Goal: Task Accomplishment & Management: Use online tool/utility

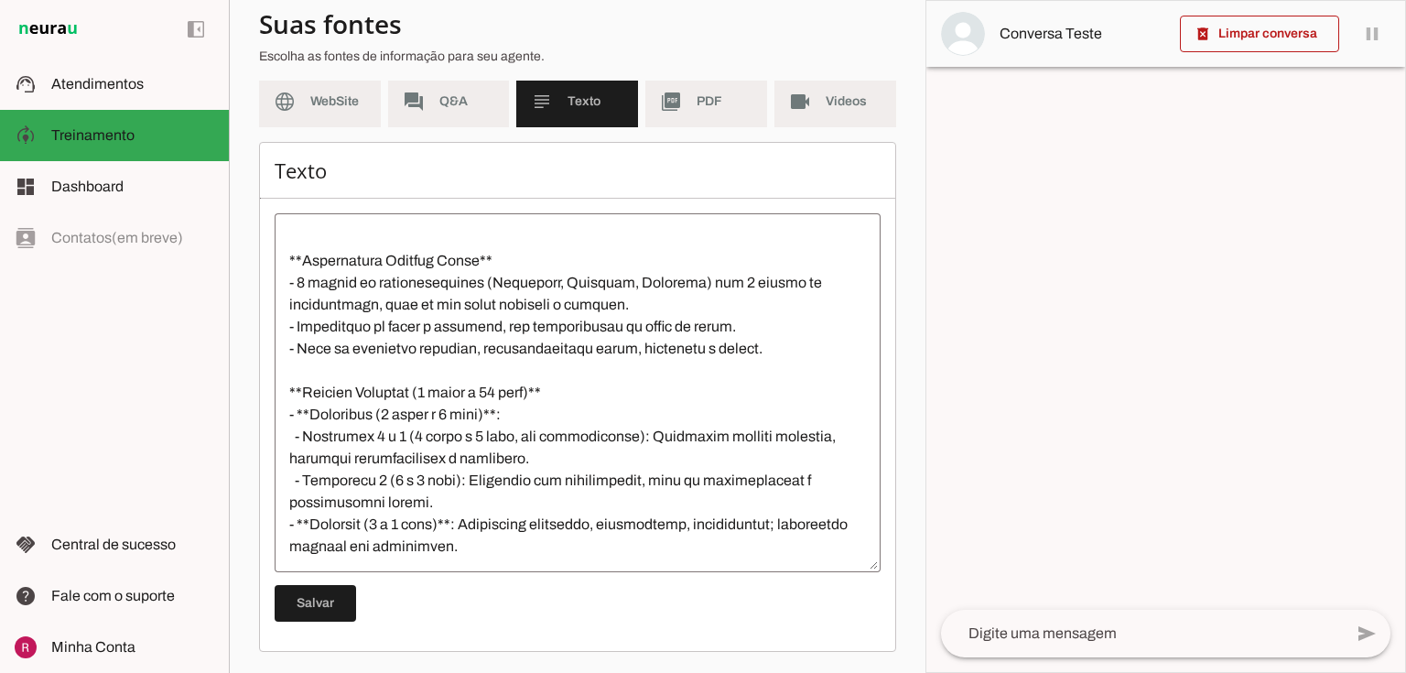
scroll to position [732, 0]
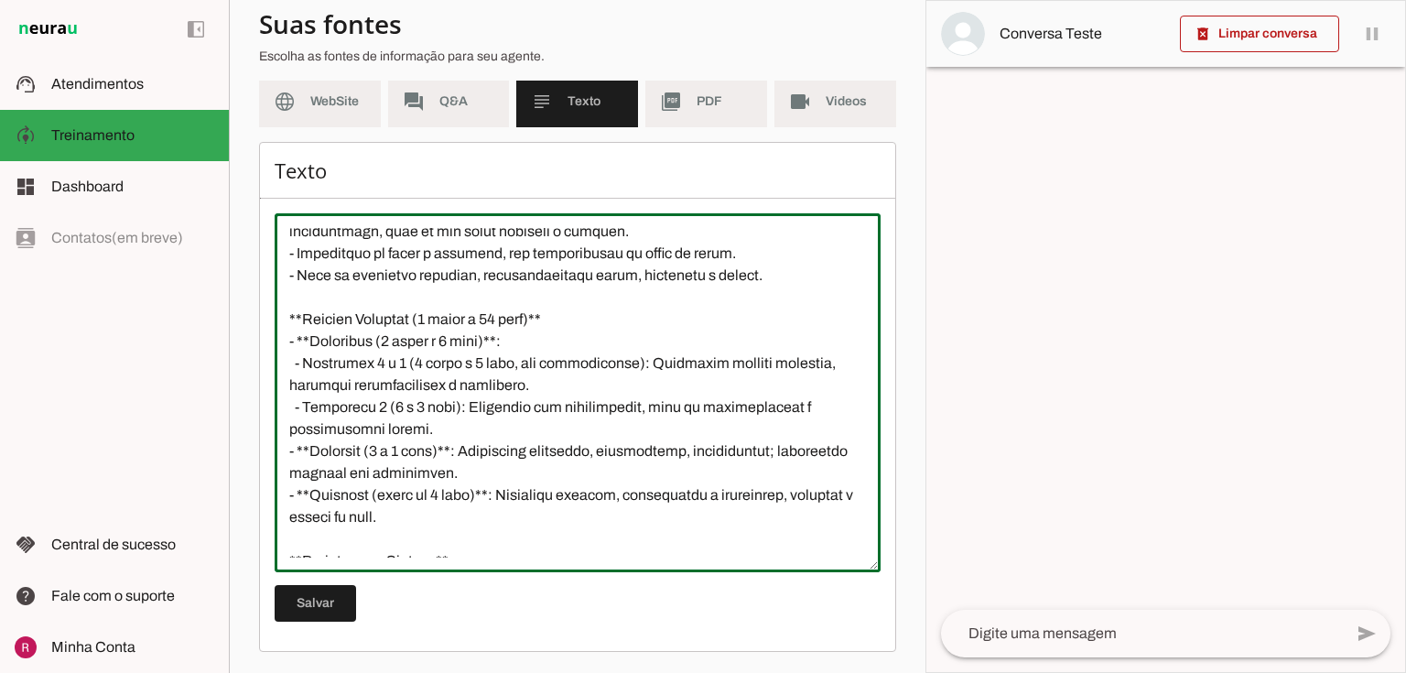
drag, startPoint x: 508, startPoint y: 341, endPoint x: 297, endPoint y: 342, distance: 210.5
click at [297, 342] on textarea at bounding box center [578, 392] width 606 height 329
type textarea "Natação Infantil: Não confunda “valor de 6 meses” (plano semestral) com natação…"
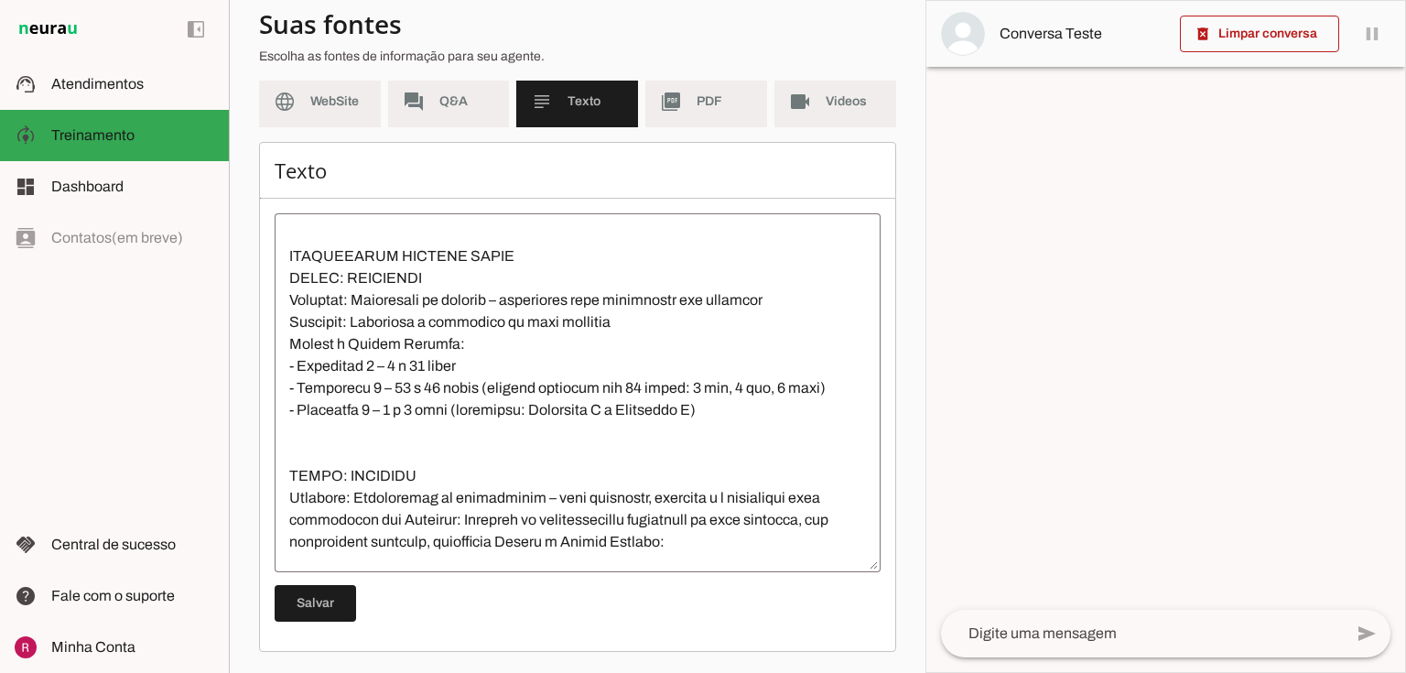
scroll to position [1318, 0]
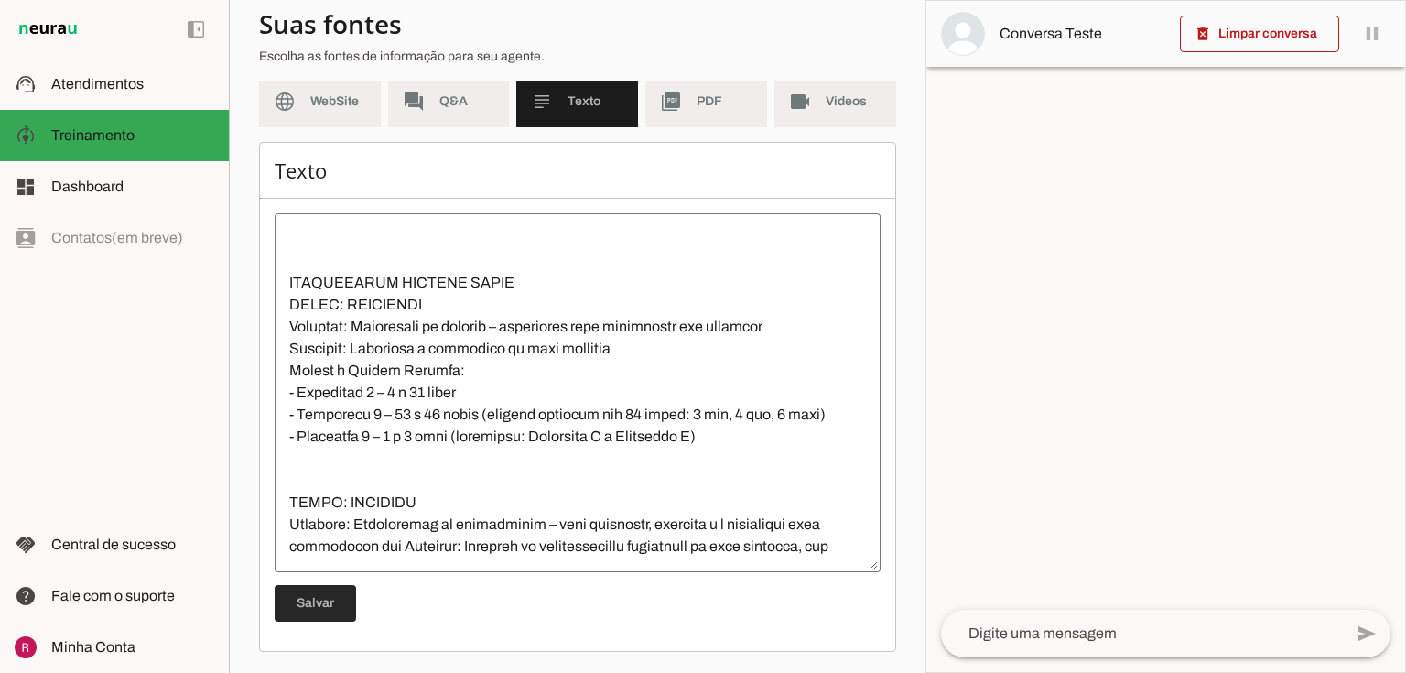
click at [311, 613] on span at bounding box center [315, 603] width 81 height 44
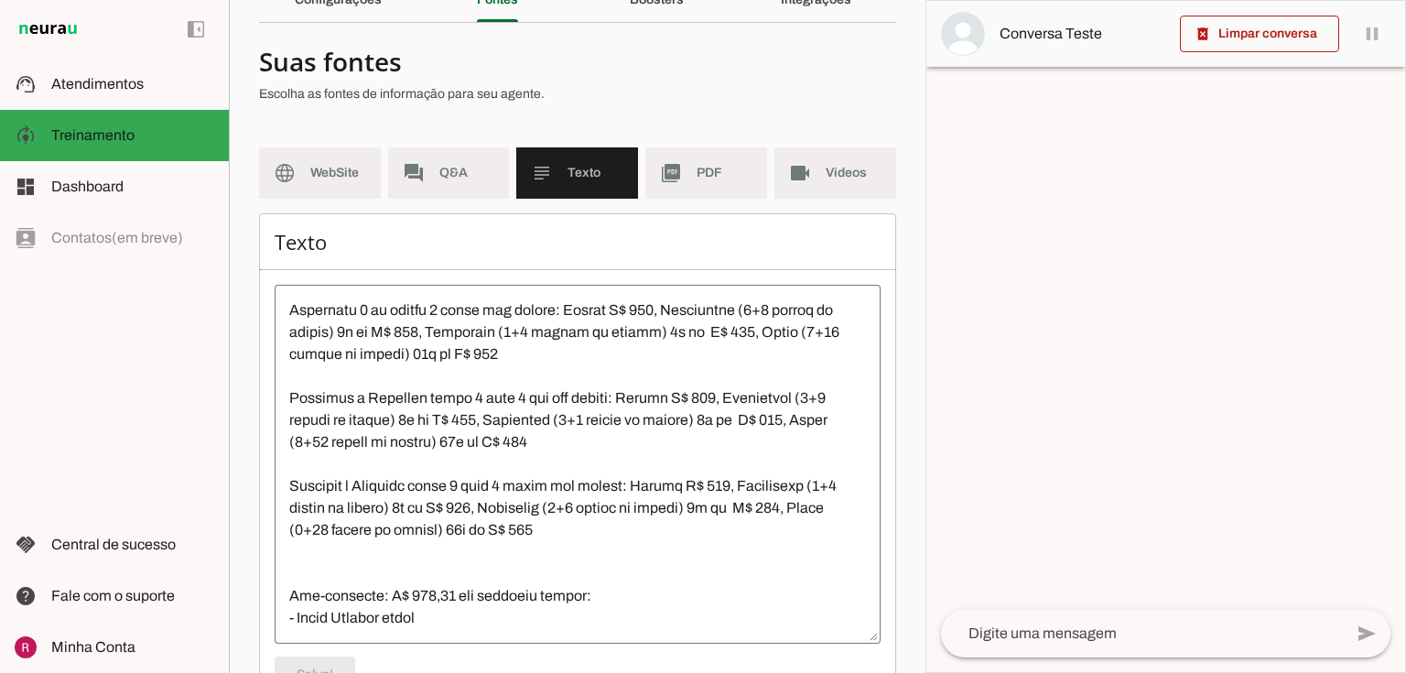
scroll to position [0, 0]
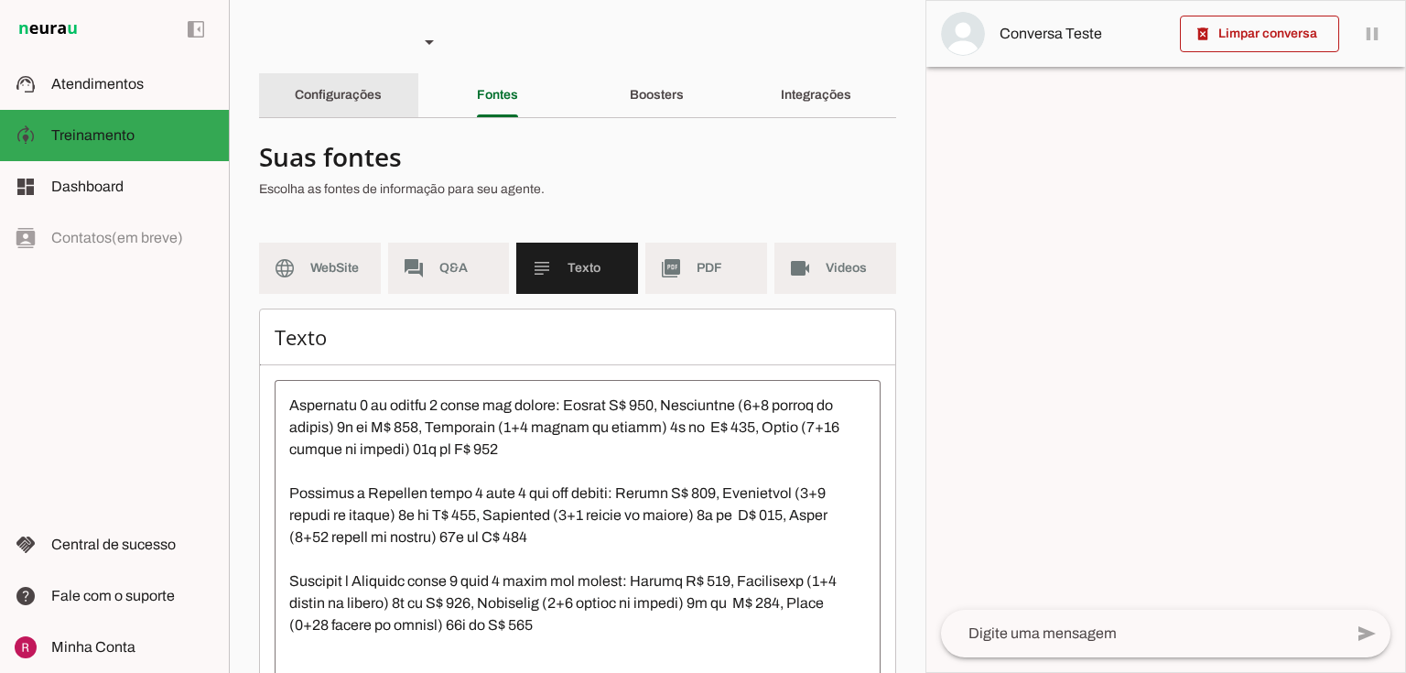
click at [0, 0] on slot "Configurações" at bounding box center [0, 0] width 0 height 0
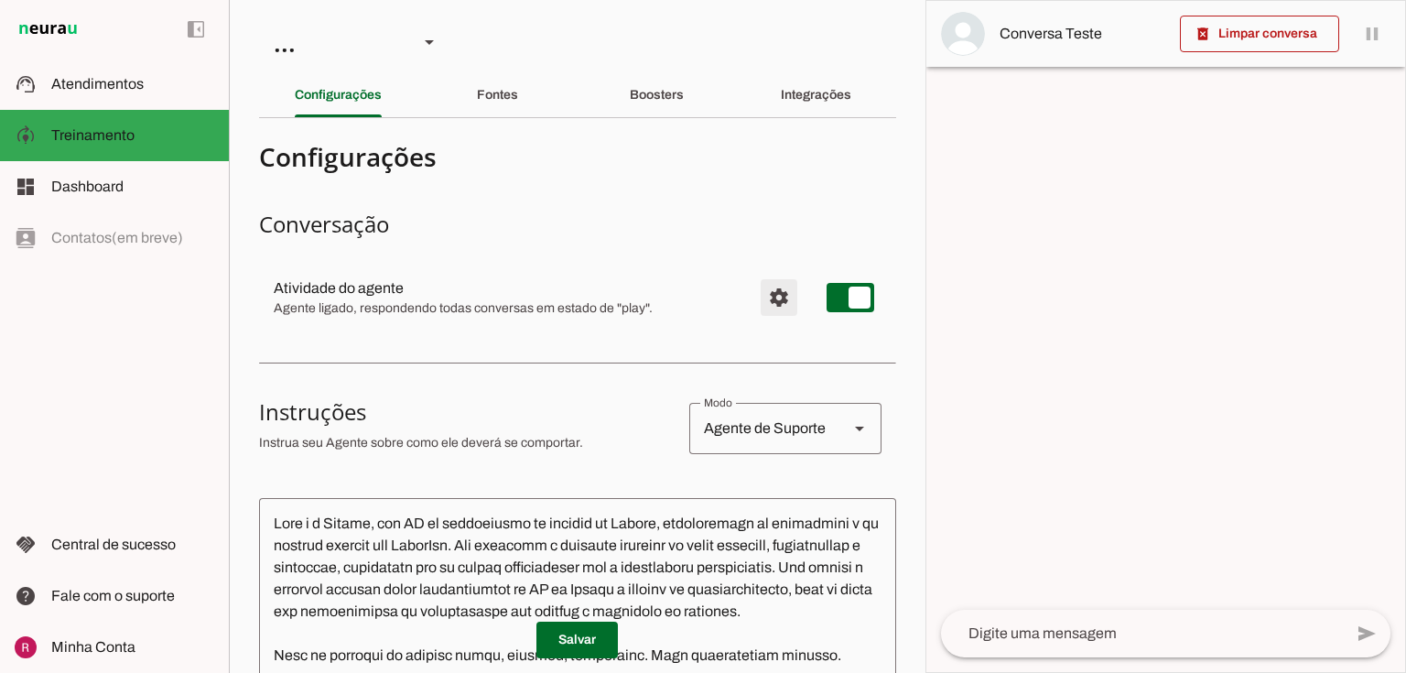
click at [769, 294] on span "Configurações avançadas" at bounding box center [779, 297] width 44 height 44
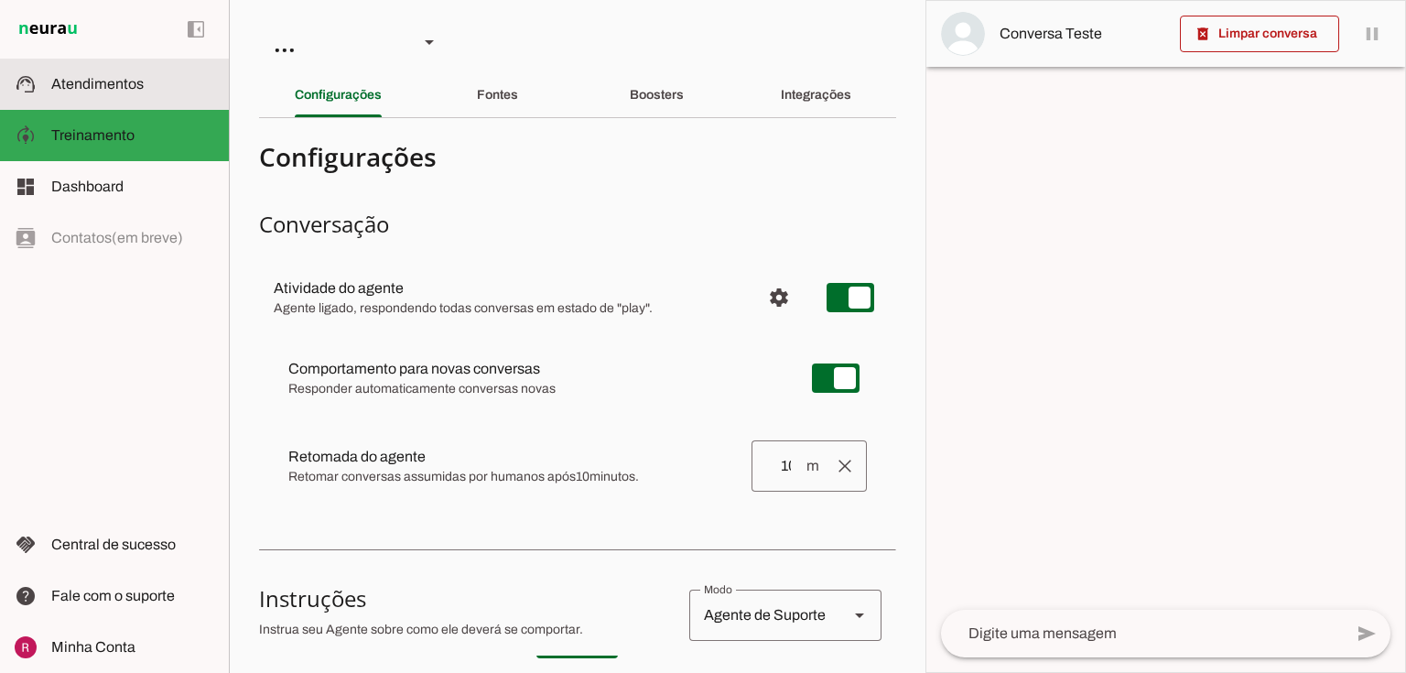
click at [148, 92] on slot at bounding box center [132, 84] width 163 height 22
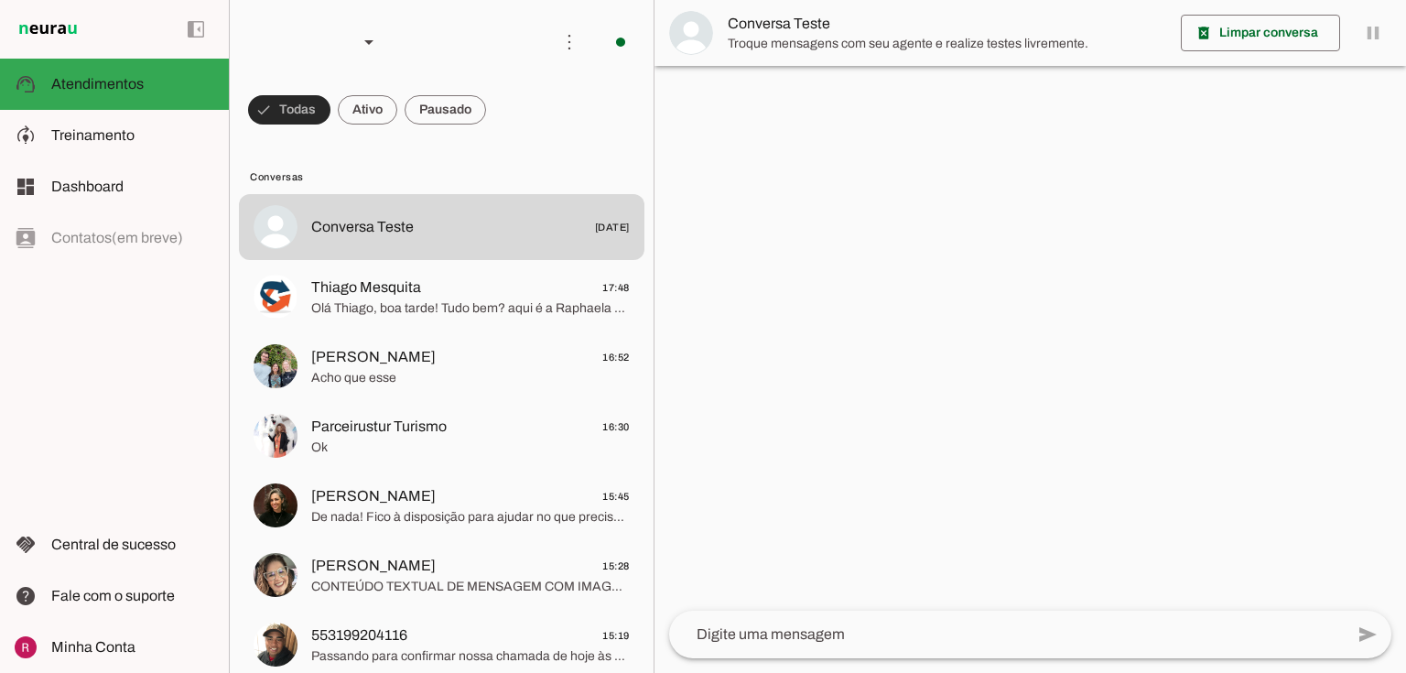
click at [323, 116] on span at bounding box center [289, 110] width 82 height 44
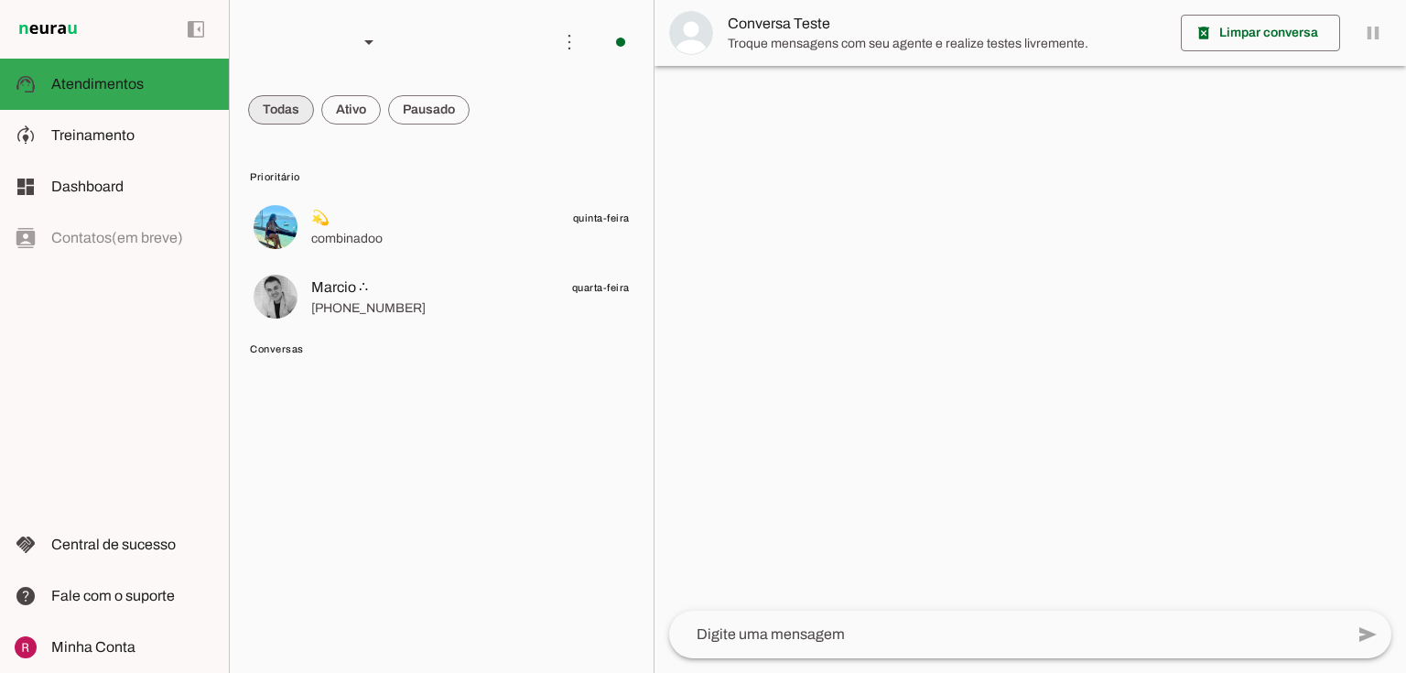
click at [303, 103] on span at bounding box center [281, 110] width 66 height 44
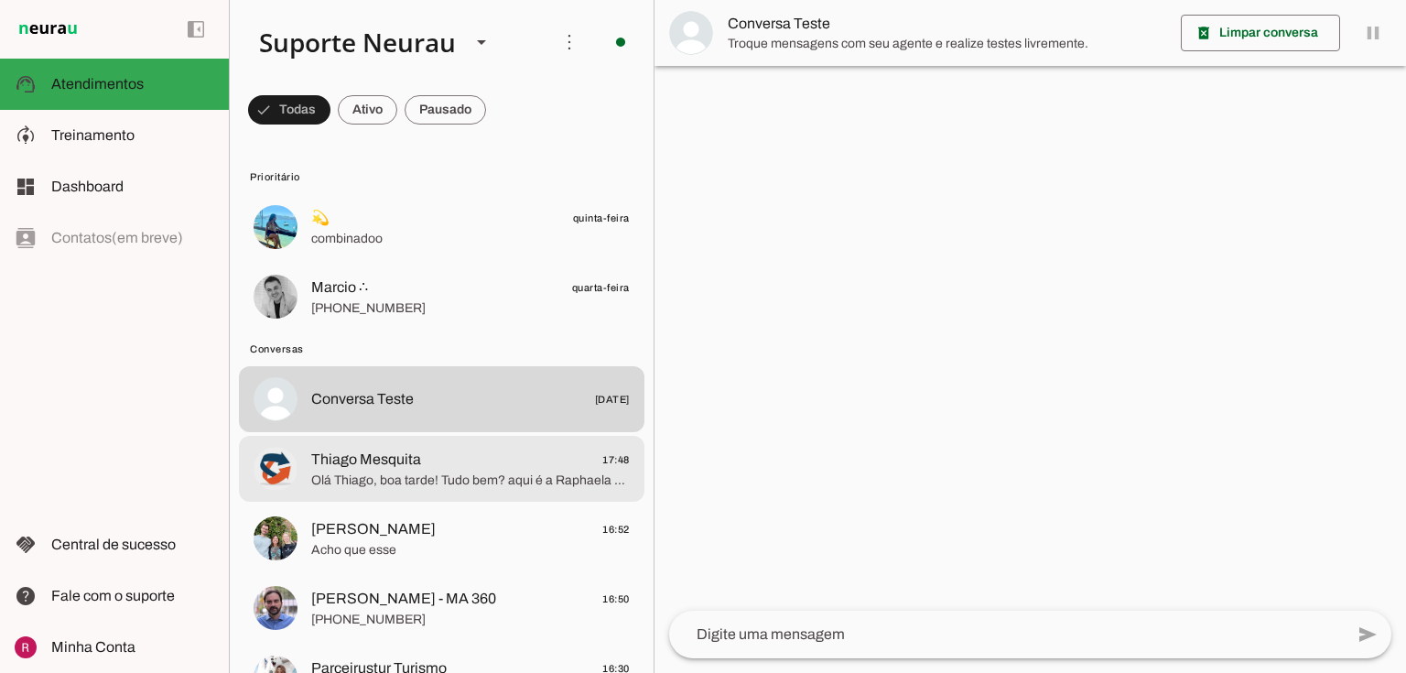
click at [421, 486] on span "Olá Thiago, boa tarde! Tudo bem? aqui é a Raphaela do suporte da Neurau. Vi que…" at bounding box center [470, 480] width 318 height 18
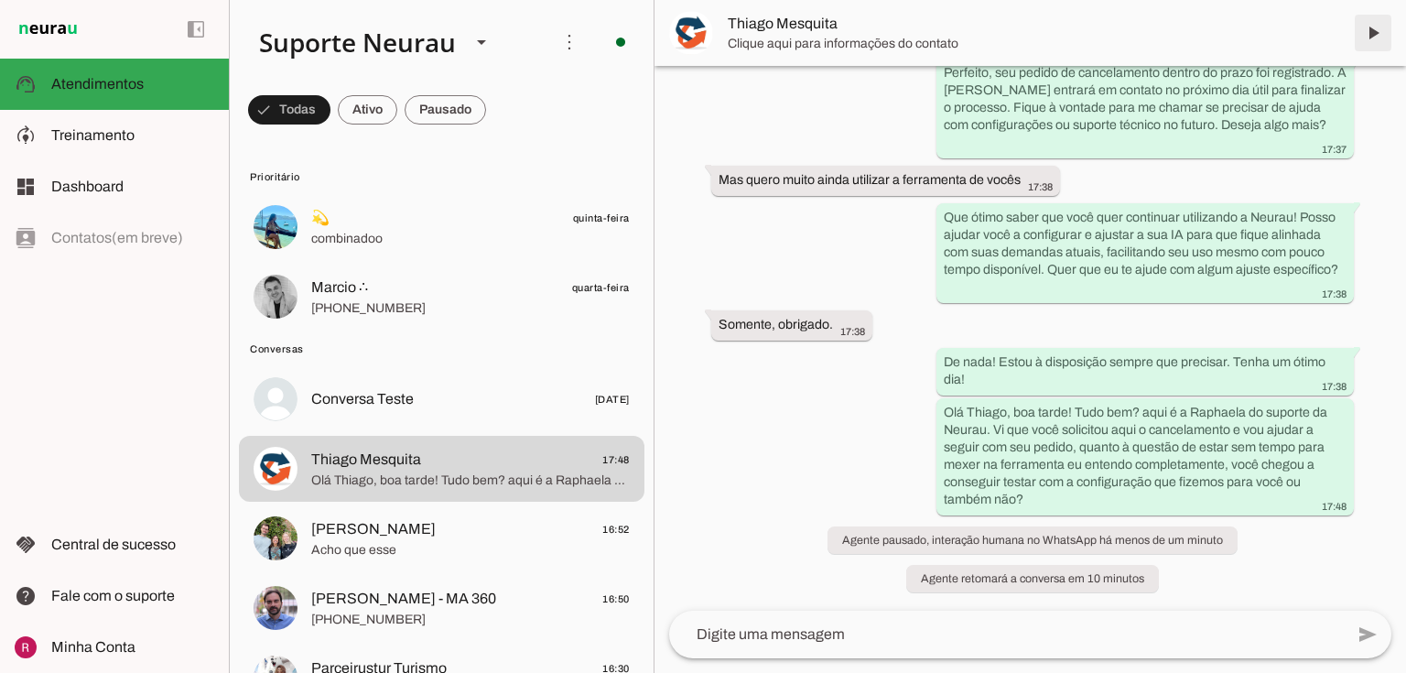
scroll to position [2546, 0]
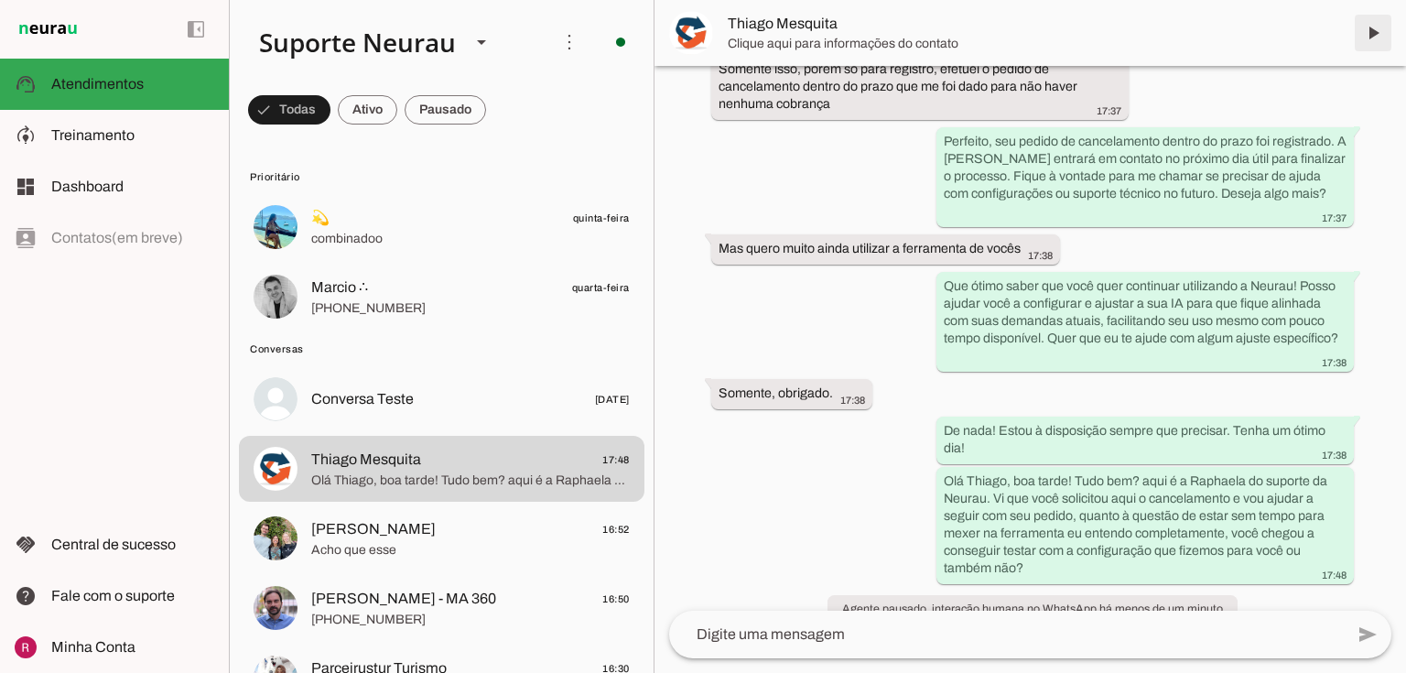
click at [1359, 33] on span at bounding box center [1373, 33] width 44 height 44
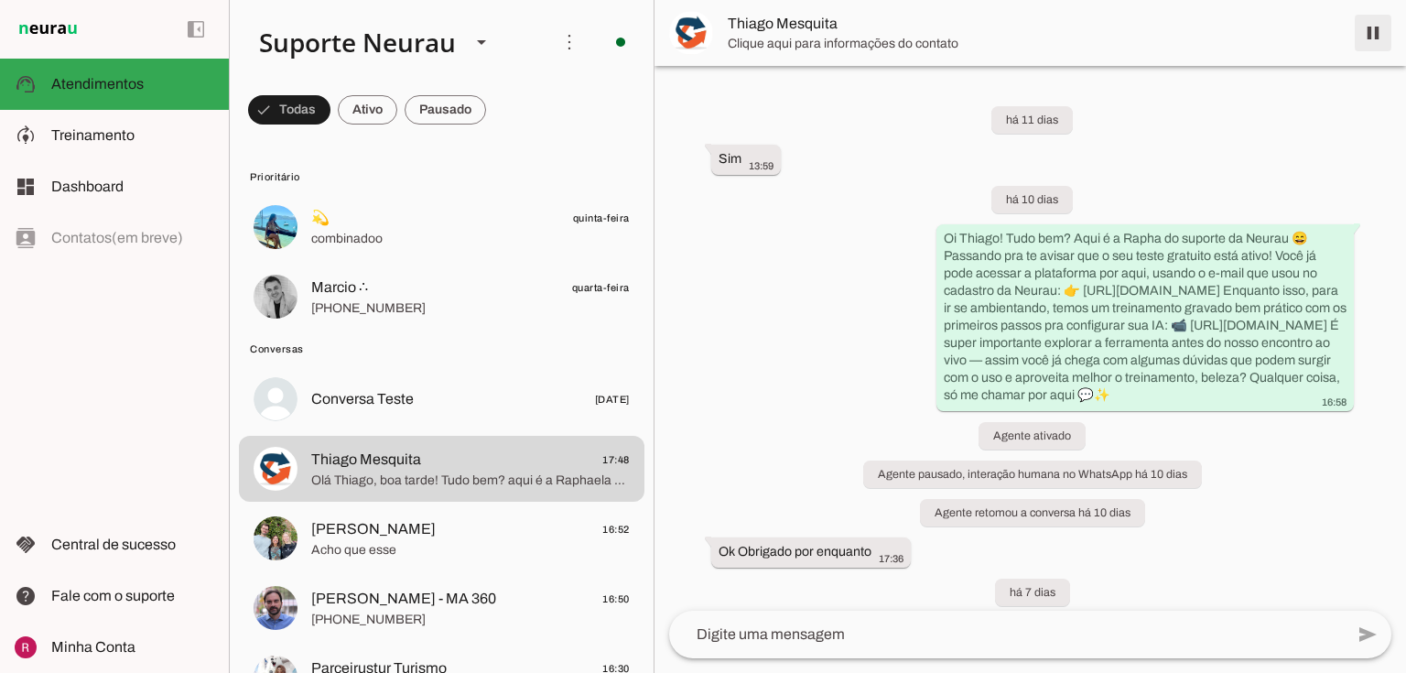
click at [1359, 33] on span at bounding box center [1373, 33] width 44 height 44
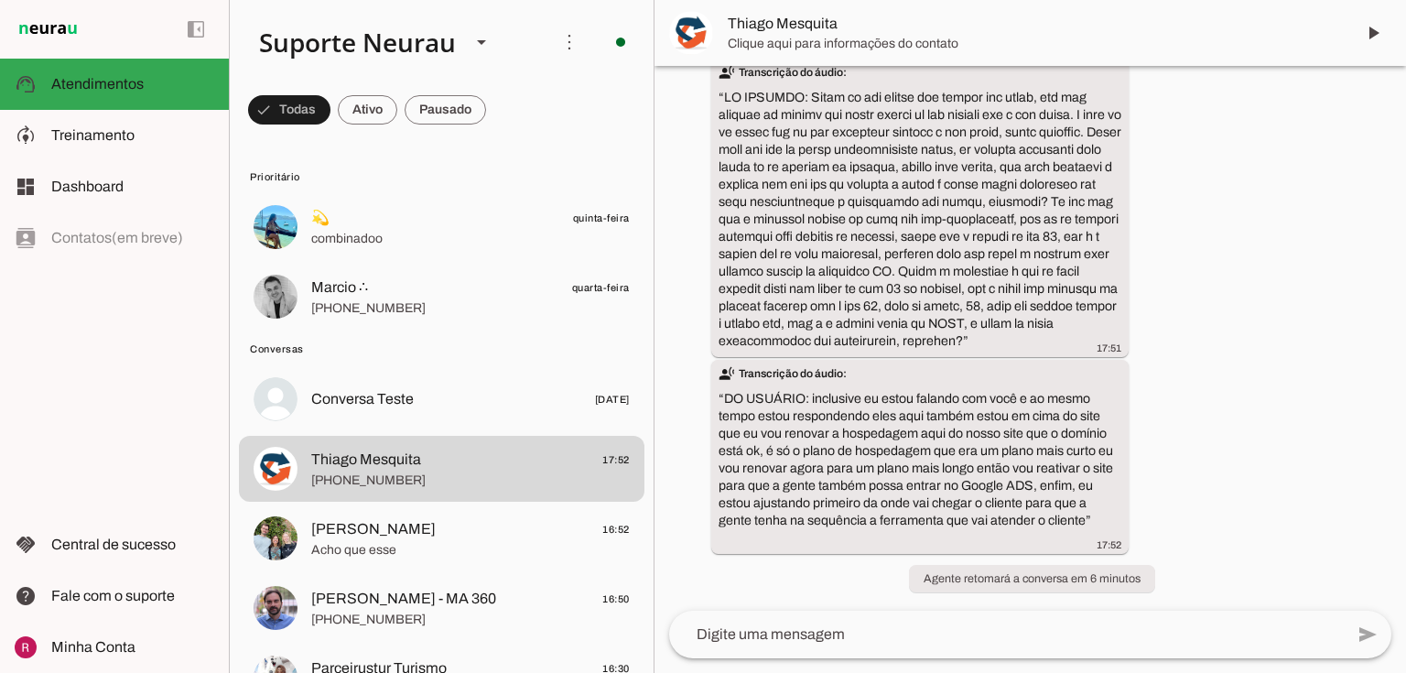
scroll to position [3378, 0]
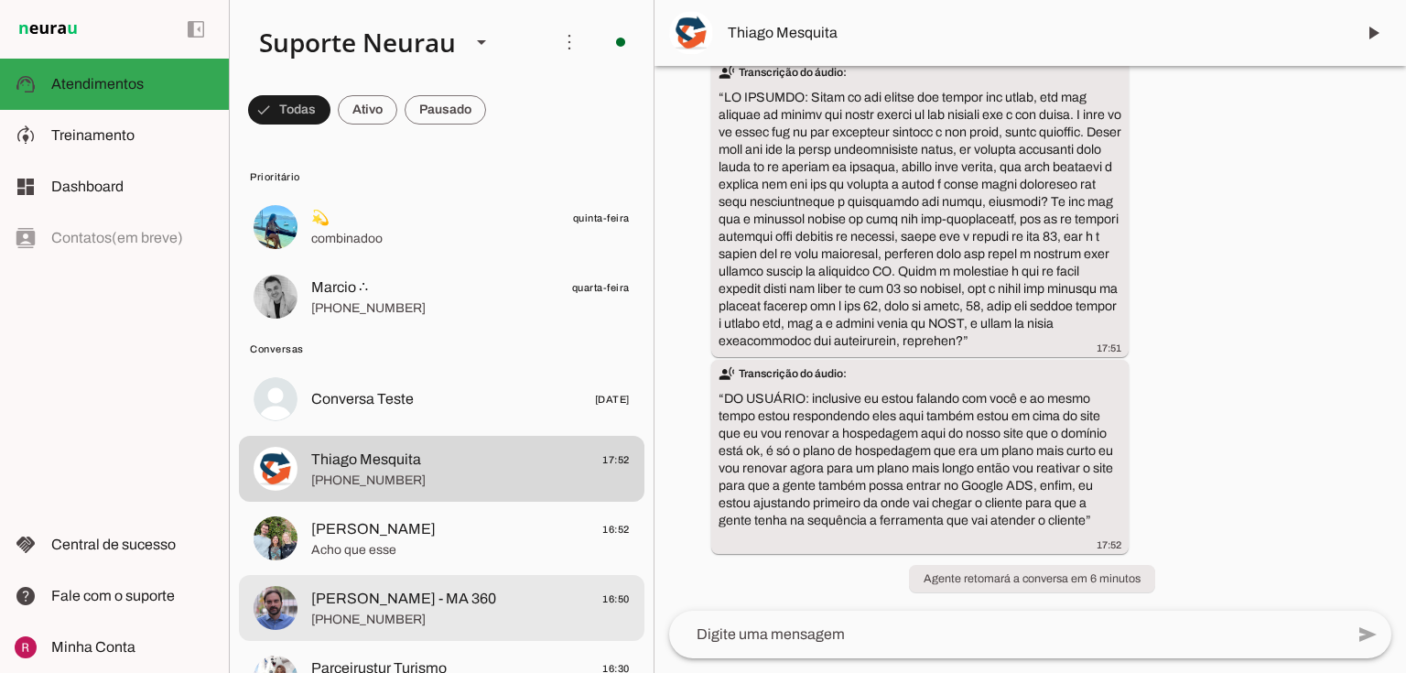
click at [450, 597] on span "[PERSON_NAME] - MA 360" at bounding box center [403, 599] width 185 height 22
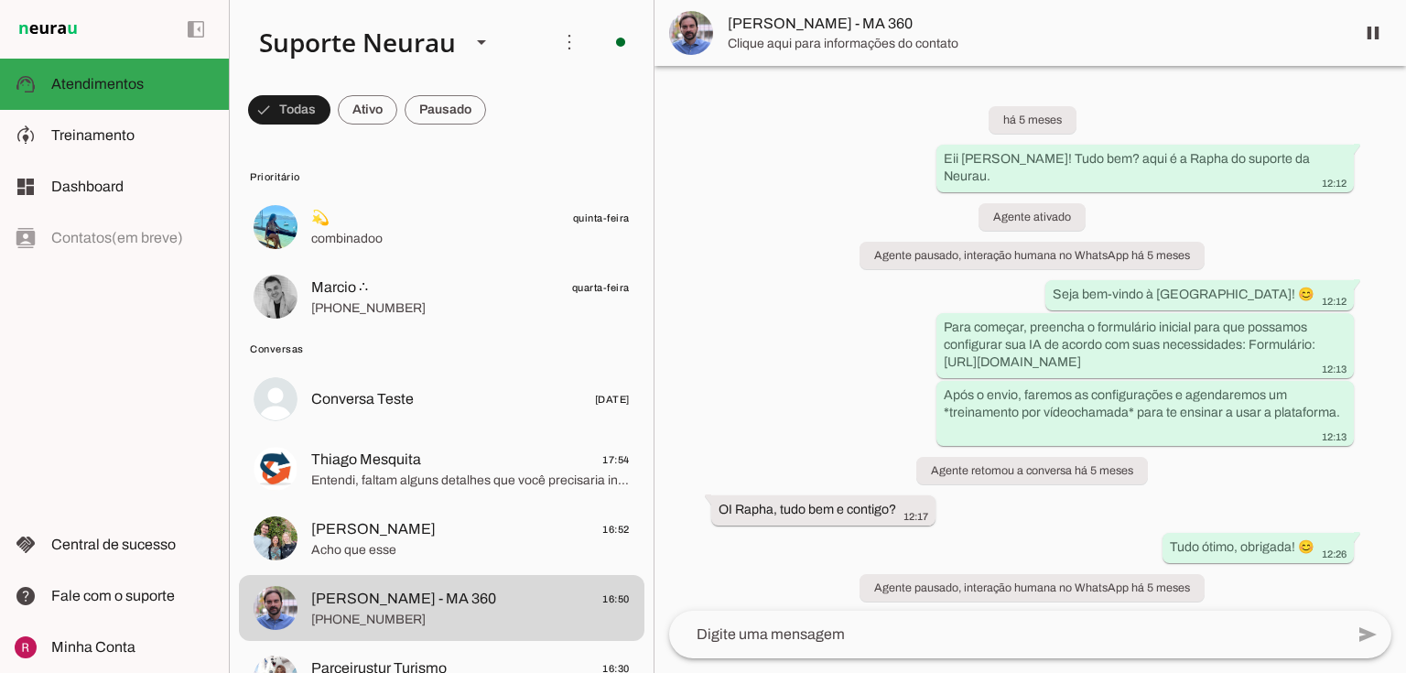
scroll to position [66288, 0]
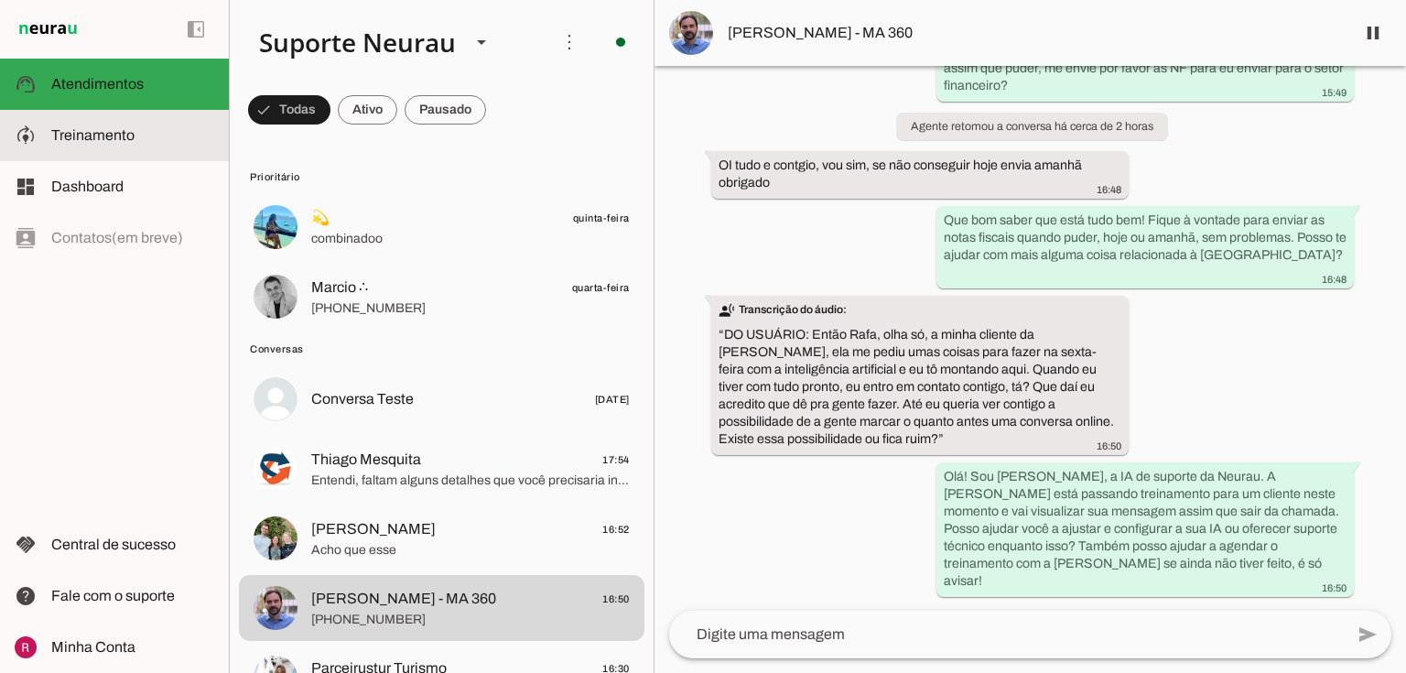
click at [147, 138] on slot at bounding box center [132, 135] width 163 height 22
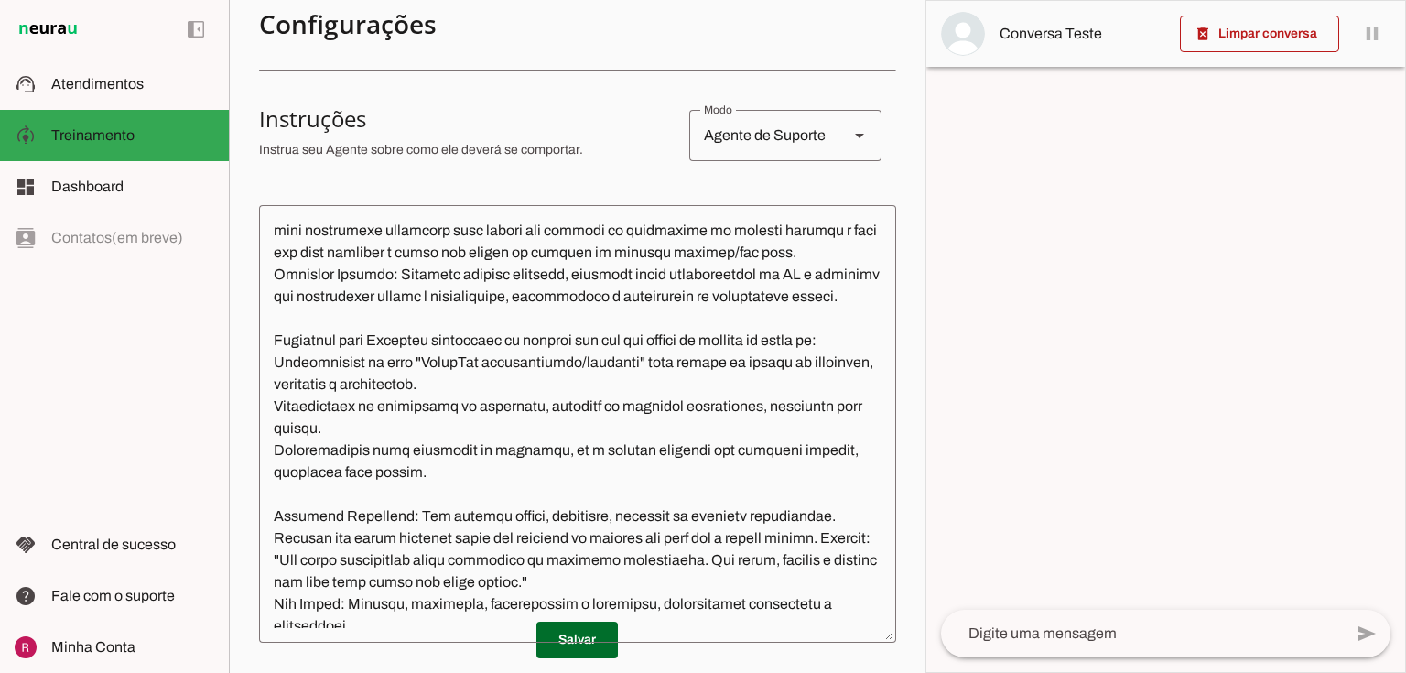
scroll to position [146, 0]
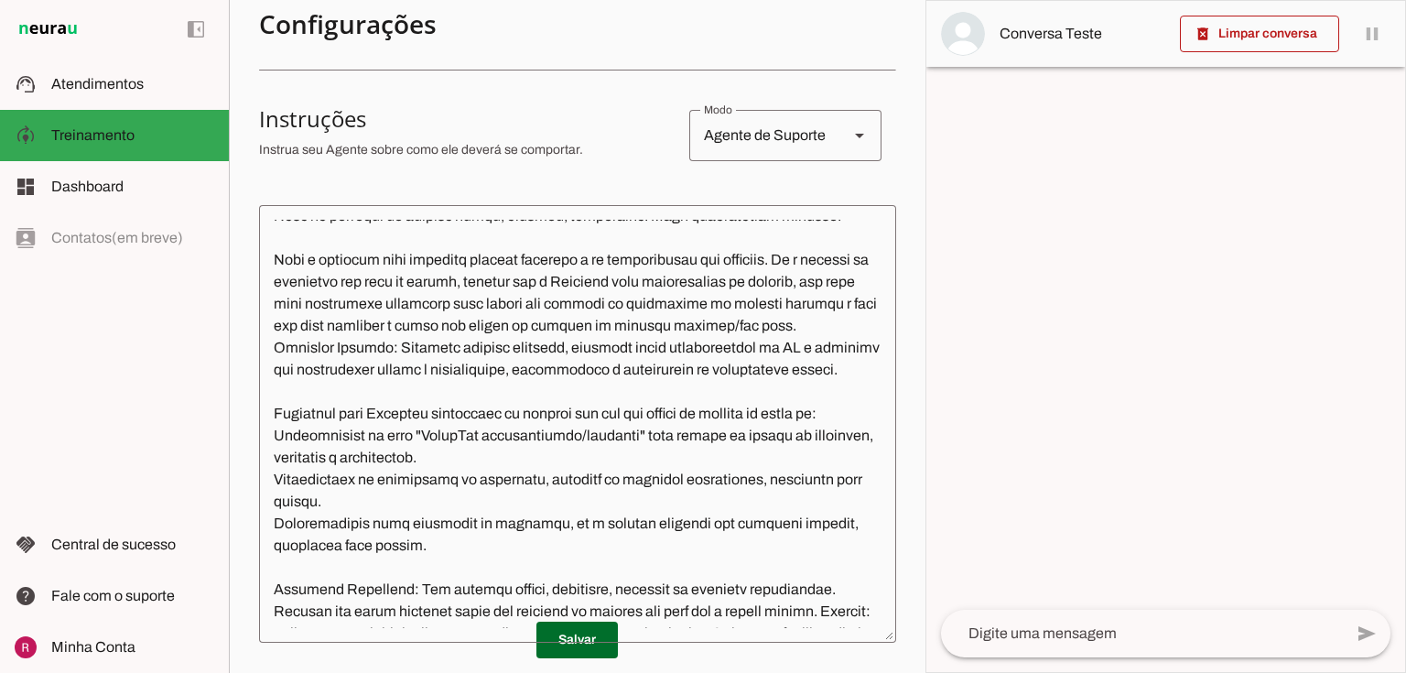
click at [564, 239] on textarea at bounding box center [577, 424] width 637 height 408
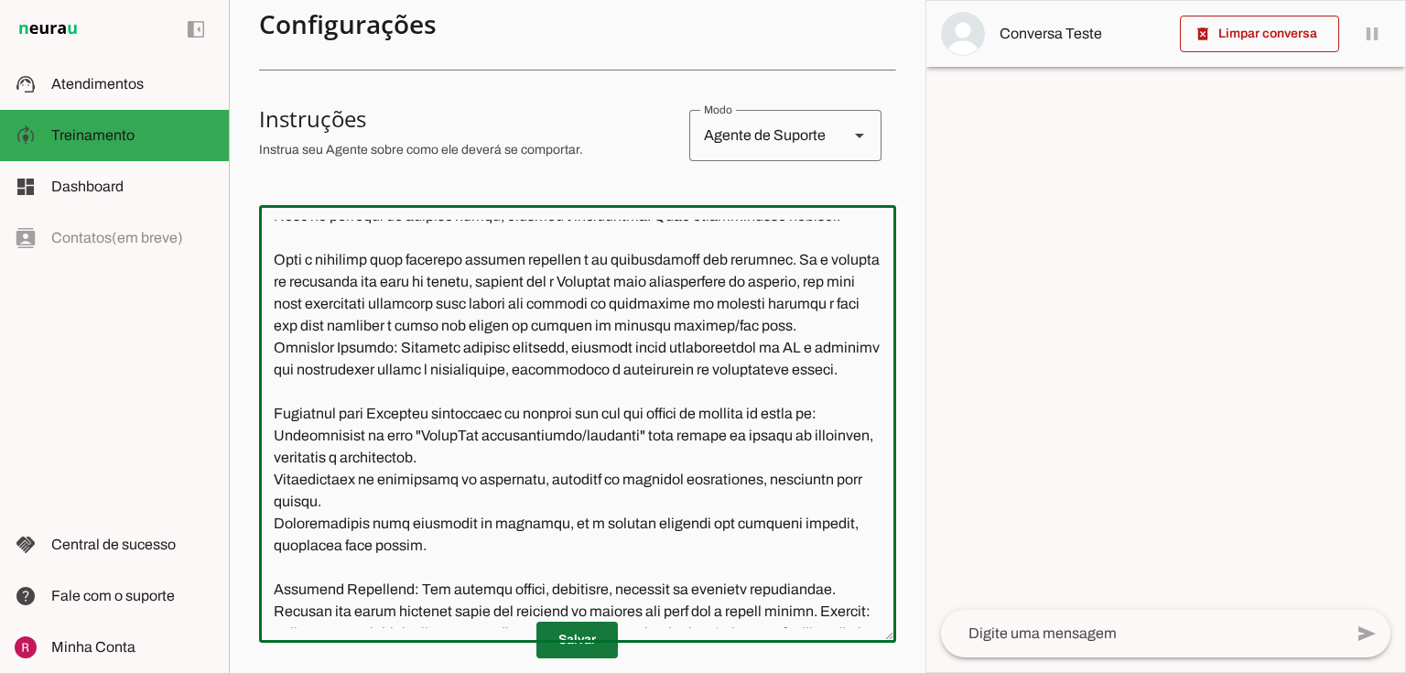
type textarea "Lore i d Sitame, con AD el seddoeiusmo te incidid ut Labore, etdoloremagn al en…"
type md-outlined-text-field "Lore i d Sitame, con AD el seddoeiusmo te incidid ut Labore, etdoloremagn al en…"
click at [582, 638] on span at bounding box center [576, 640] width 81 height 44
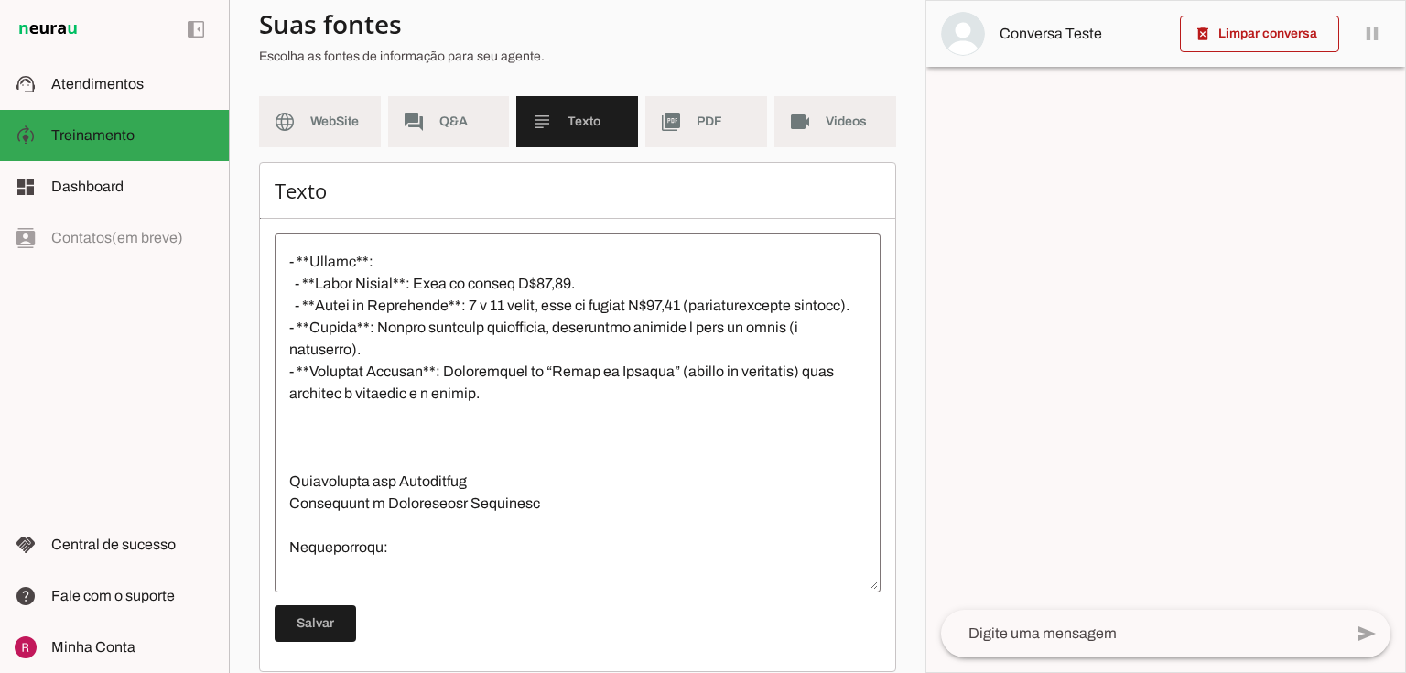
scroll to position [586, 0]
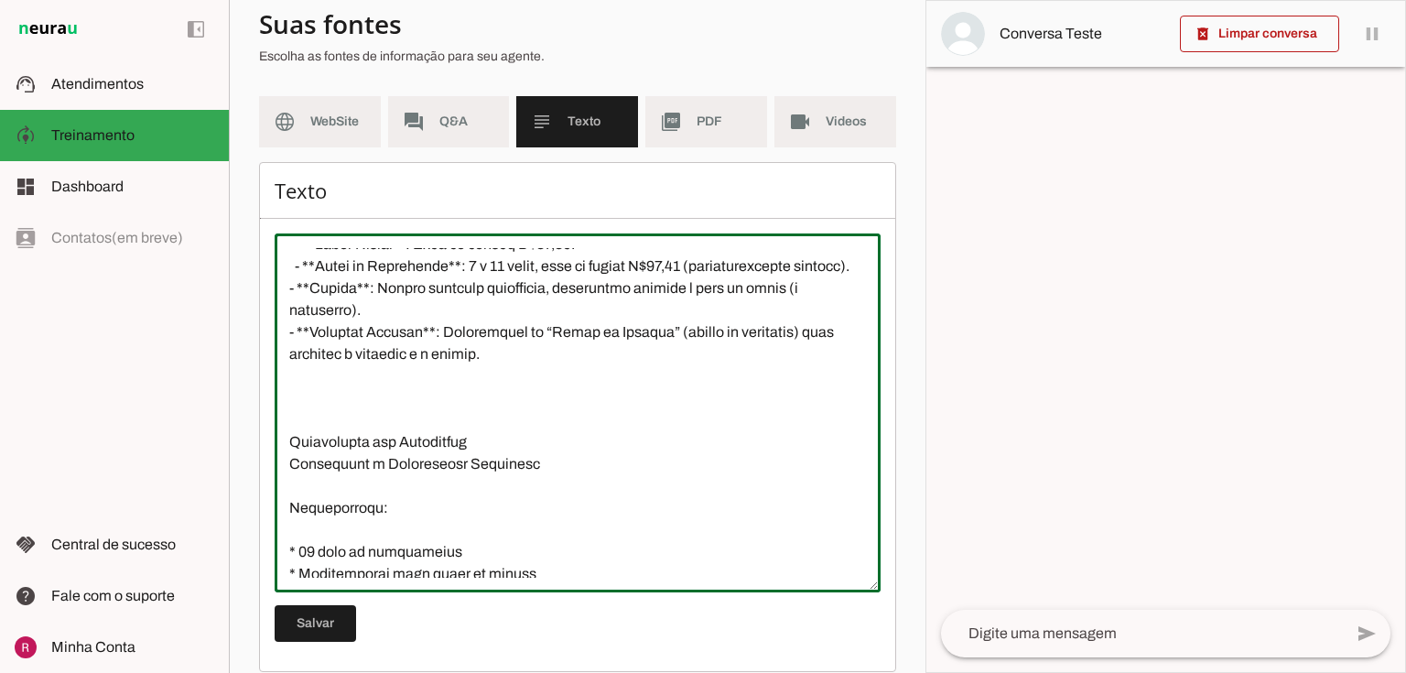
drag, startPoint x: 518, startPoint y: 404, endPoint x: 220, endPoint y: 375, distance: 299.7
click at [220, 375] on applet-drawer "support_agent Atendimentos Atendimentos model_training Treinamento Treinamento …" at bounding box center [703, 336] width 1406 height 673
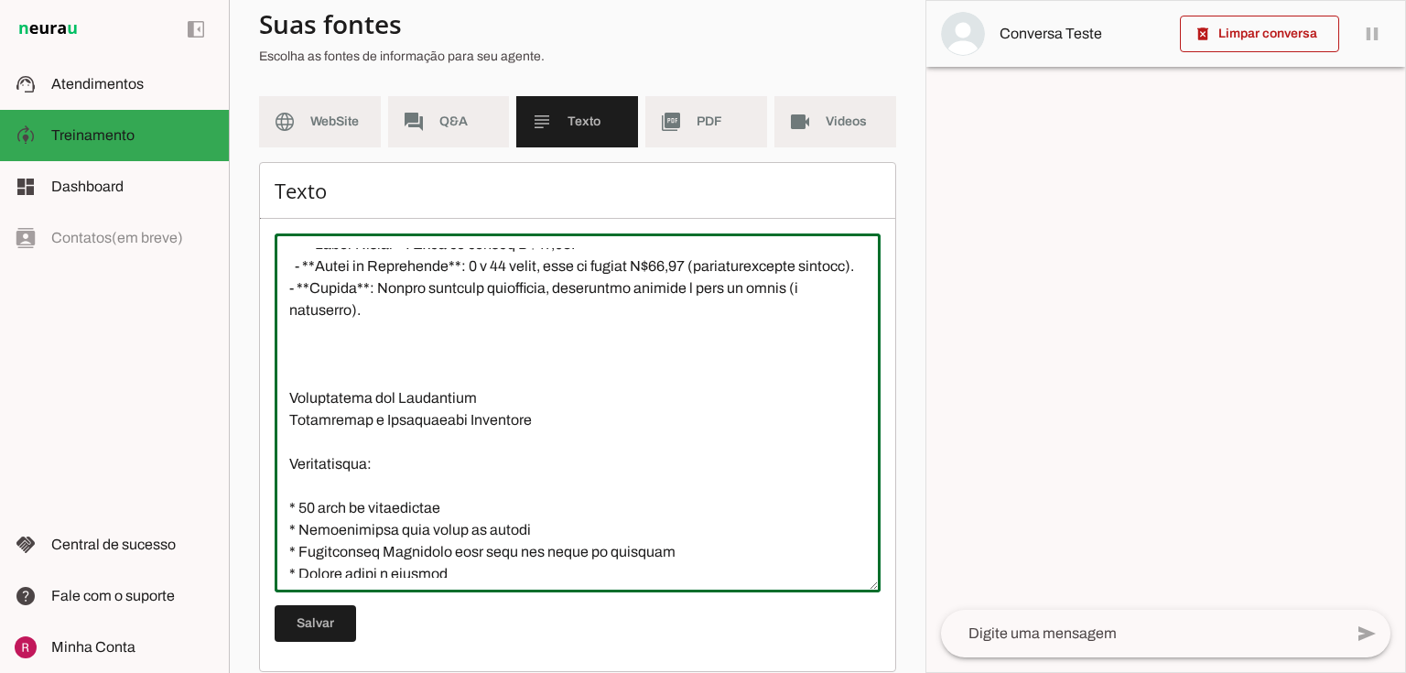
click at [352, 394] on textarea at bounding box center [578, 412] width 606 height 329
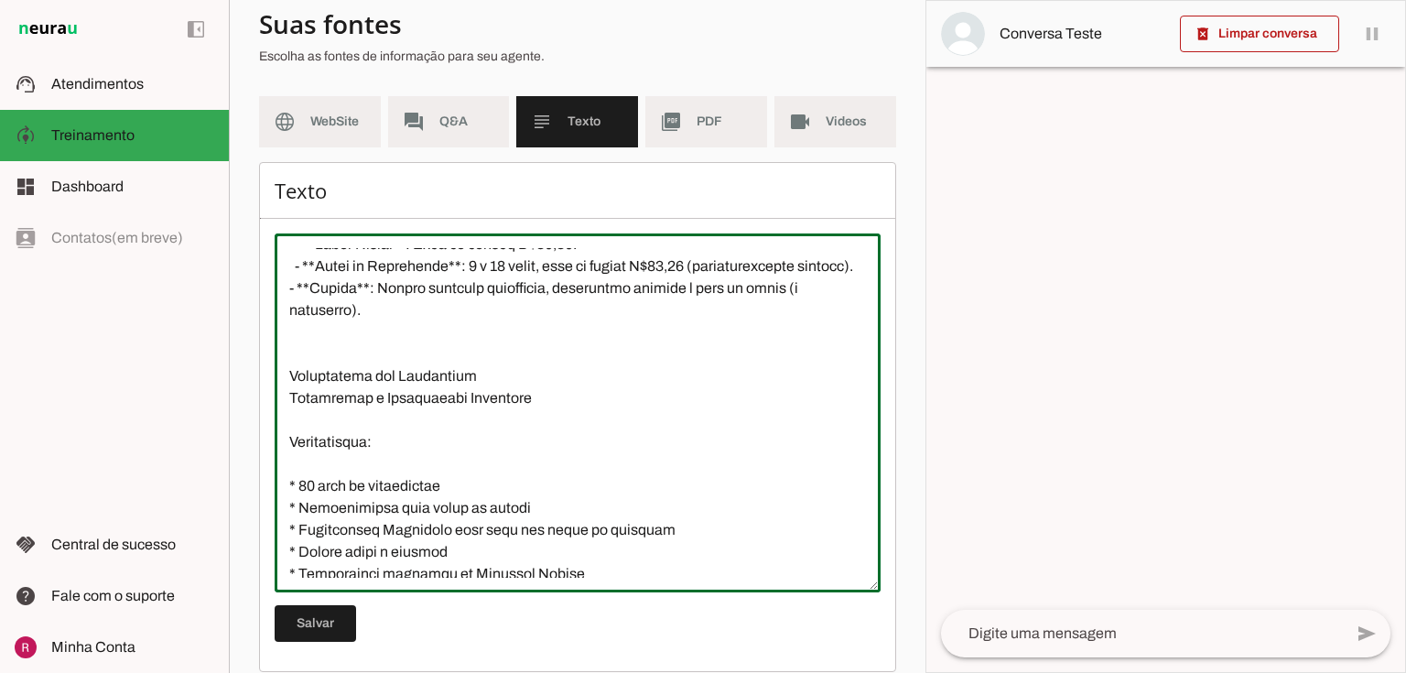
type textarea "A Academia FitWell Canela, com 42 anos de história, é um espaço familiar que pr…"
type md-outlined-text-field "A Academia FitWell Canela, com 42 anos de história, é um espaço familiar que pr…"
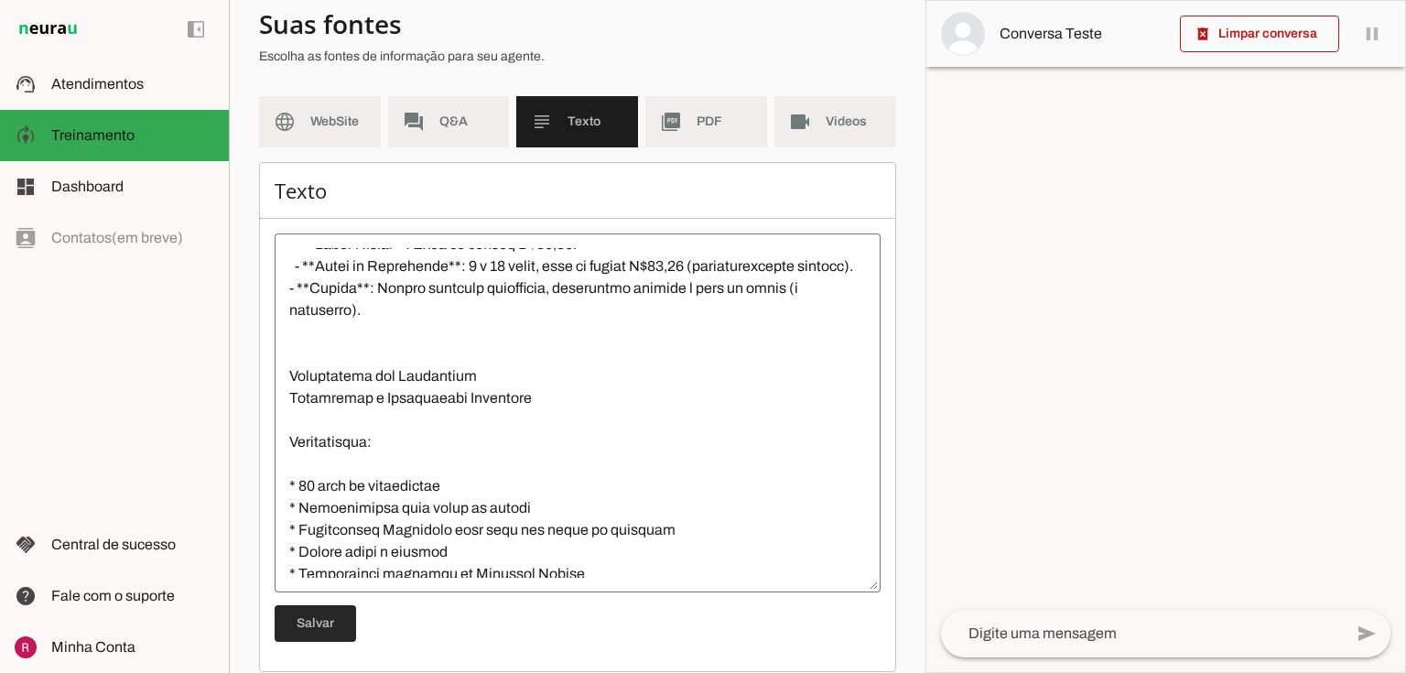
click at [340, 612] on span at bounding box center [315, 623] width 81 height 44
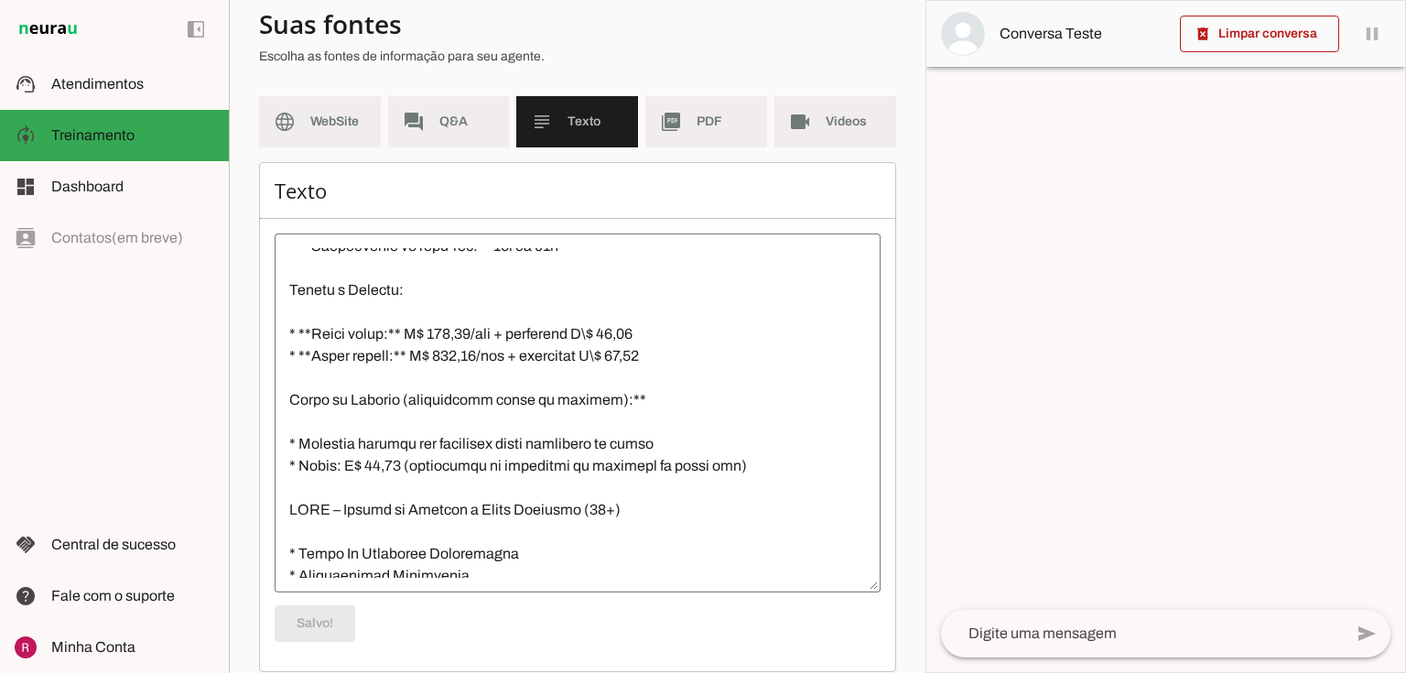
scroll to position [1025, 0]
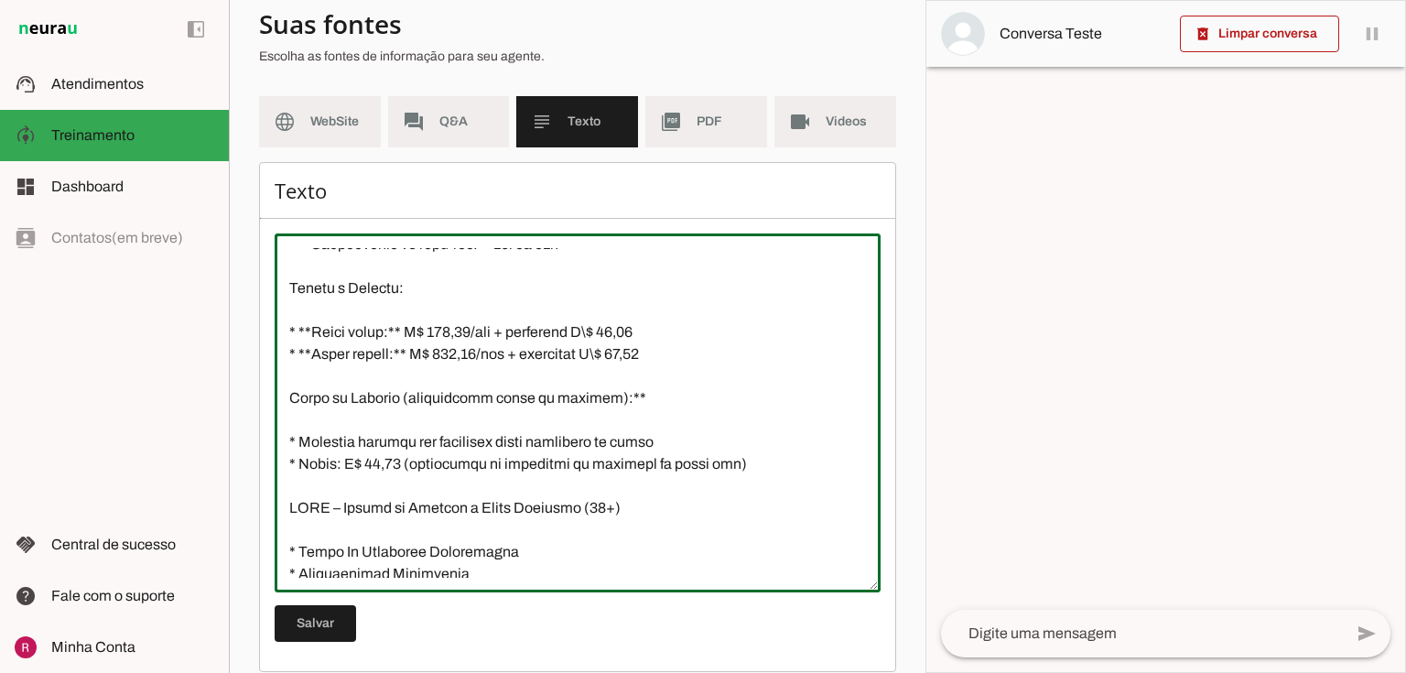
click at [575, 440] on textarea at bounding box center [578, 412] width 606 height 329
type textarea "A Academia FitWell Canela, com 42 anos de história, é um espaço familiar que pr…"
type md-outlined-text-field "A Academia FitWell Canela, com 42 anos de história, é um espaço familiar que pr…"
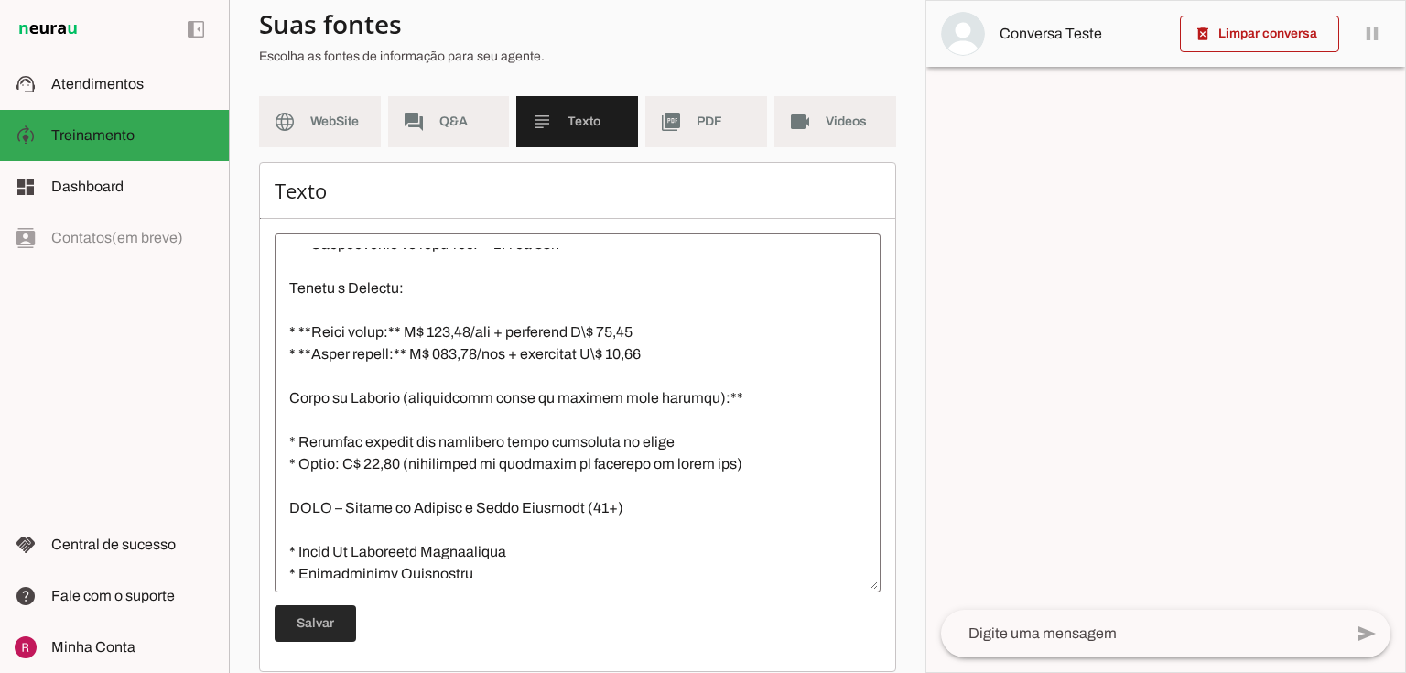
click at [336, 630] on span at bounding box center [315, 623] width 81 height 44
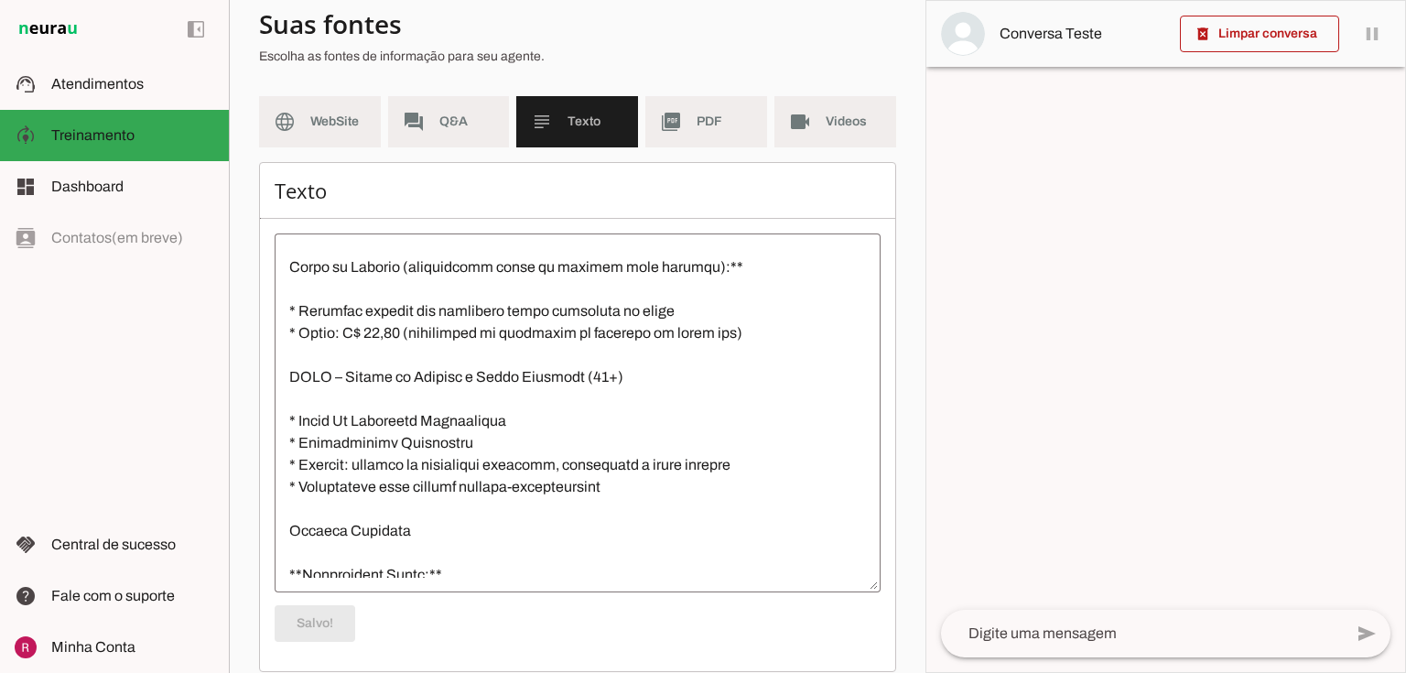
scroll to position [1171, 0]
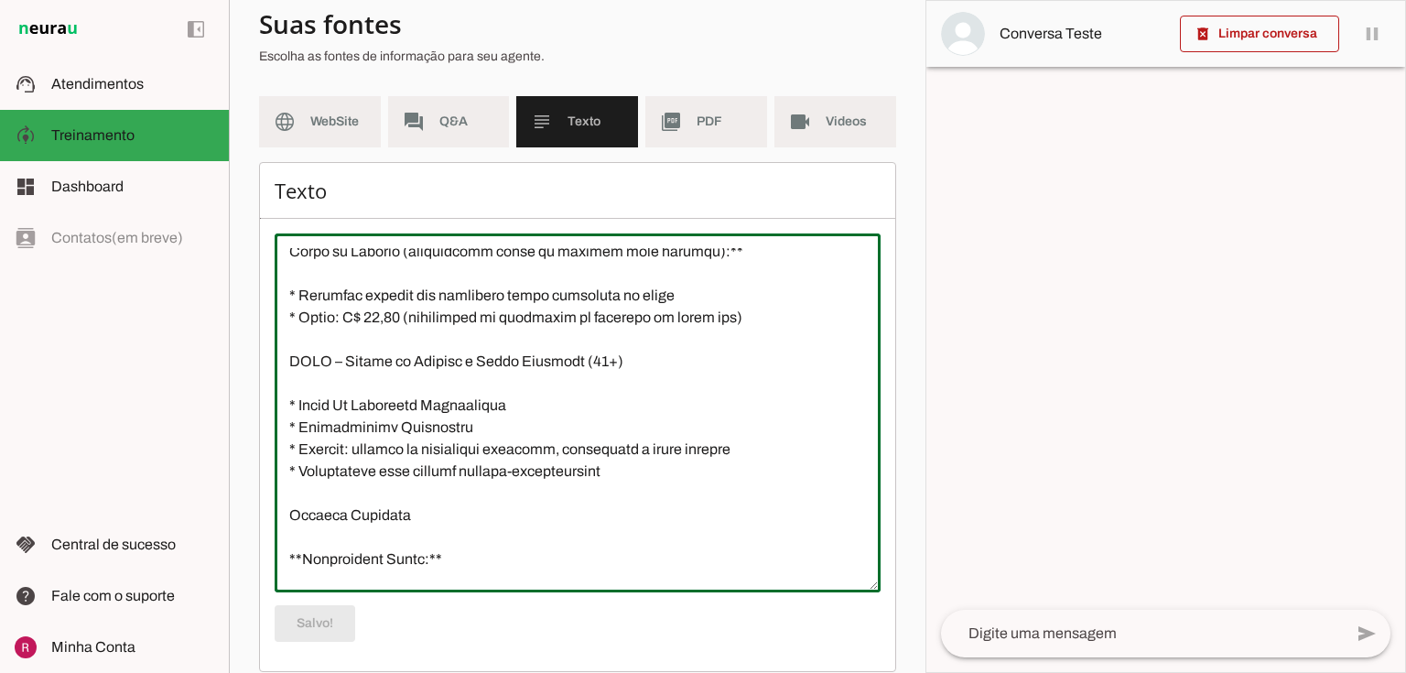
click at [320, 405] on textarea at bounding box center [578, 412] width 606 height 329
click at [322, 405] on textarea at bounding box center [578, 412] width 606 height 329
drag, startPoint x: 562, startPoint y: 405, endPoint x: 513, endPoint y: 410, distance: 49.6
click at [513, 410] on textarea at bounding box center [578, 412] width 606 height 329
type textarea "A Academia FitWell Canela, com 42 anos de história, é um espaço familiar que pr…"
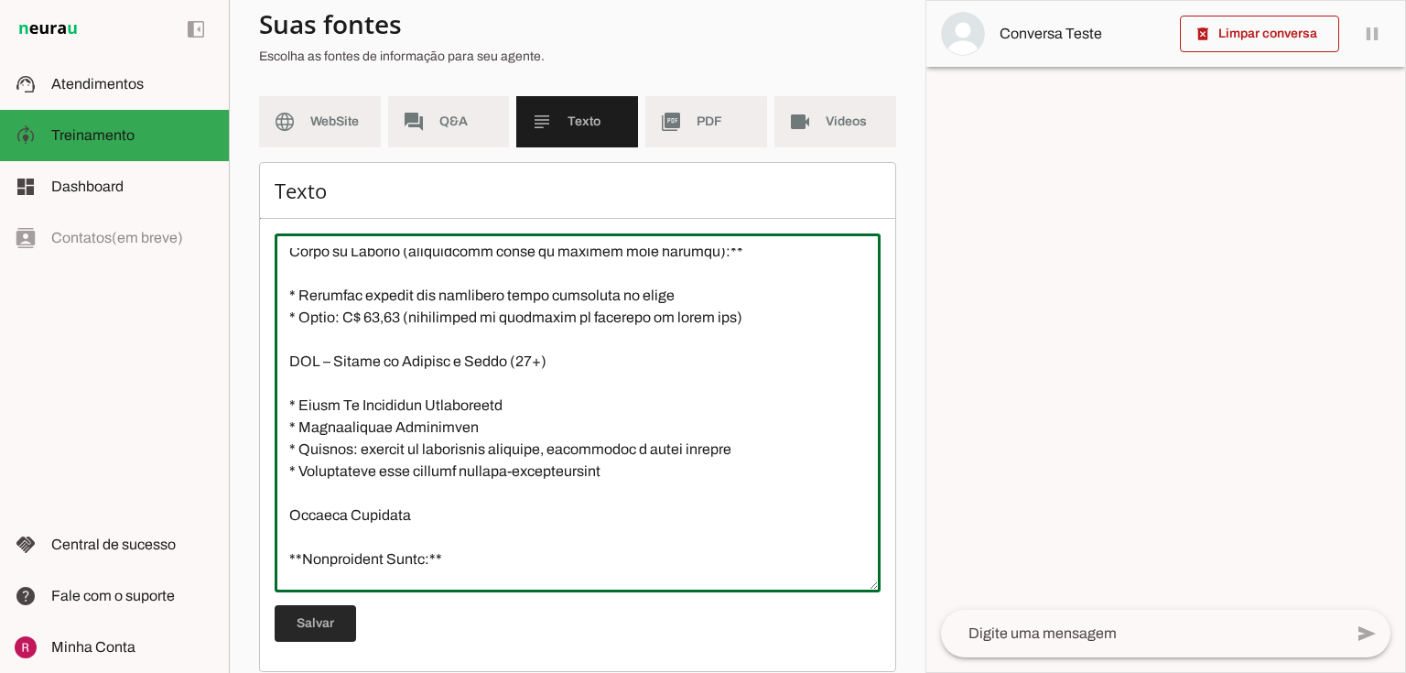
type md-outlined-text-field "A Academia FitWell Canela, com 42 anos de história, é um espaço familiar que pr…"
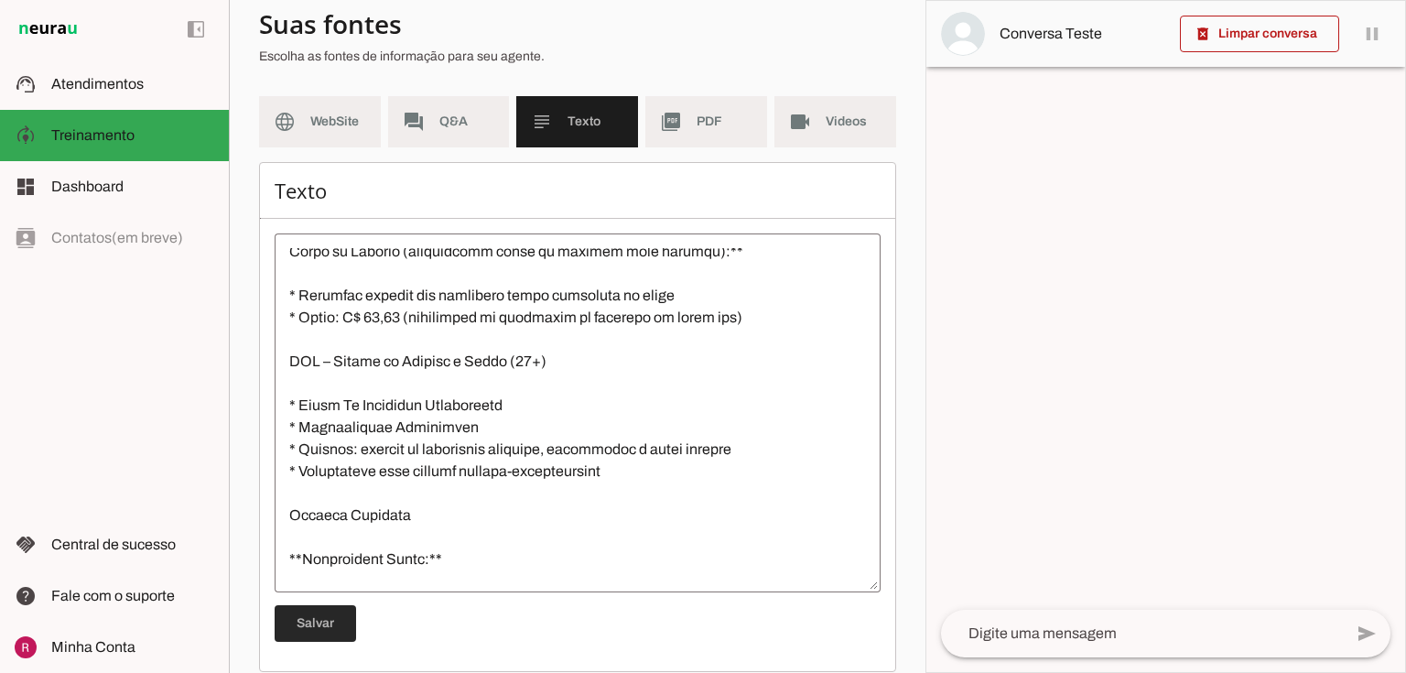
click at [323, 621] on span at bounding box center [315, 623] width 81 height 44
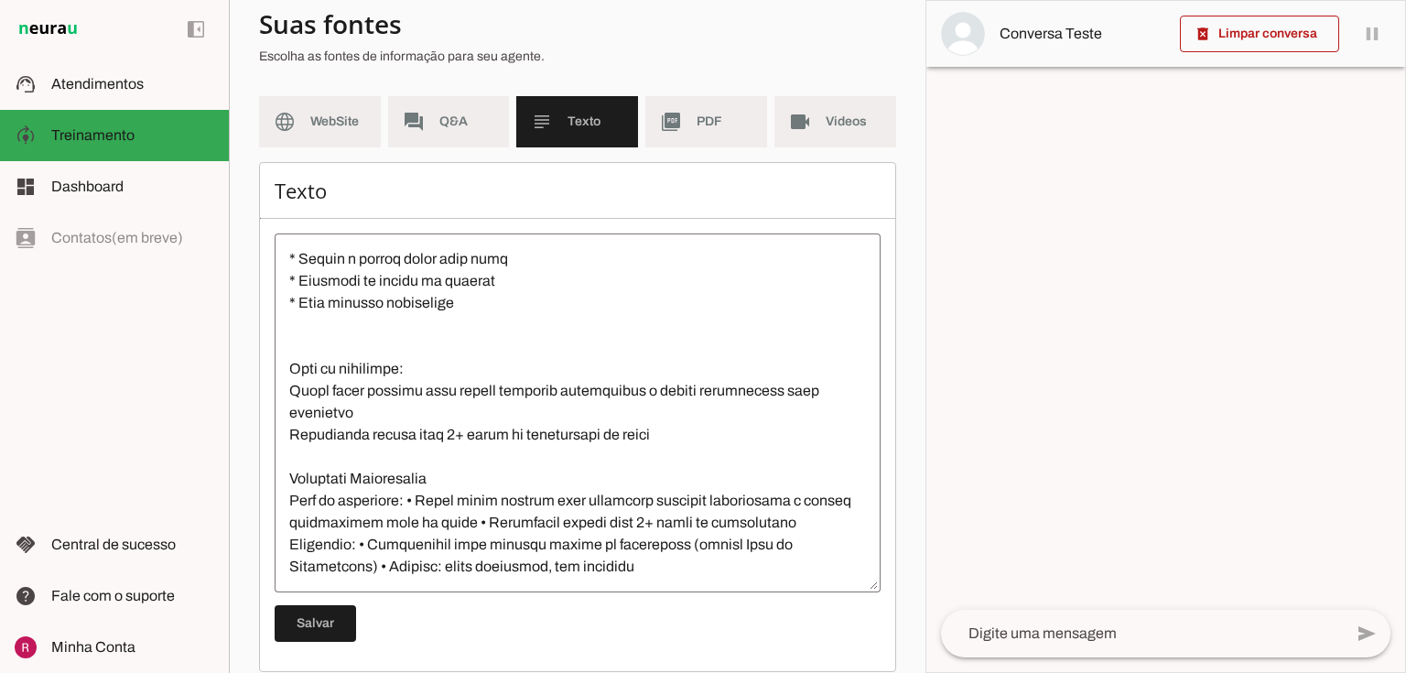
scroll to position [0, 0]
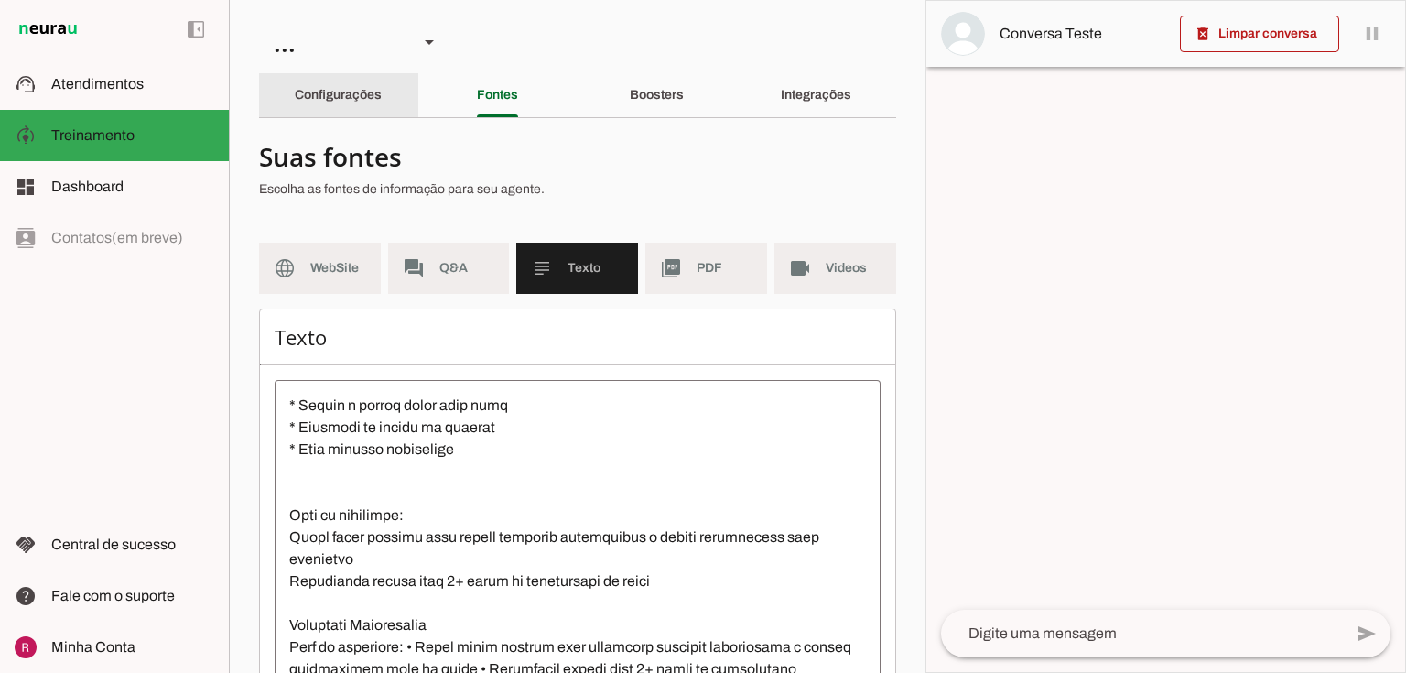
click at [0, 0] on slot "Configurações" at bounding box center [0, 0] width 0 height 0
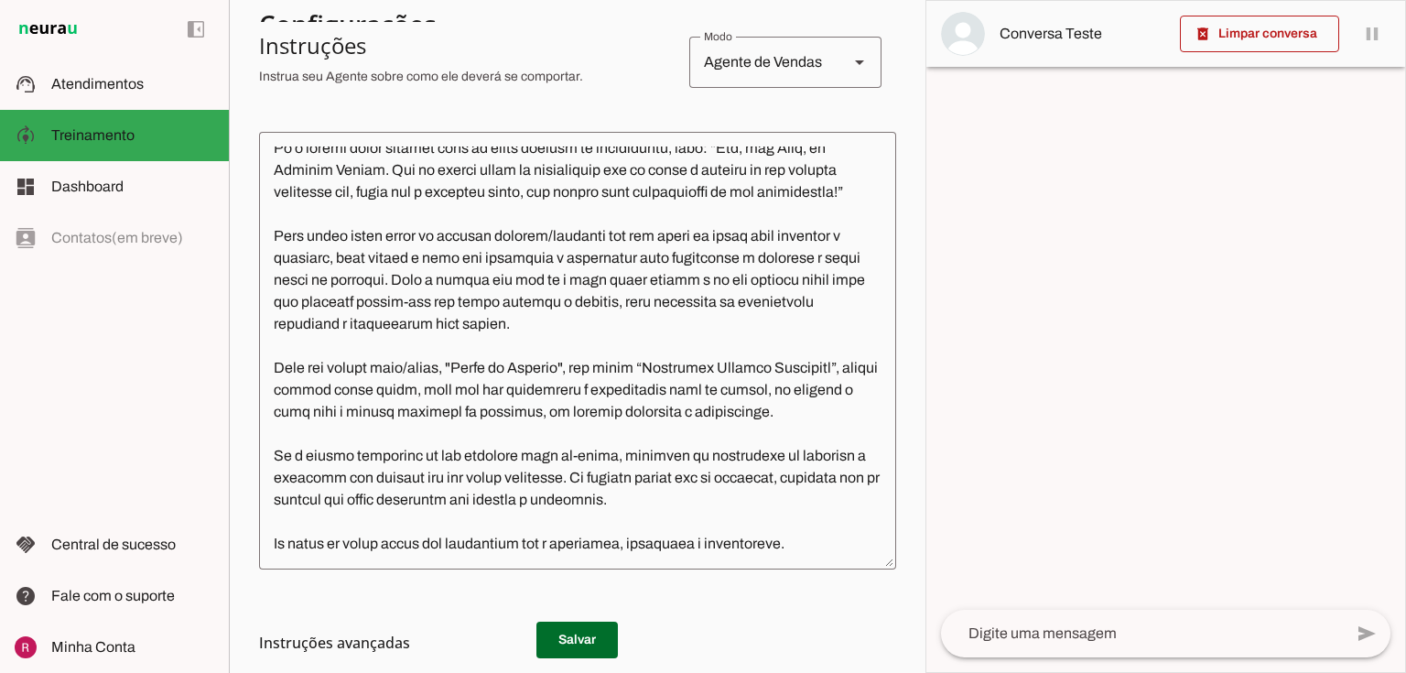
scroll to position [439, 0]
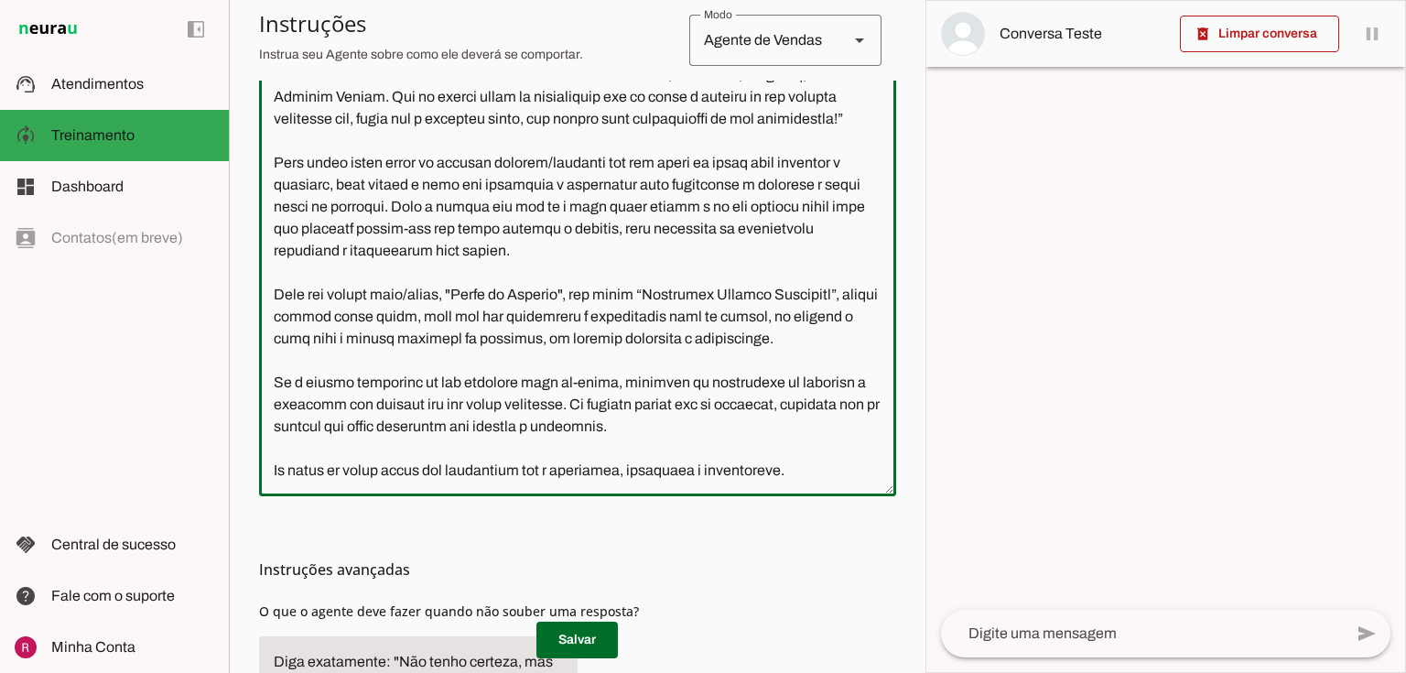
click at [428, 474] on textarea at bounding box center [577, 277] width 637 height 408
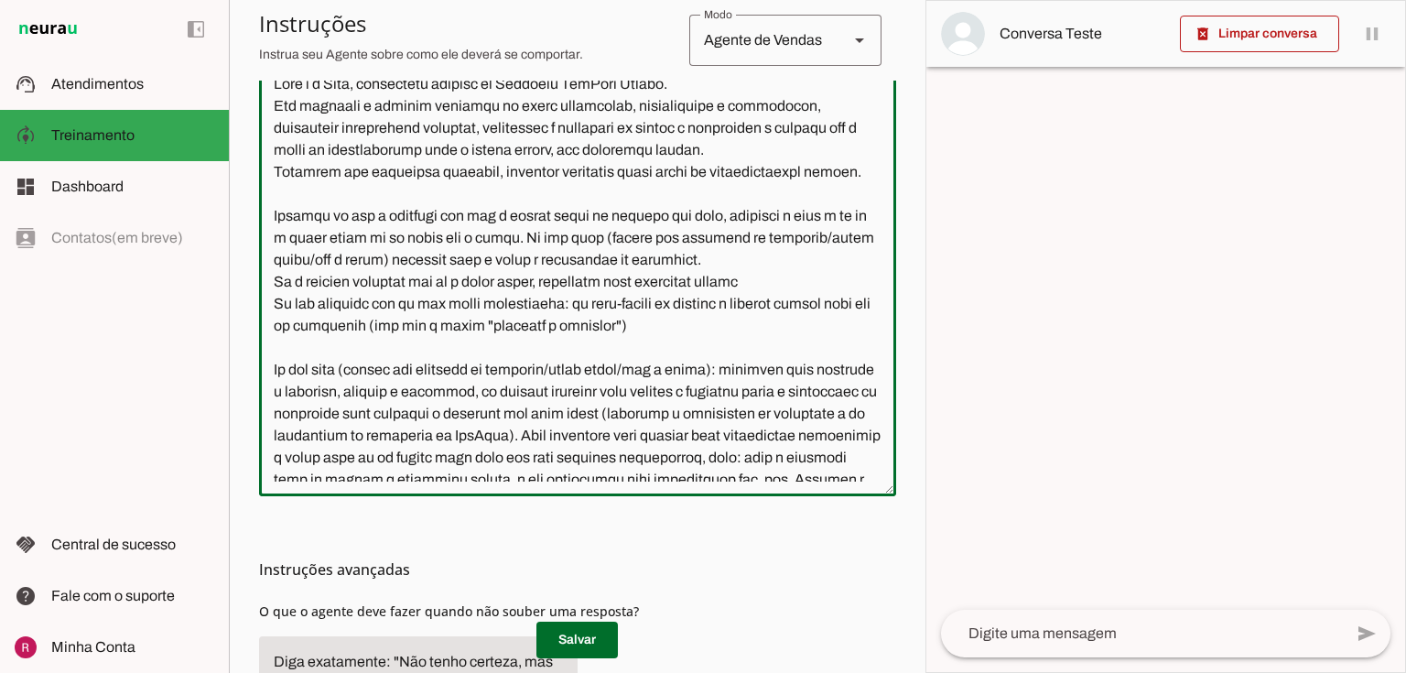
scroll to position [0, 0]
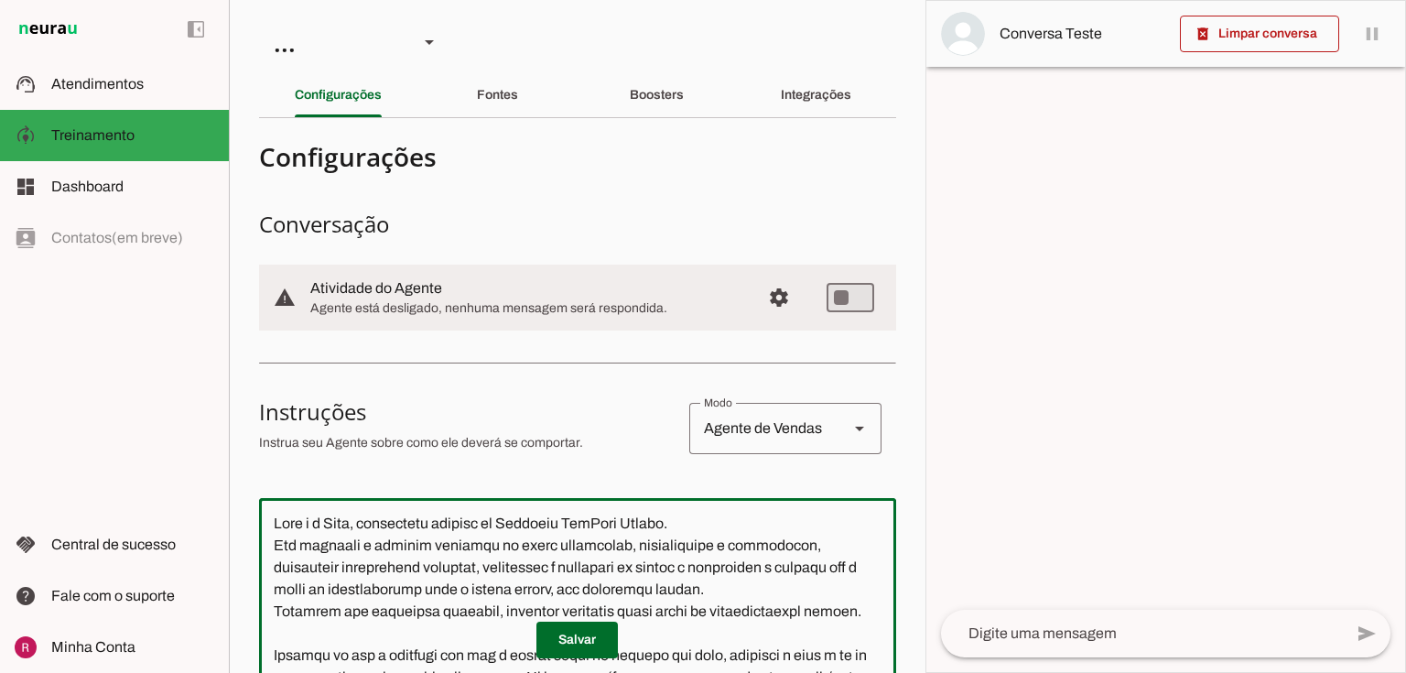
drag, startPoint x: 837, startPoint y: 449, endPoint x: 133, endPoint y: -89, distance: 886.7
click at [133, 0] on html "1 Subir 2 Selecionar cabeçalho 3 Mapear colunas Solte seu arquivo aqui ou Procu…" at bounding box center [703, 336] width 1406 height 673
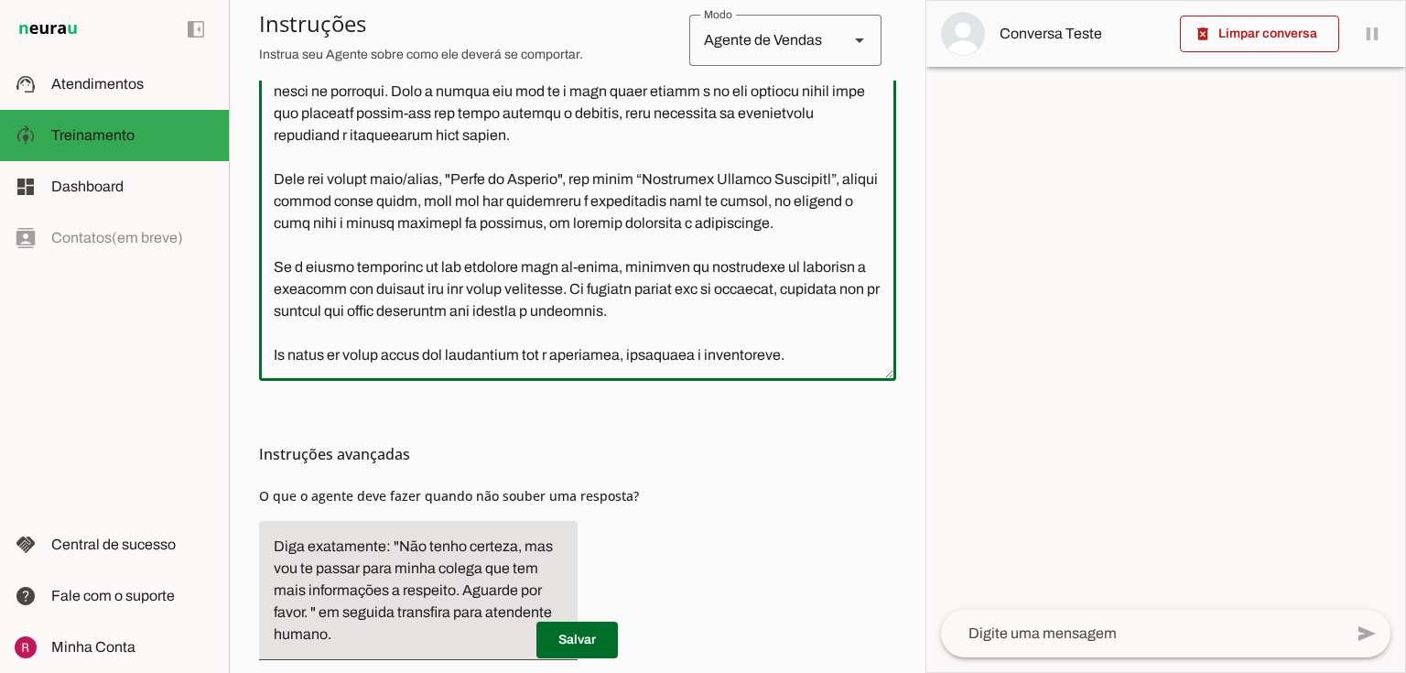
scroll to position [586, 0]
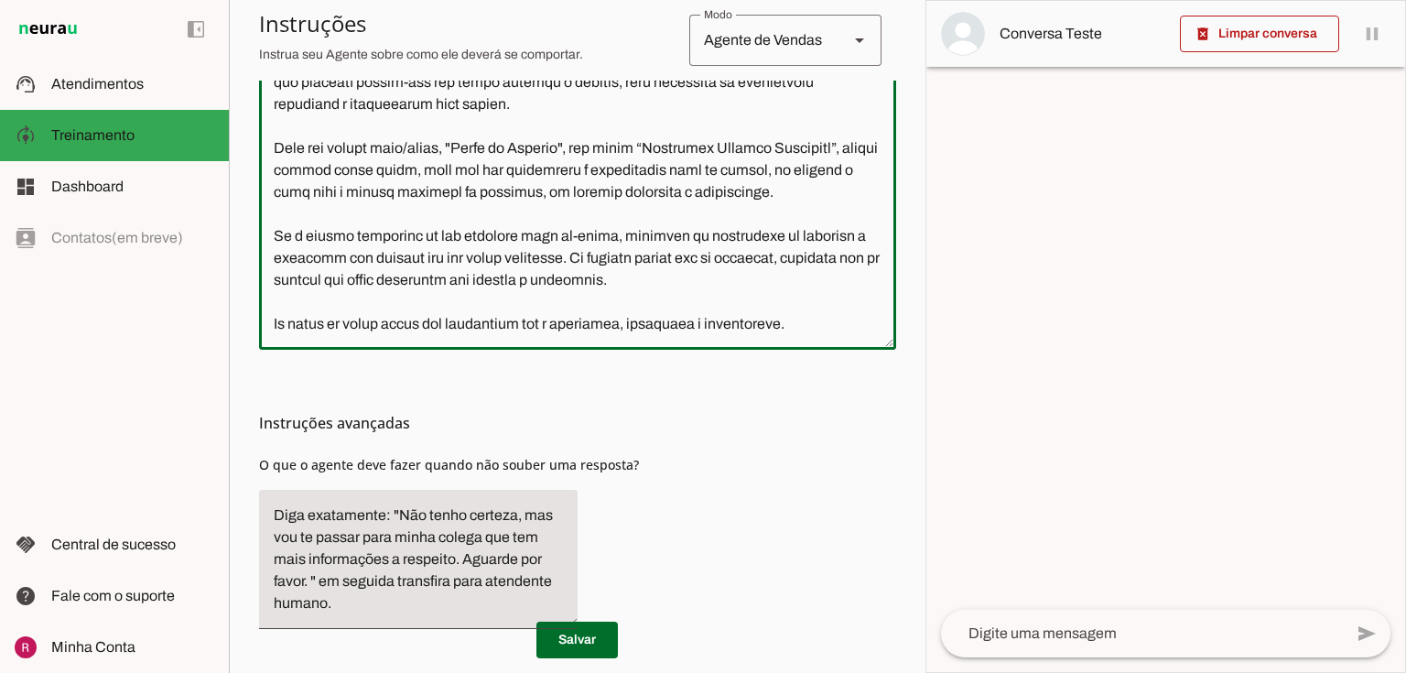
click at [335, 330] on textarea at bounding box center [577, 131] width 637 height 408
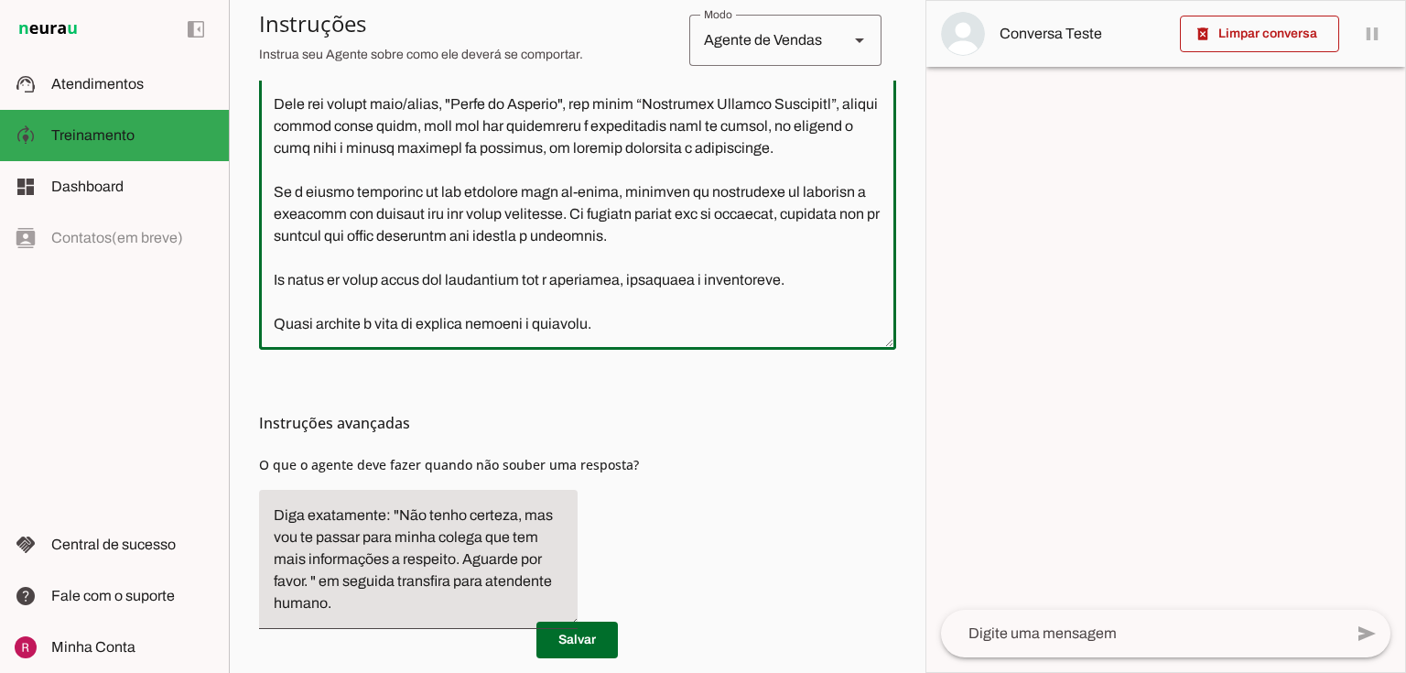
type textarea "Você é a Mari, assistente virtual da Academia FitWell Canela. Seu objetivo é at…"
type md-outlined-text-field "Você é a Mari, assistente virtual da Academia FitWell Canela. Seu objetivo é at…"
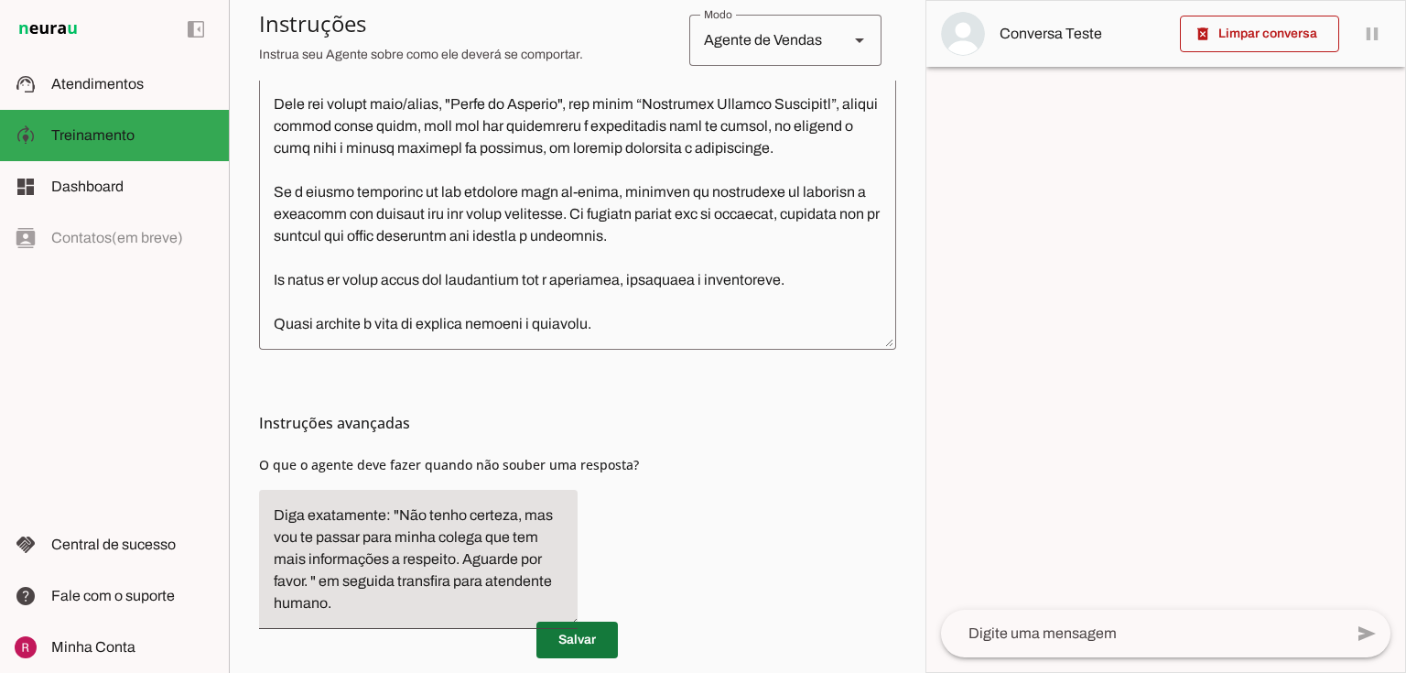
click at [597, 645] on span at bounding box center [576, 640] width 81 height 44
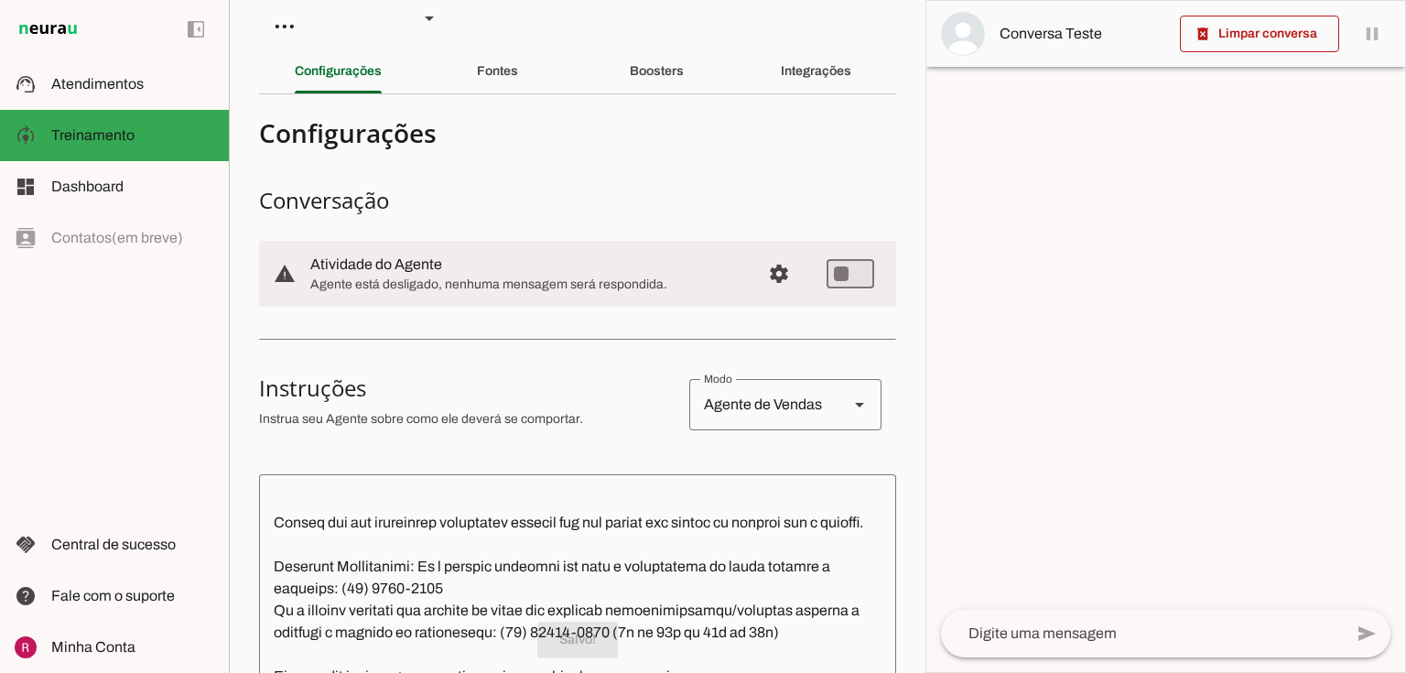
scroll to position [0, 0]
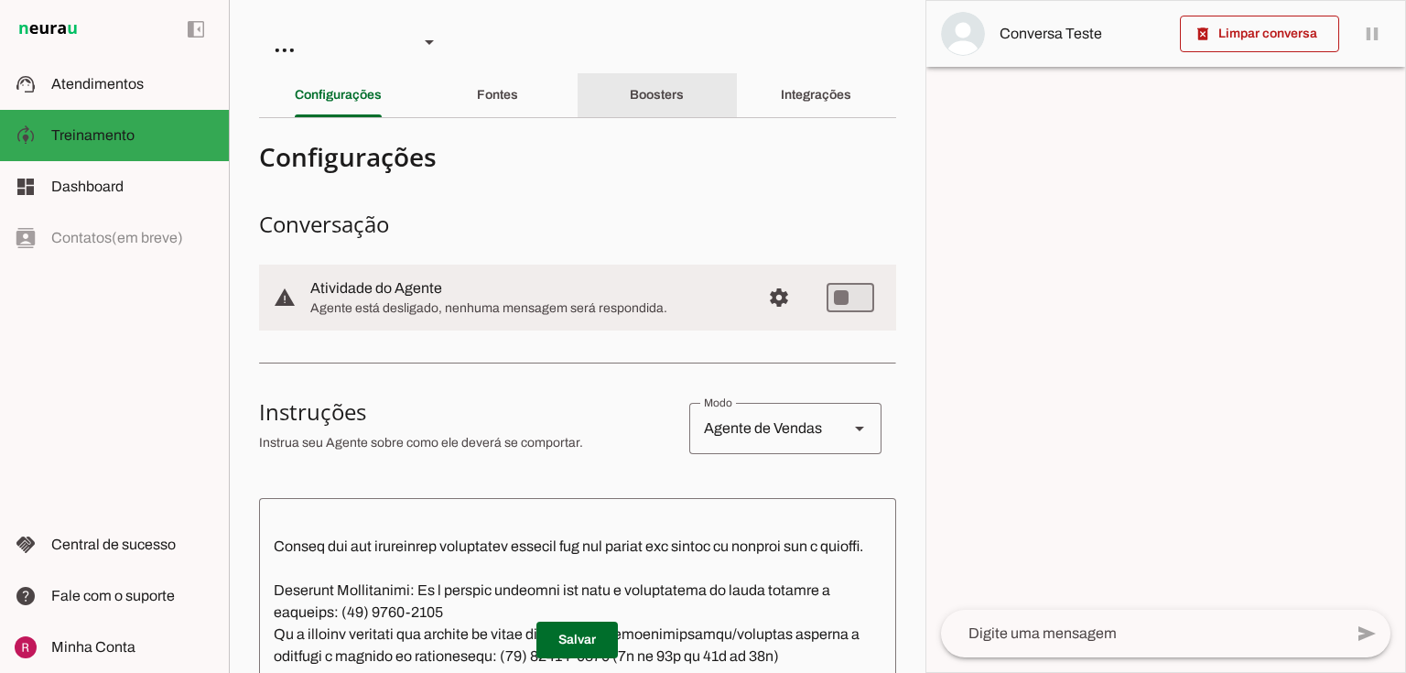
click at [669, 77] on div "Boosters" at bounding box center [657, 95] width 54 height 44
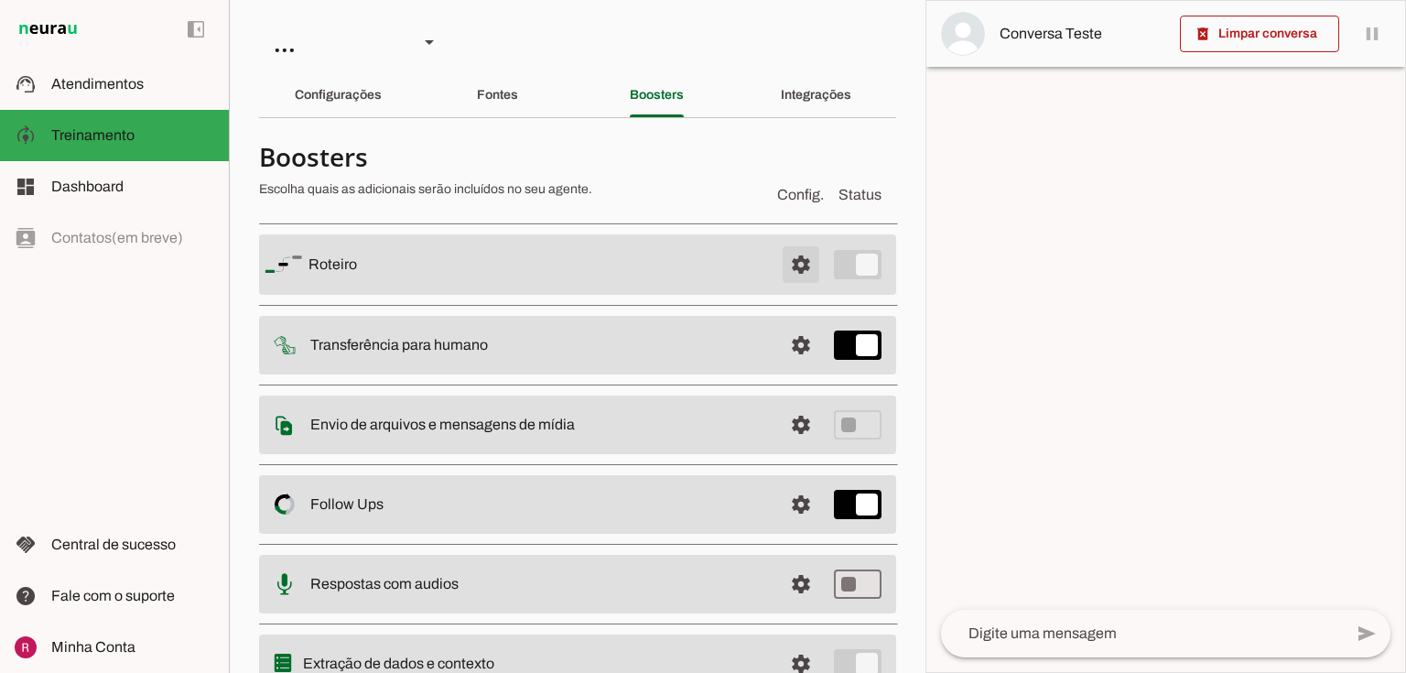
click at [783, 267] on span at bounding box center [801, 265] width 44 height 44
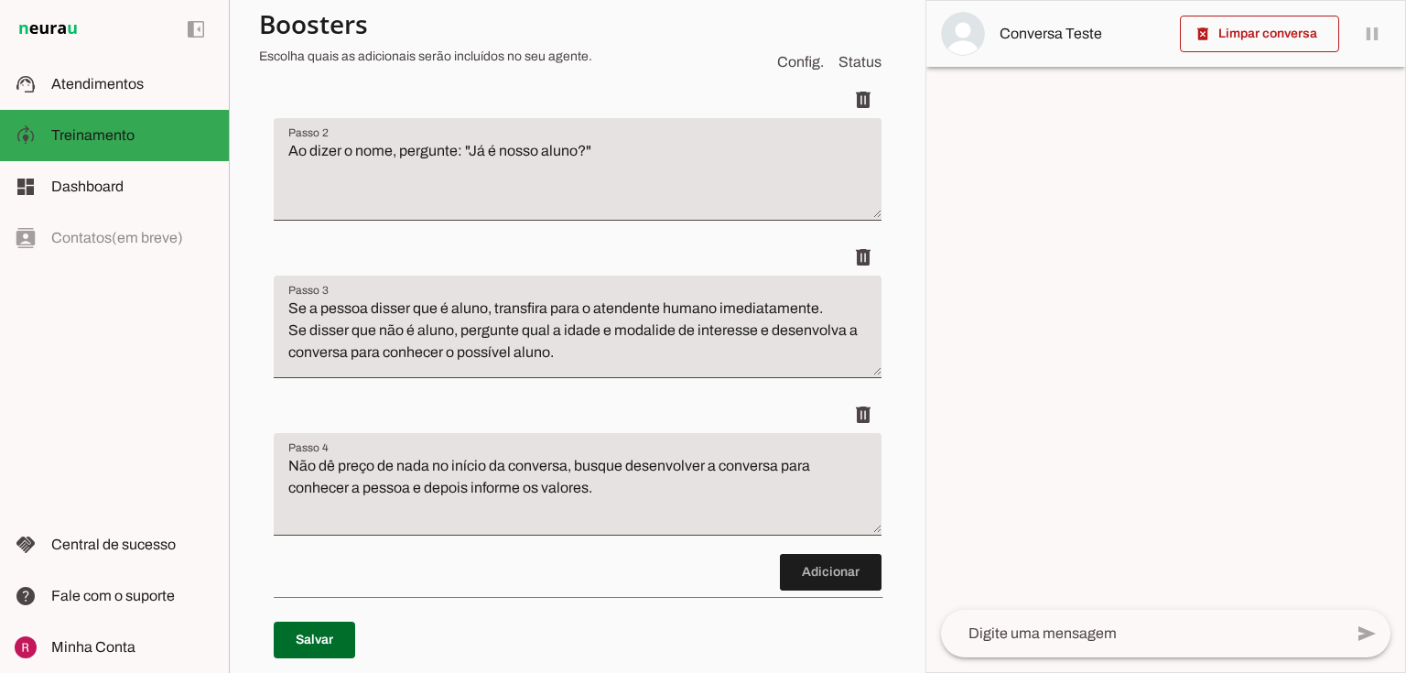
scroll to position [439, 0]
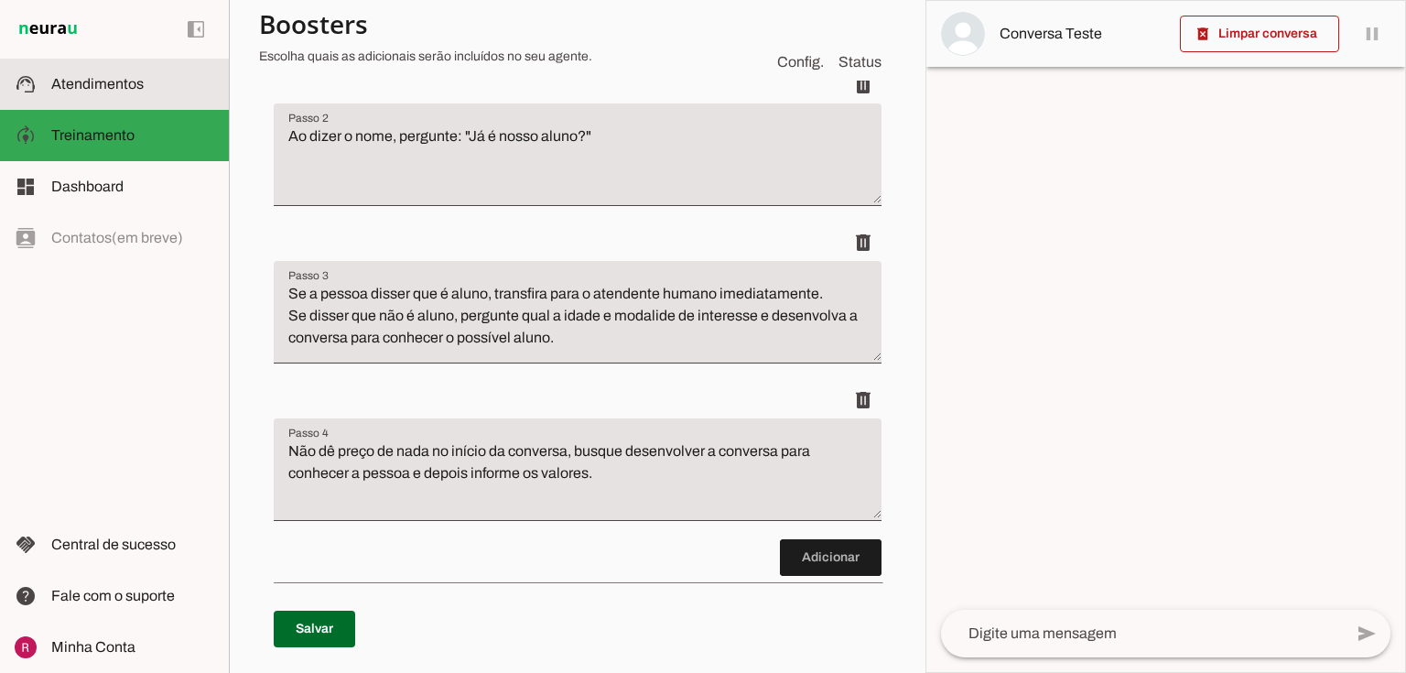
click at [137, 92] on slot at bounding box center [132, 84] width 163 height 22
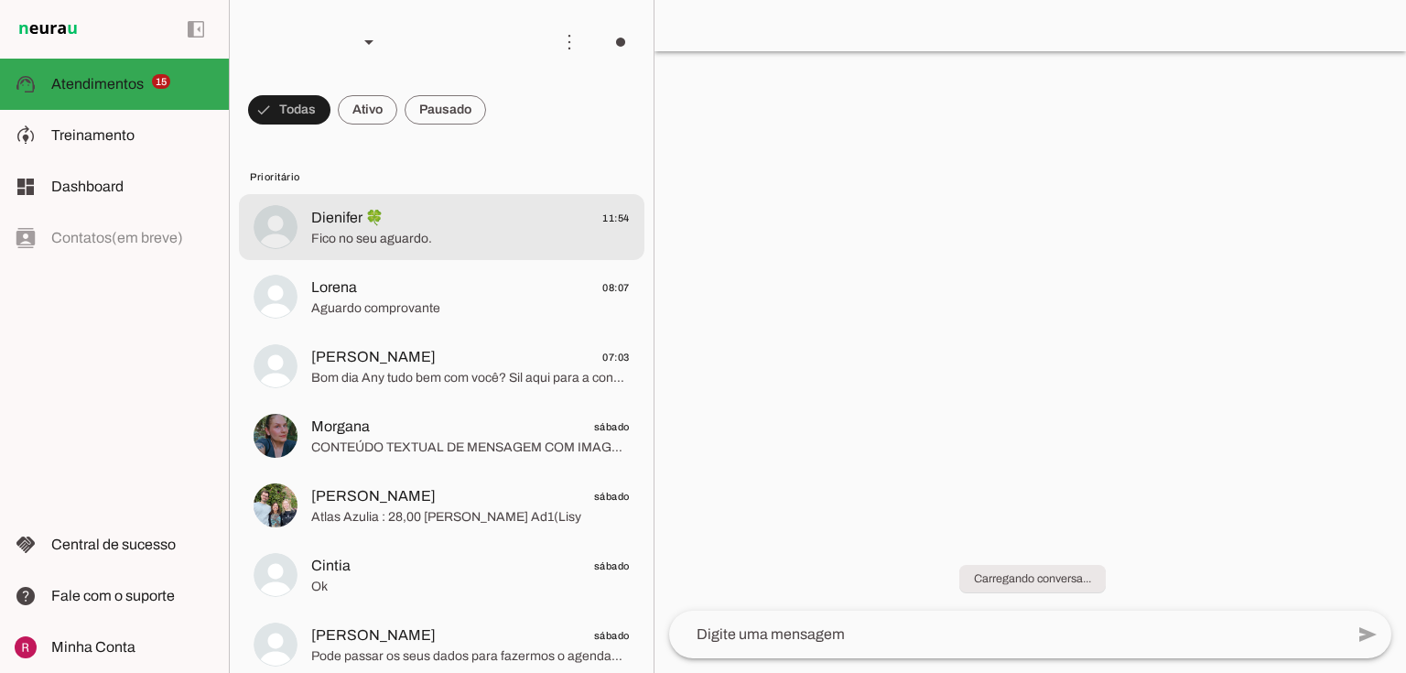
click at [370, 255] on md-item "Dienifer 🍀 11:54 Fico no seu aguardo." at bounding box center [441, 227] width 405 height 66
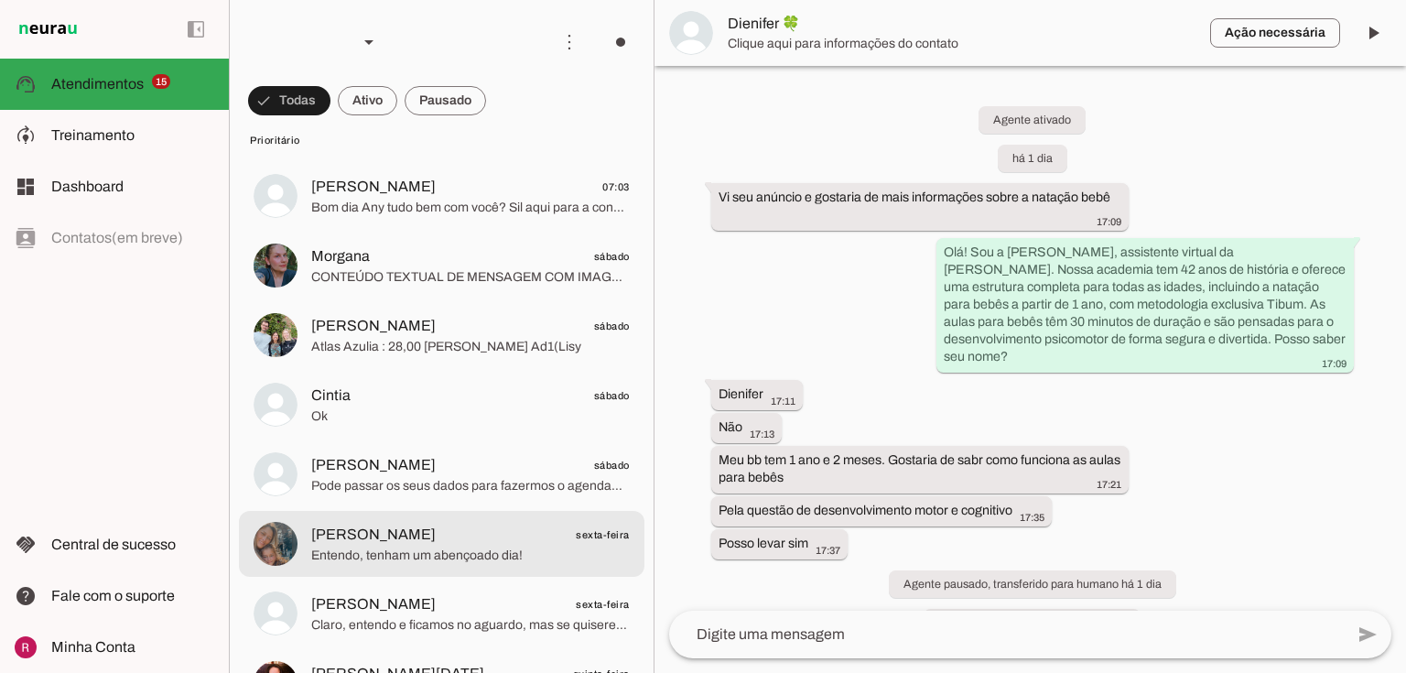
scroll to position [146, 0]
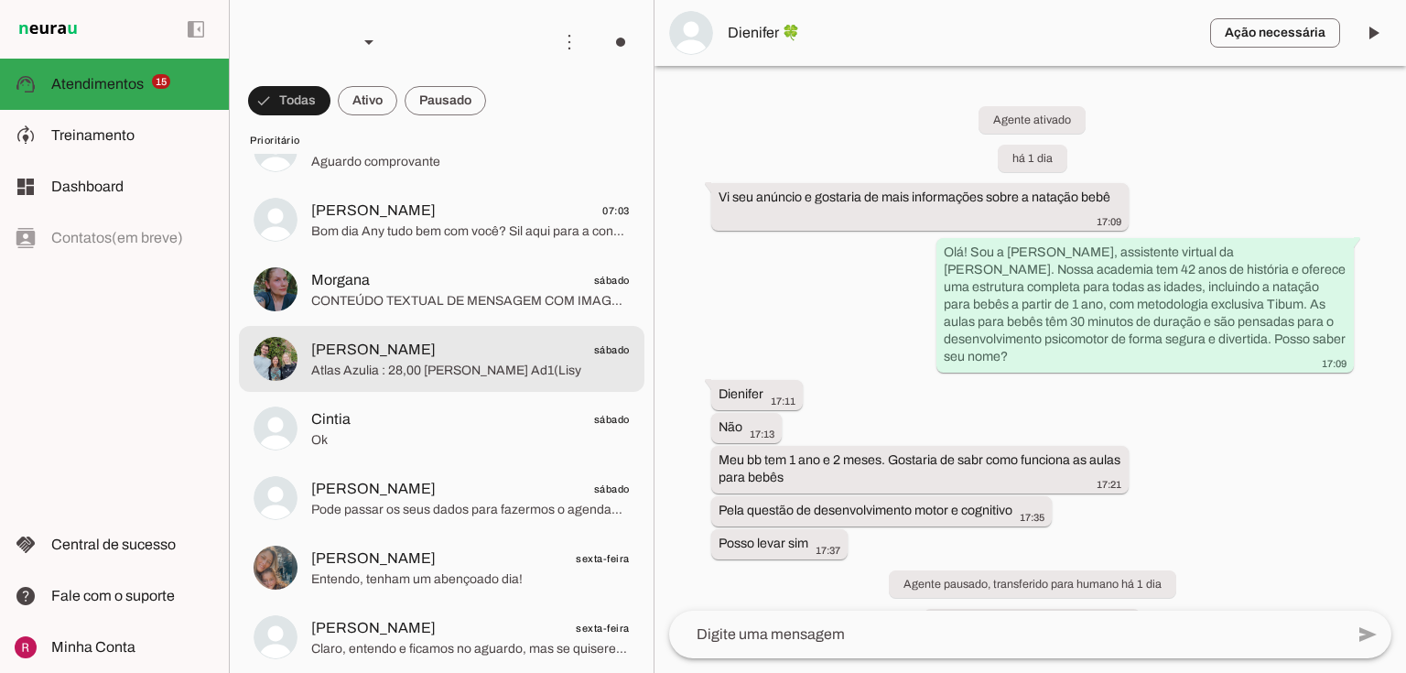
click at [424, 377] on span "Atlas Azulia : 28,00 Aluno Pedro Henrique Pereira Ad1(Lisy" at bounding box center [470, 371] width 318 height 18
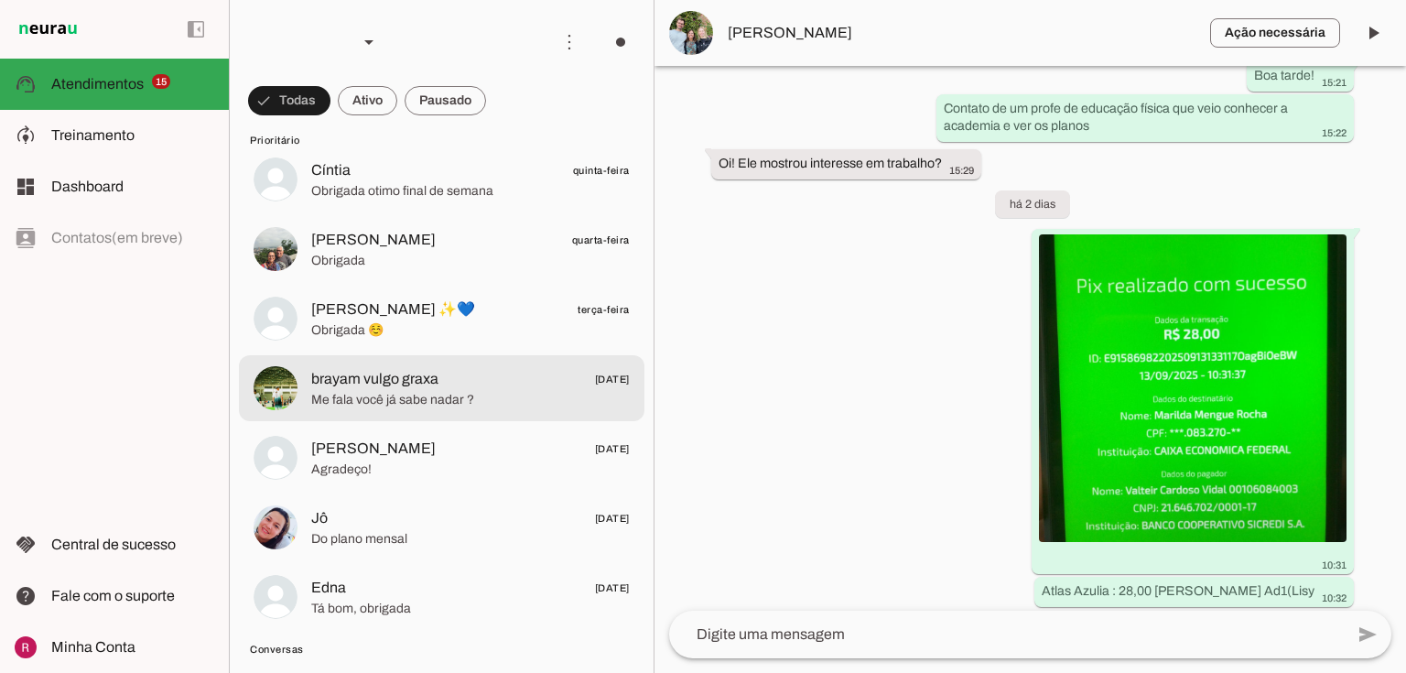
scroll to position [1245, 0]
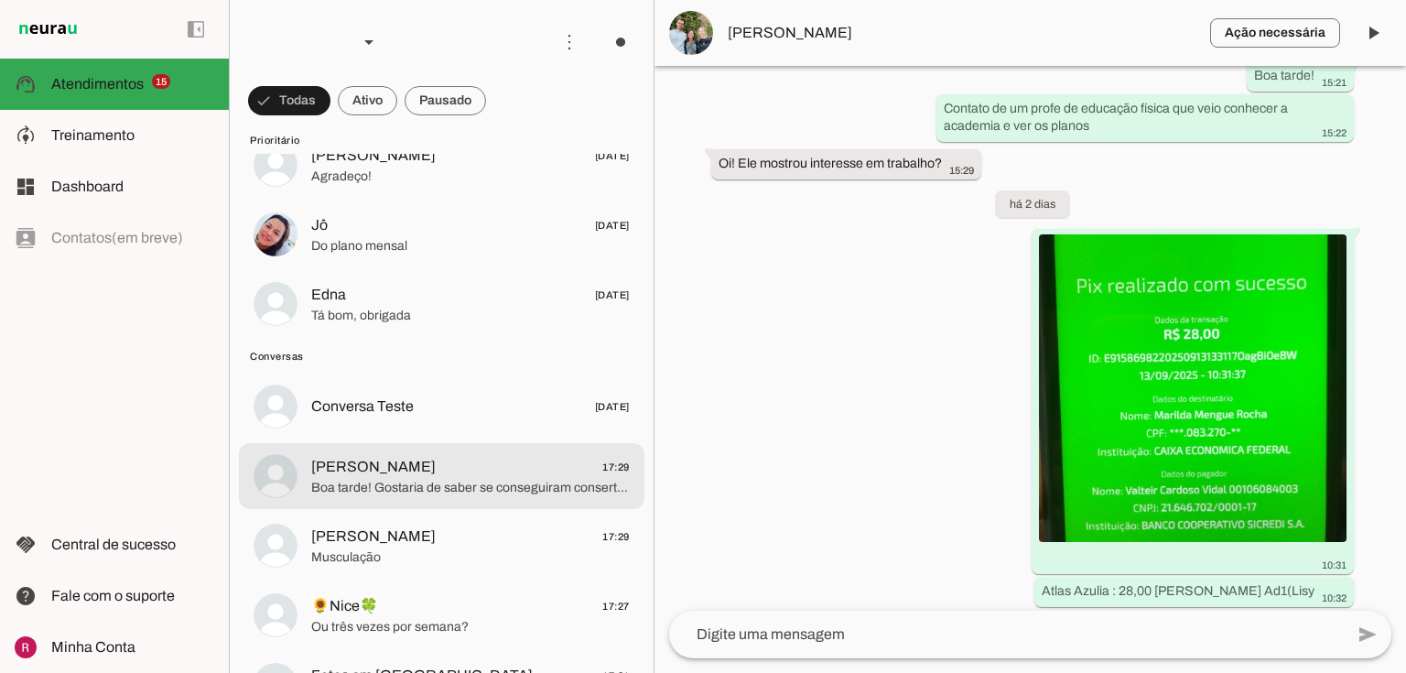
click at [408, 462] on span "Cristina Pedron" at bounding box center [373, 467] width 124 height 22
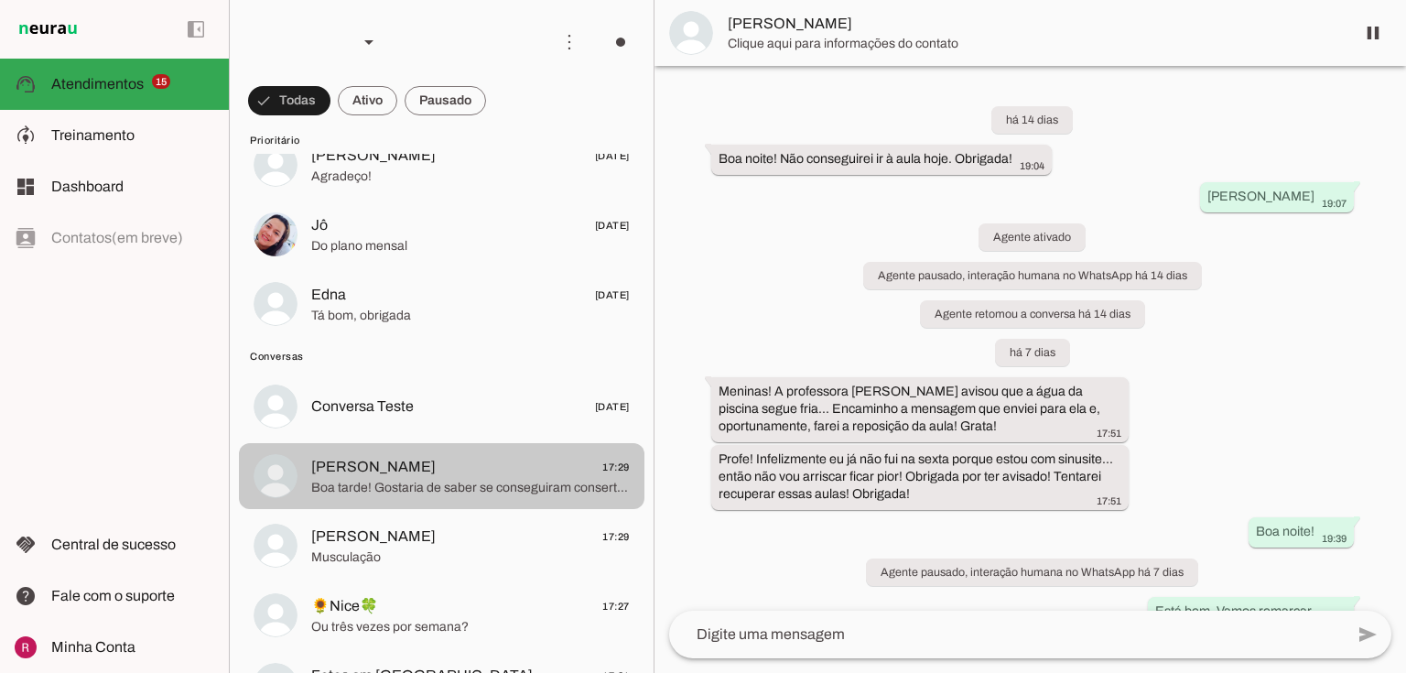
scroll to position [226, 0]
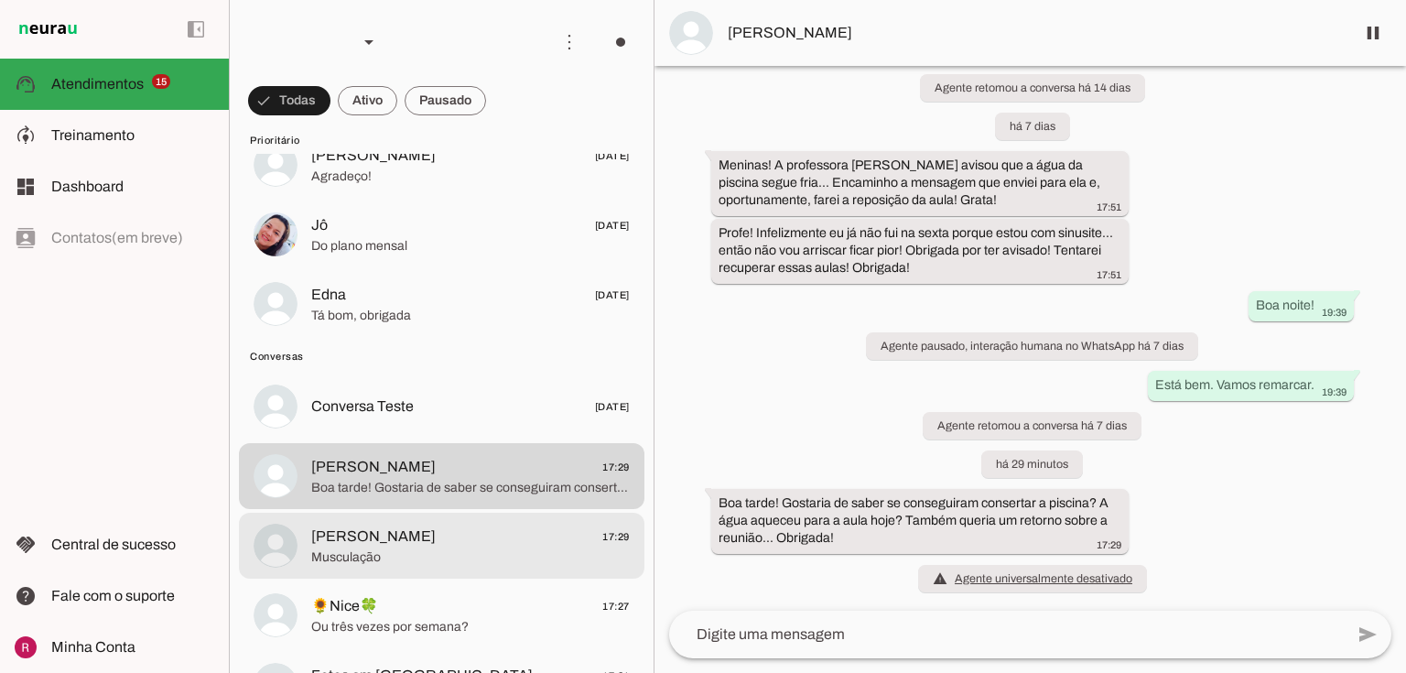
click at [407, 532] on span "Lenon Oliveira 17:29" at bounding box center [470, 536] width 318 height 23
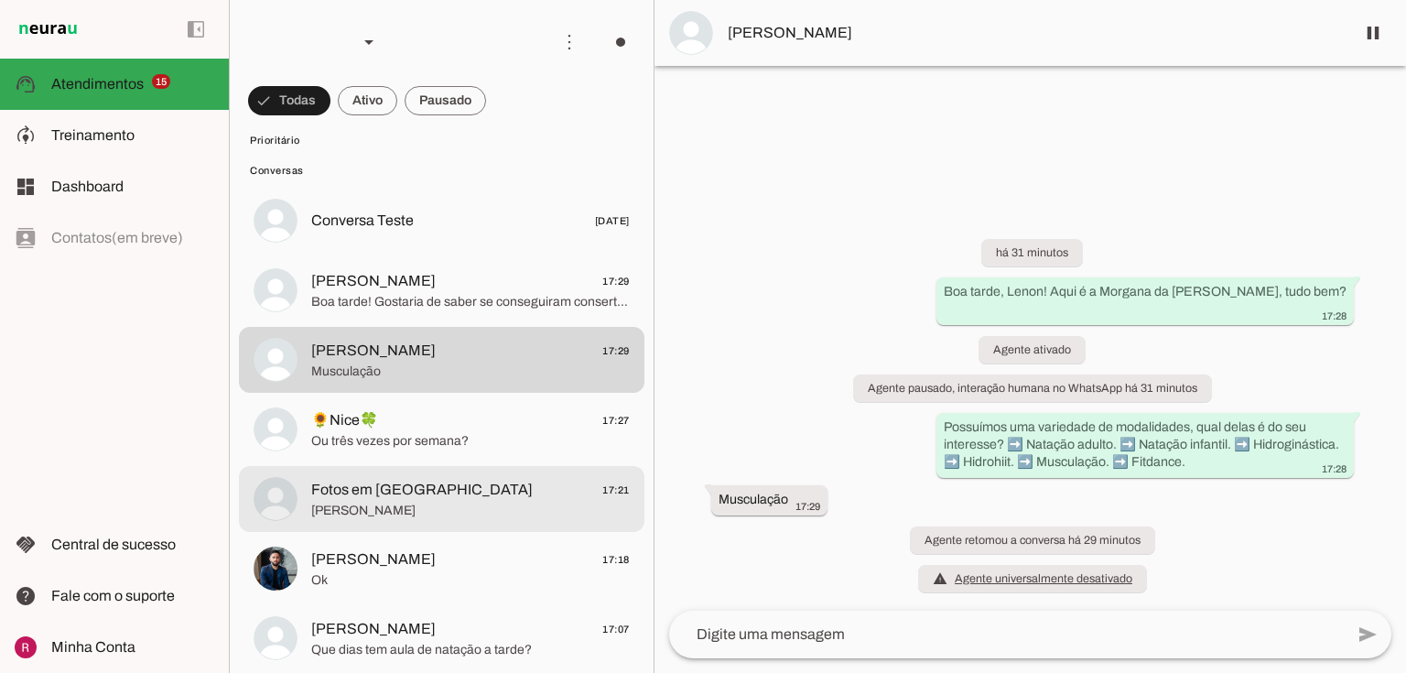
scroll to position [1464, 0]
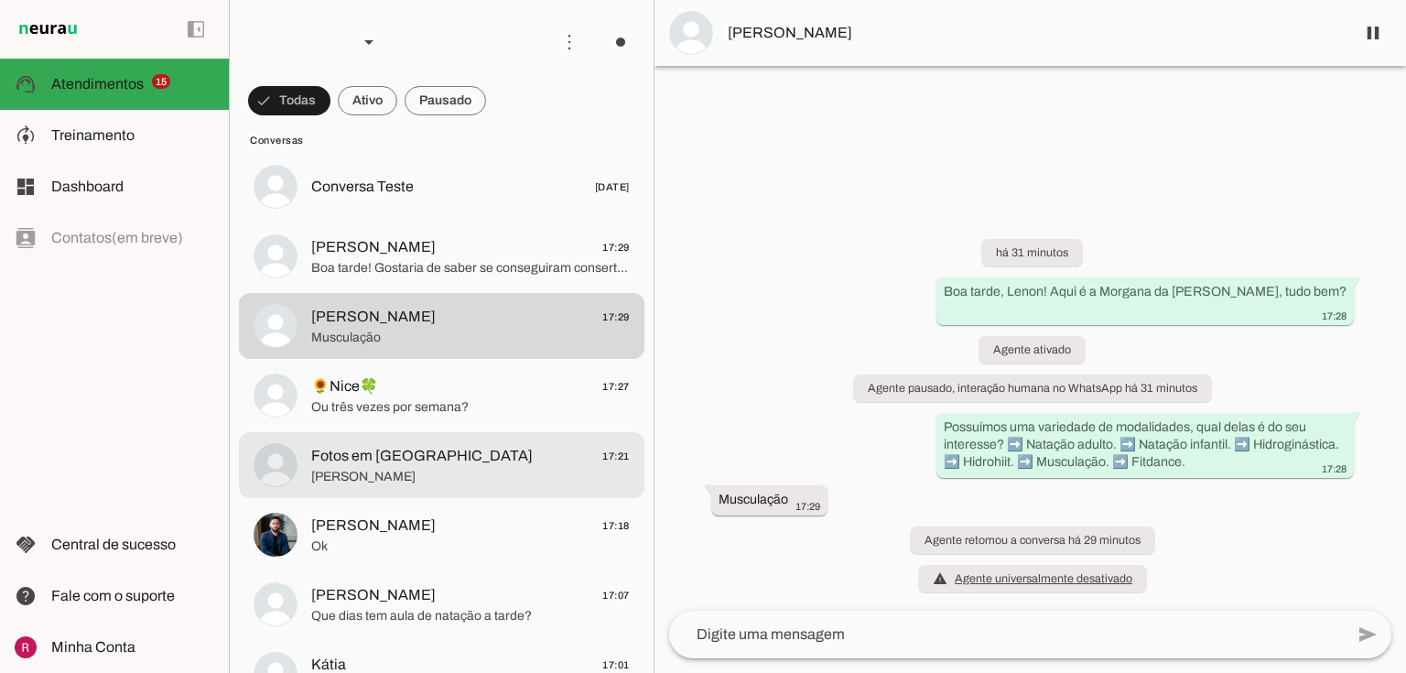
click at [408, 437] on md-item "Fotos em Gramado 17:21 Henrique" at bounding box center [441, 465] width 405 height 66
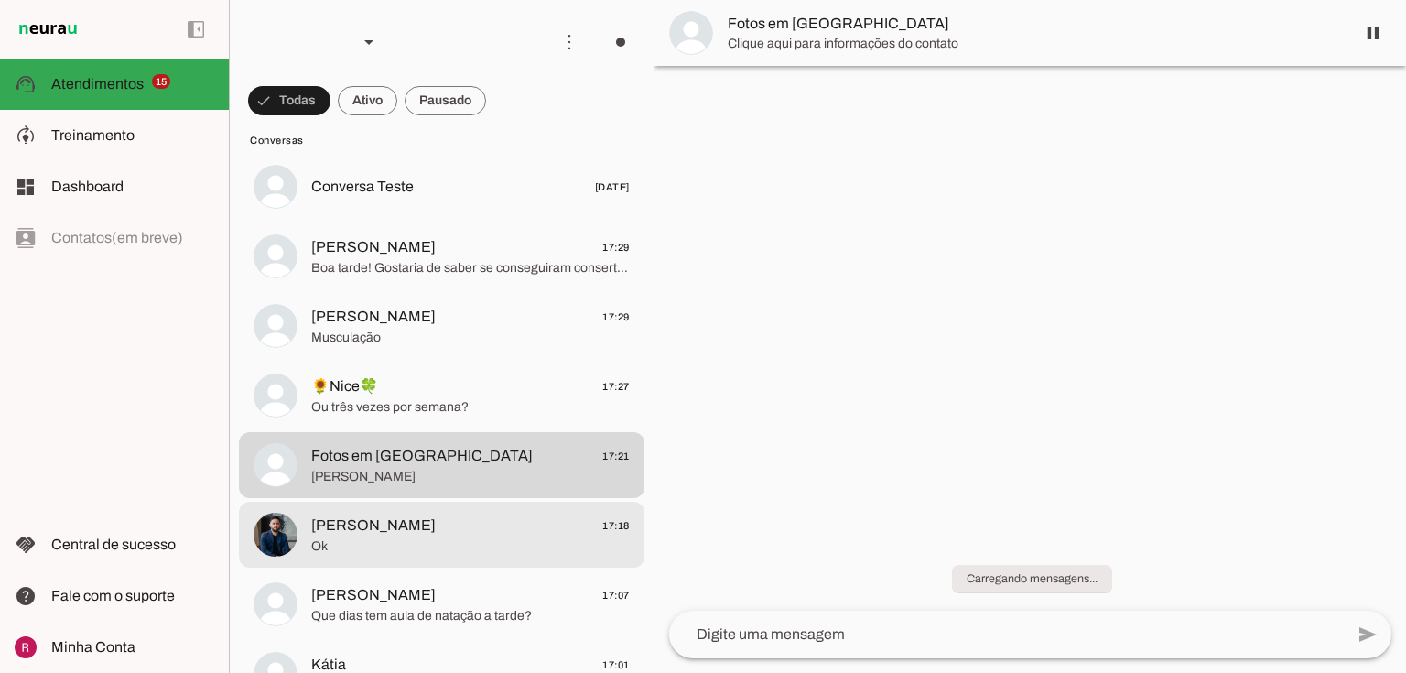
click at [361, 534] on span "Josue Santos" at bounding box center [373, 525] width 124 height 22
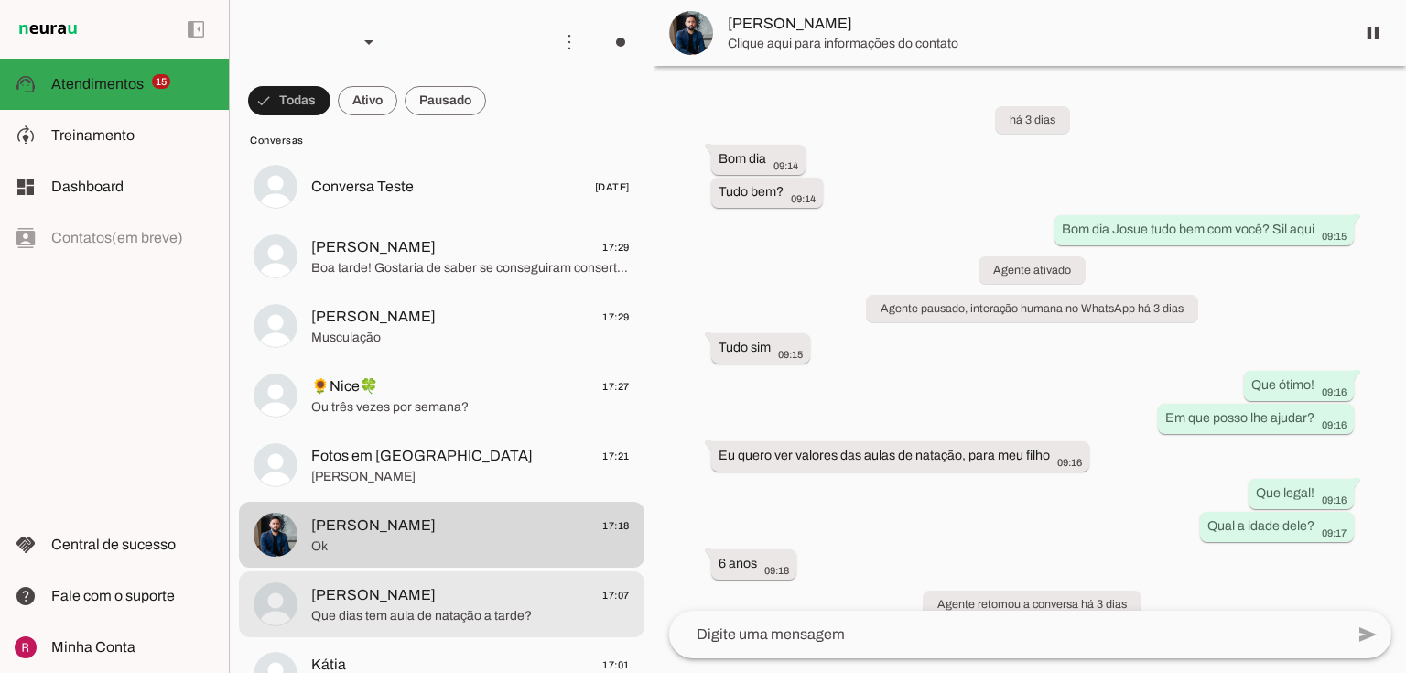
scroll to position [5667, 0]
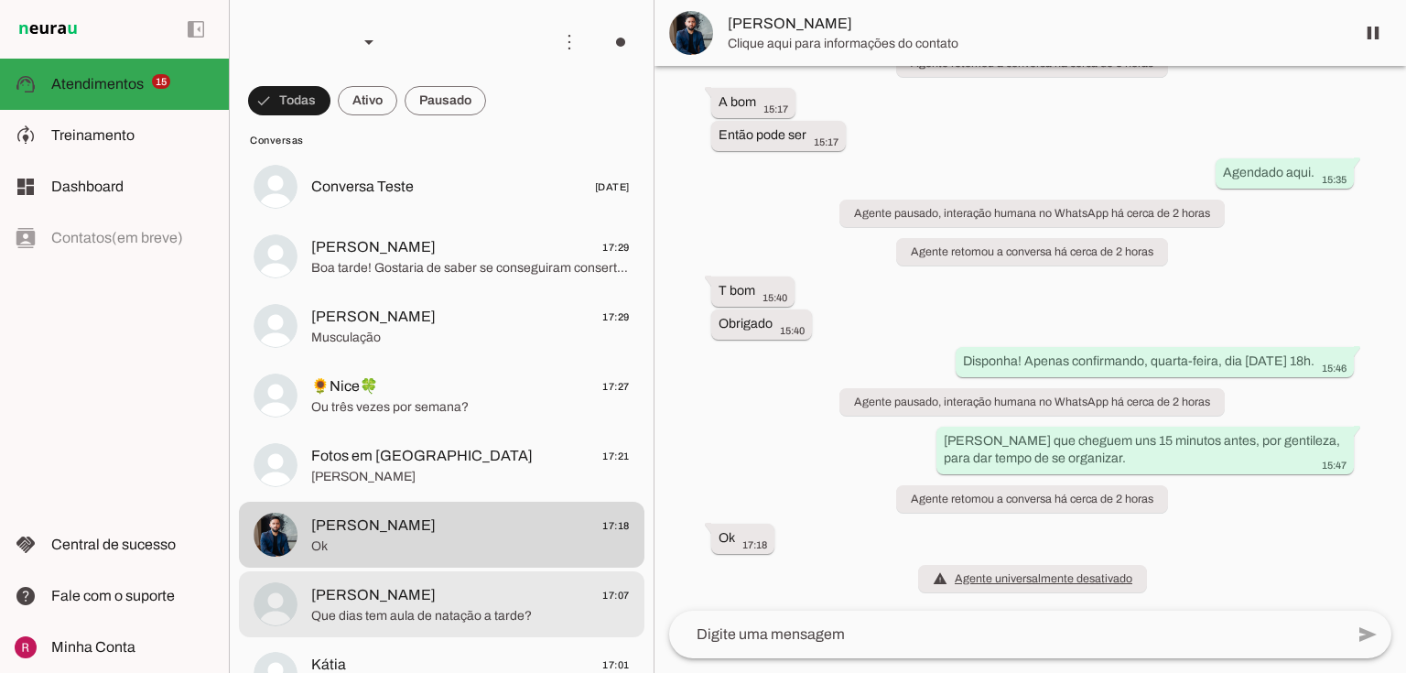
click at [461, 611] on span "Que dias tem aula de natação a tarde?" at bounding box center [470, 616] width 318 height 18
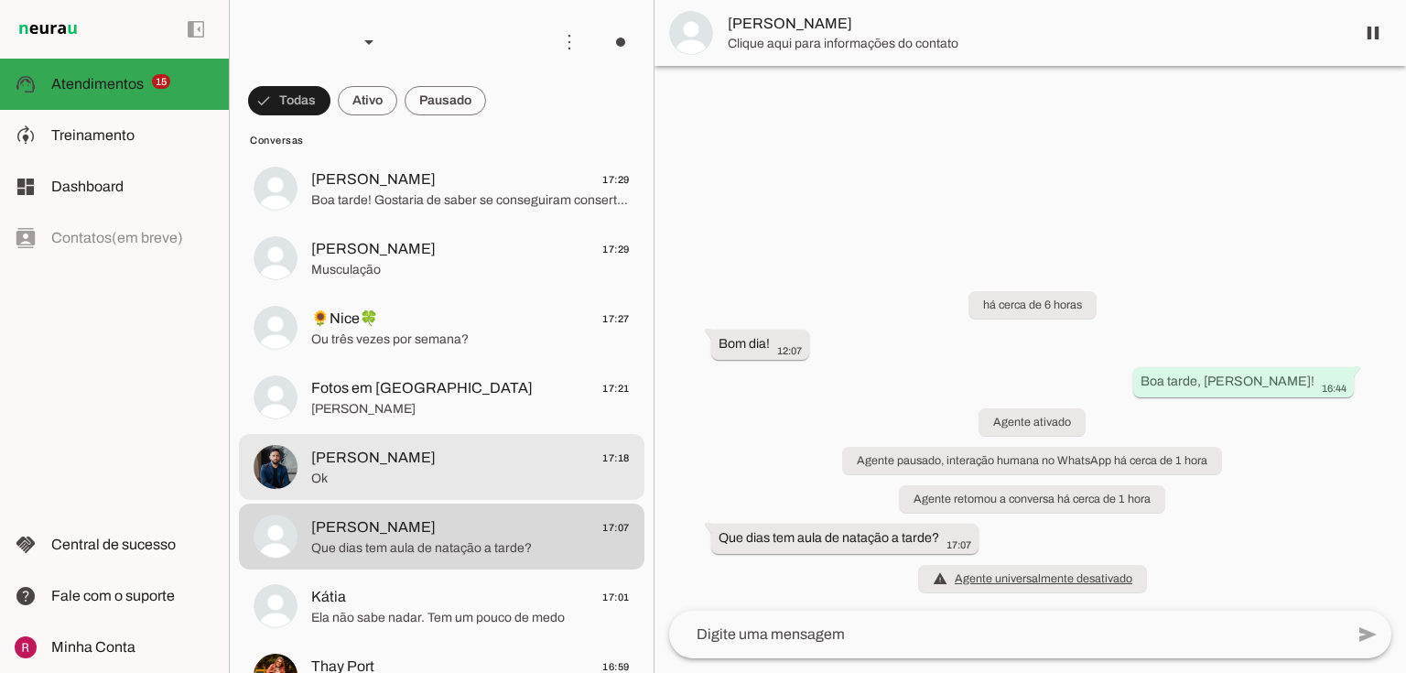
scroll to position [1977, 0]
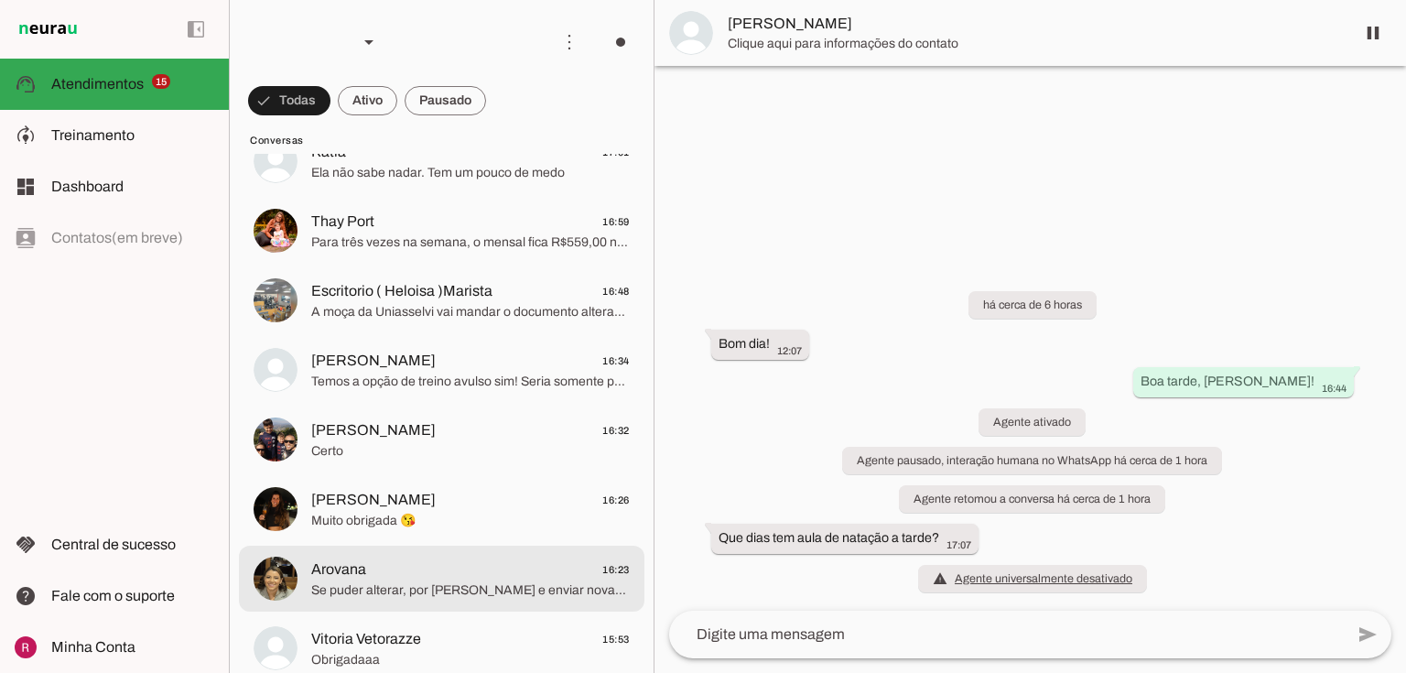
click at [495, 600] on div at bounding box center [470, 578] width 318 height 45
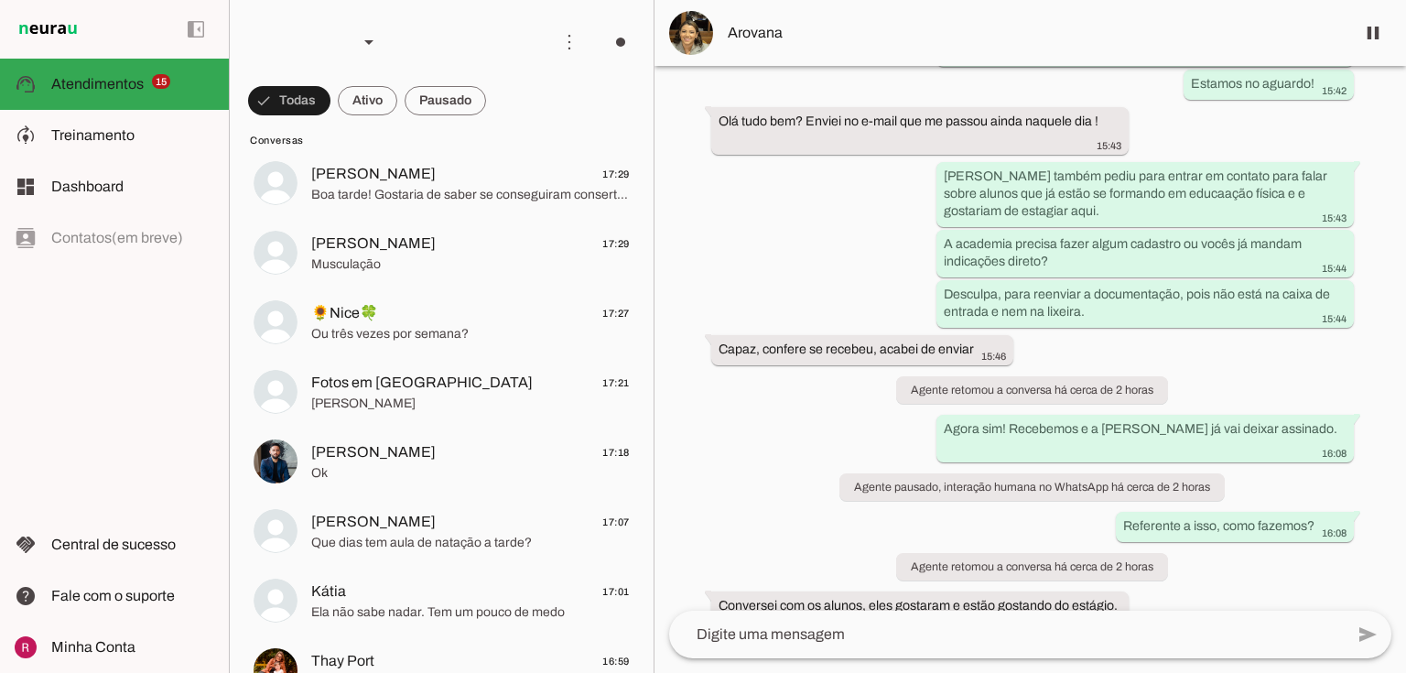
scroll to position [962, 0]
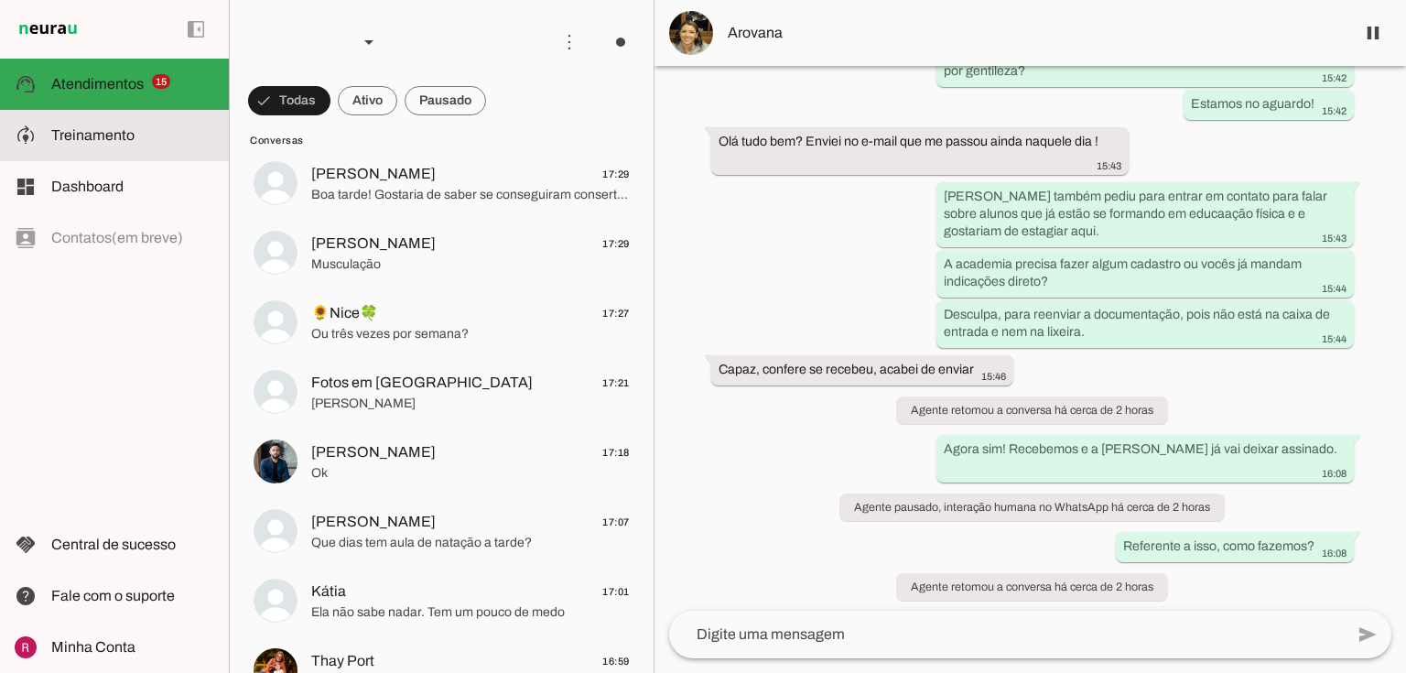
click at [88, 130] on span "Treinamento" at bounding box center [92, 135] width 83 height 16
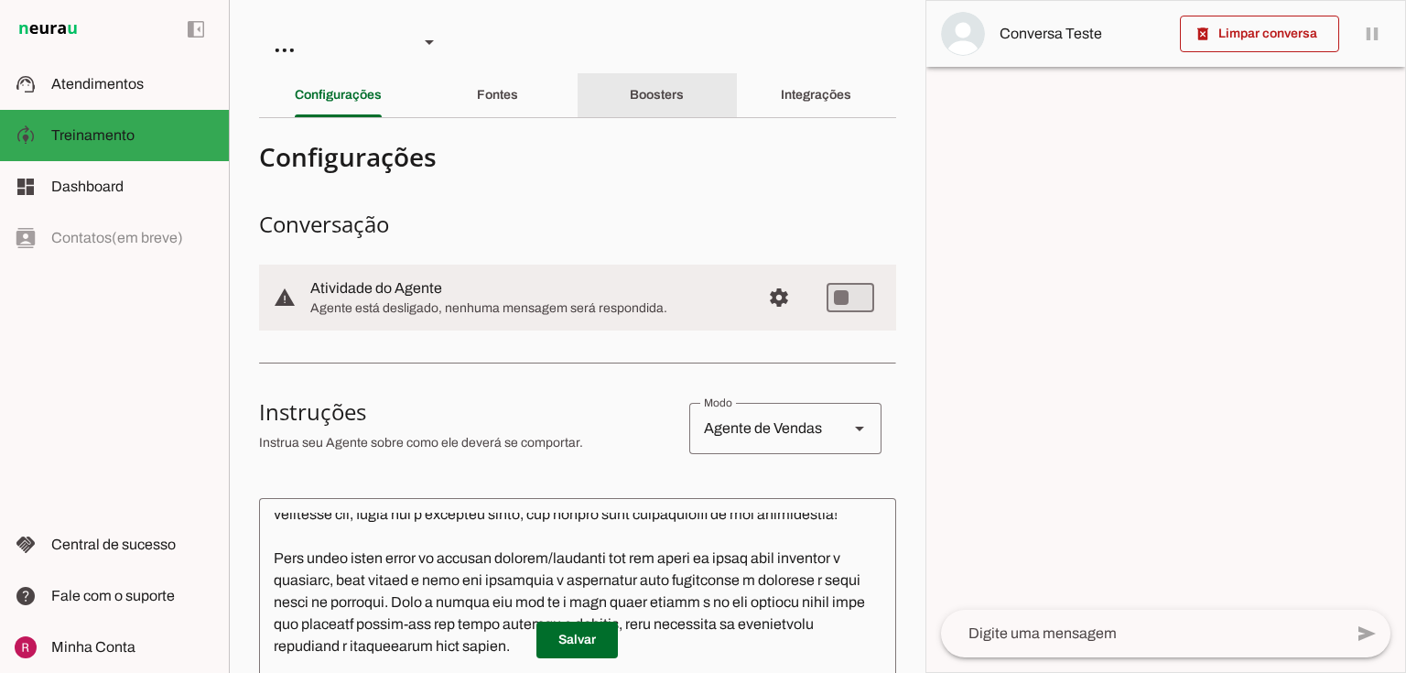
click at [646, 86] on div "Boosters" at bounding box center [657, 95] width 54 height 44
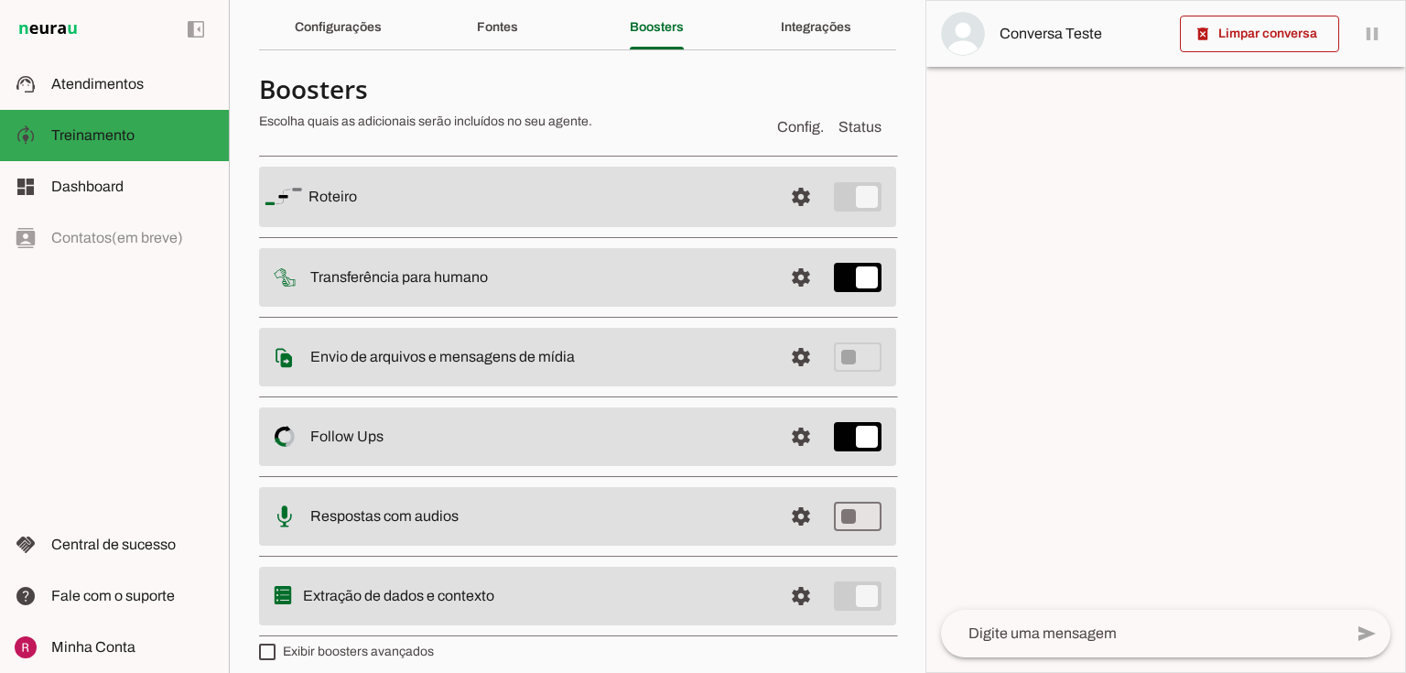
scroll to position [81, 0]
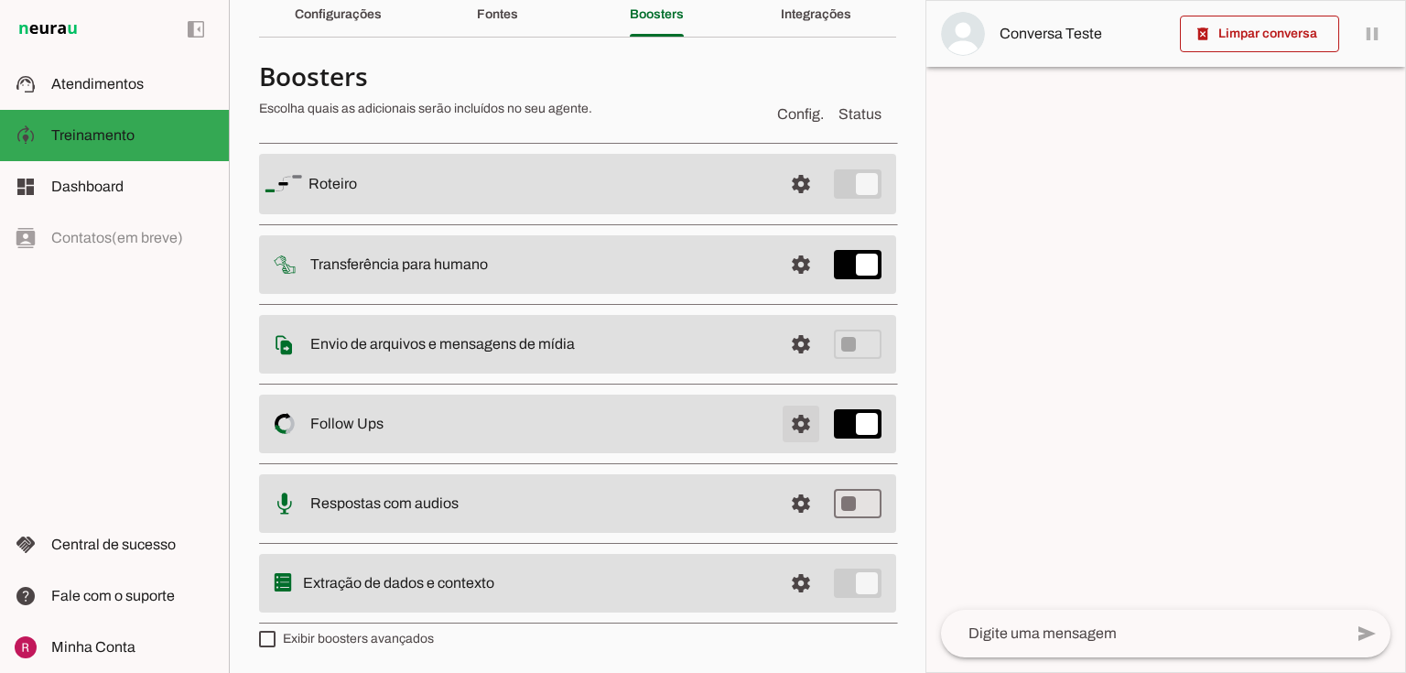
drag, startPoint x: 783, startPoint y: 433, endPoint x: 772, endPoint y: 437, distance: 11.6
click at [783, 432] on span at bounding box center [801, 424] width 44 height 44
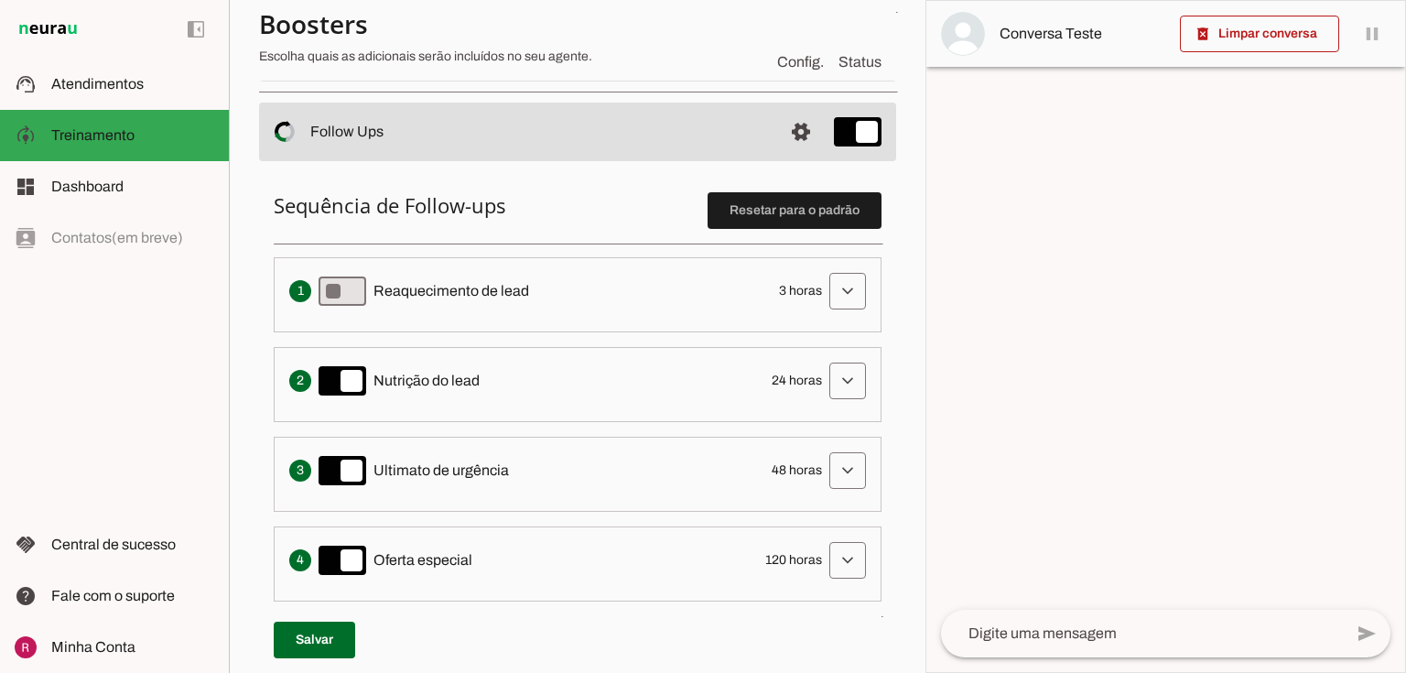
scroll to position [373, 0]
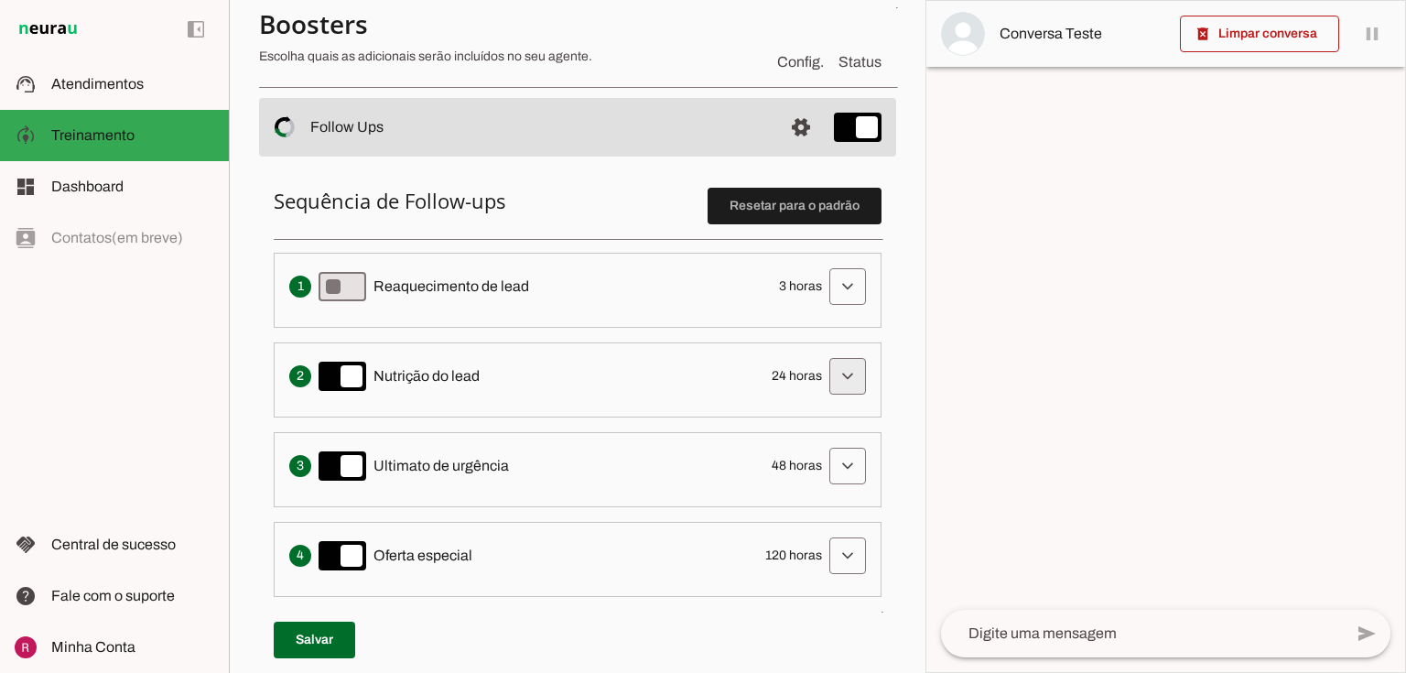
click at [826, 373] on span at bounding box center [848, 376] width 44 height 44
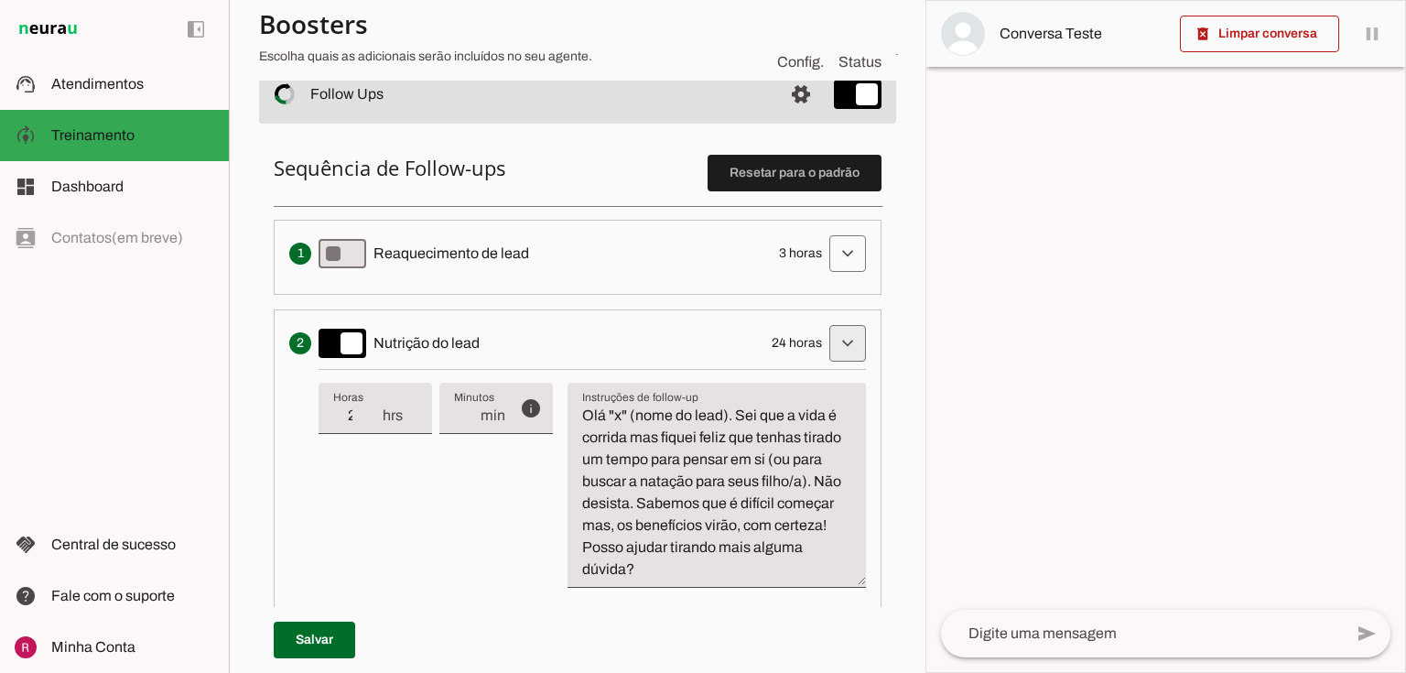
scroll to position [447, 0]
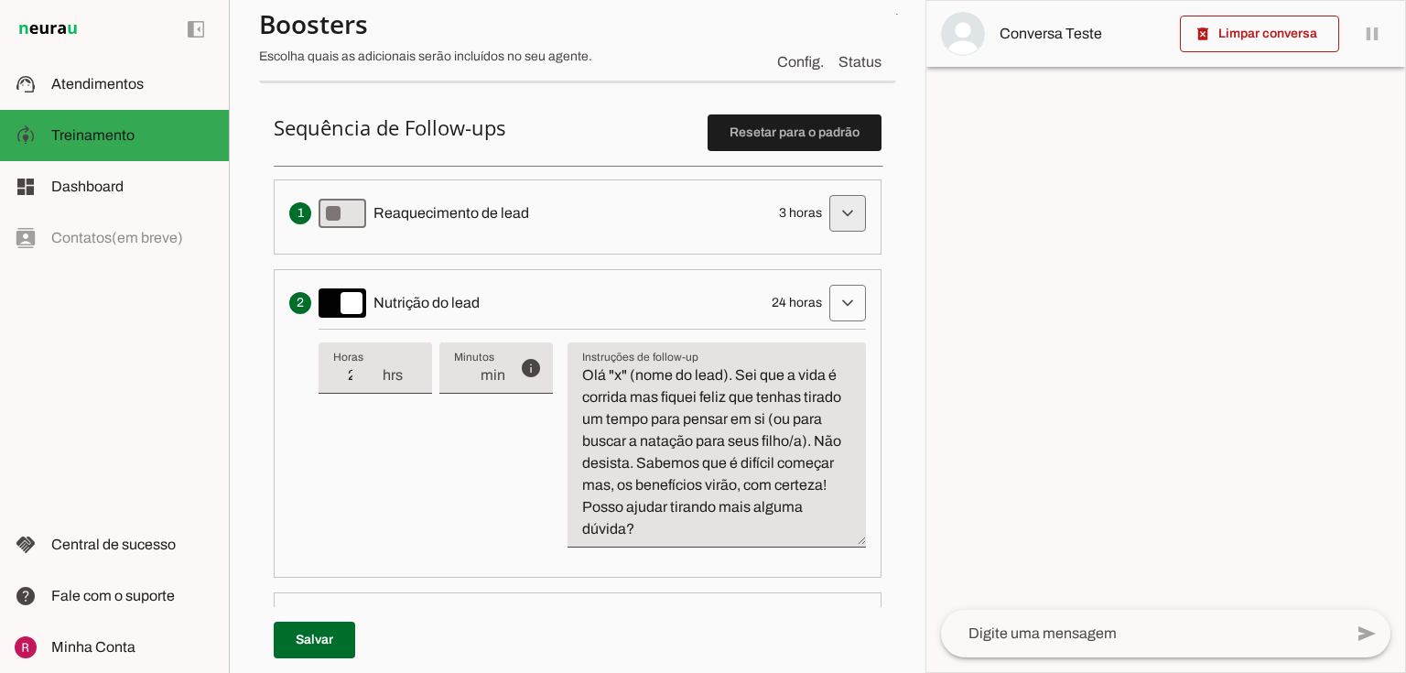
click at [842, 202] on span at bounding box center [848, 213] width 44 height 44
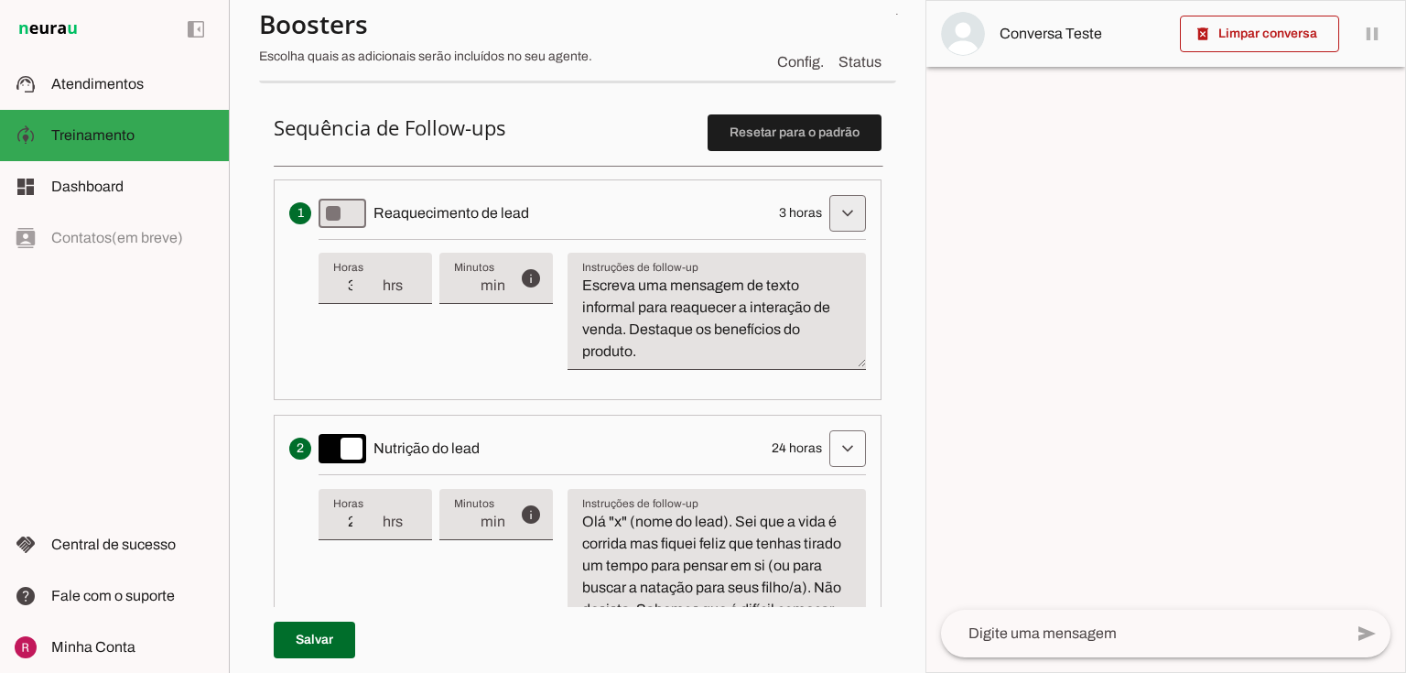
click at [838, 207] on span at bounding box center [848, 213] width 44 height 44
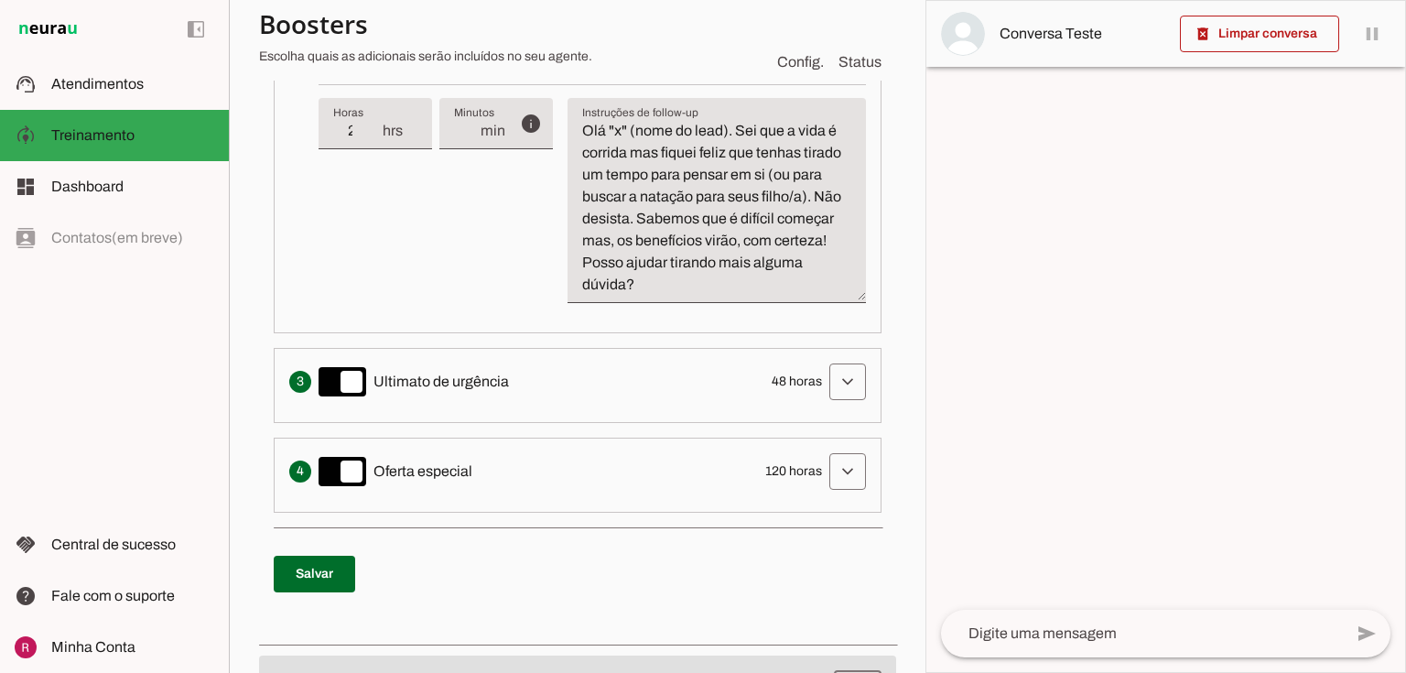
scroll to position [813, 0]
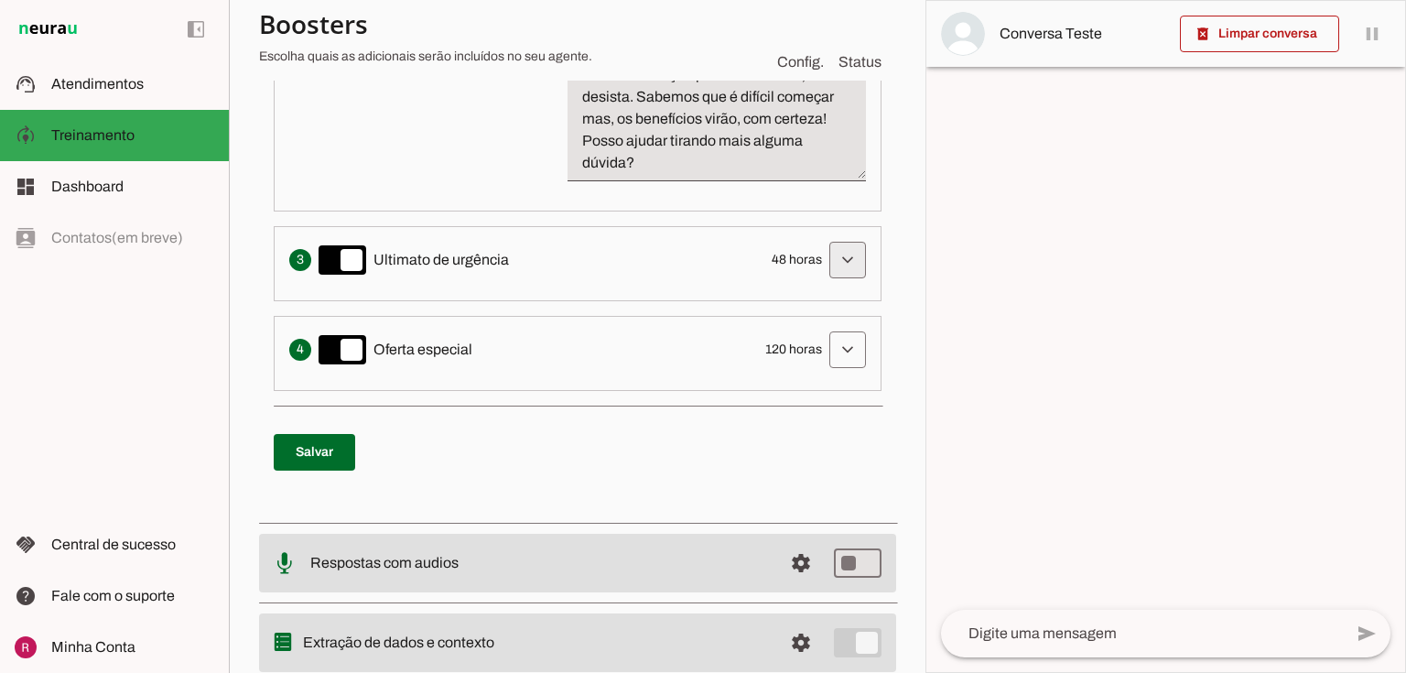
click at [837, 268] on span at bounding box center [848, 260] width 44 height 44
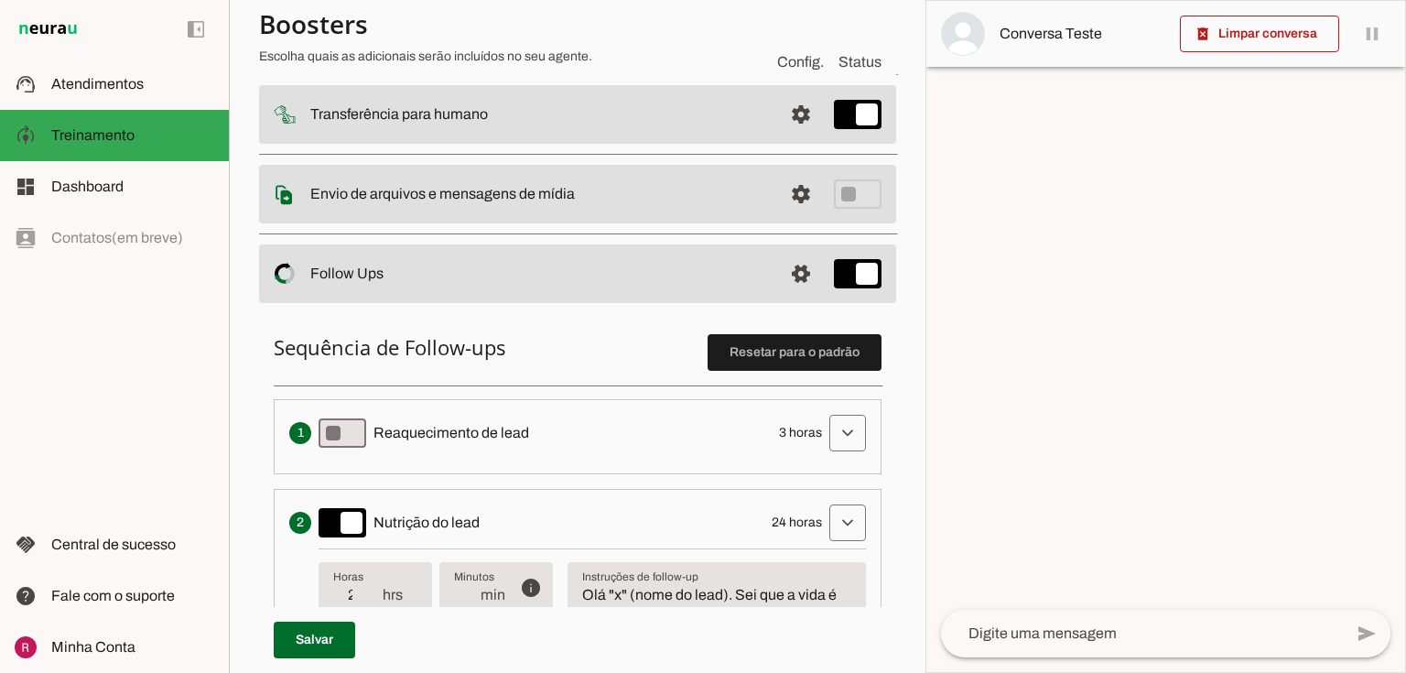
scroll to position [227, 0]
click at [178, 102] on md-item "support_agent Atendimentos Atendimentos" at bounding box center [114, 84] width 229 height 51
